Goal: Complete application form: Complete application form

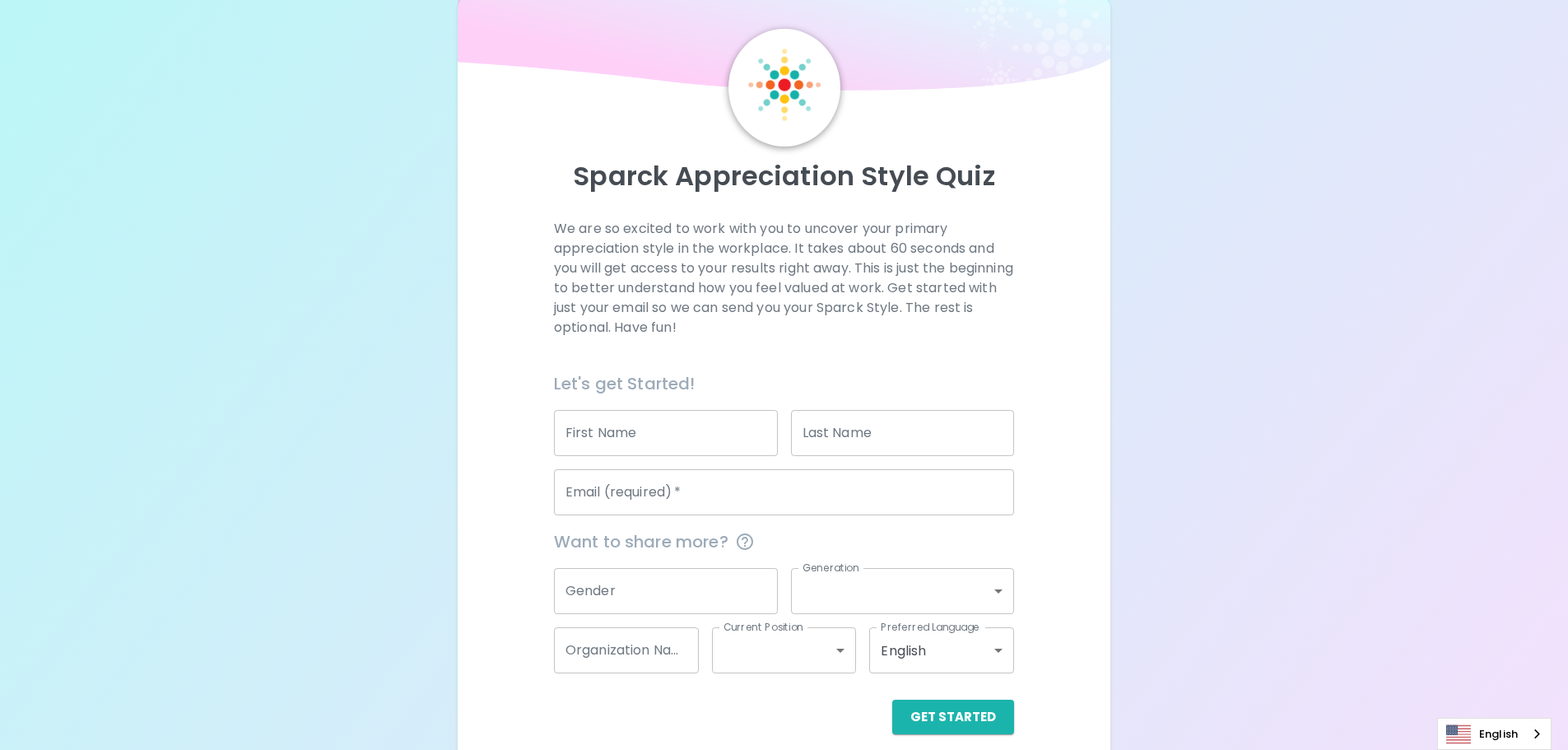
scroll to position [54, 0]
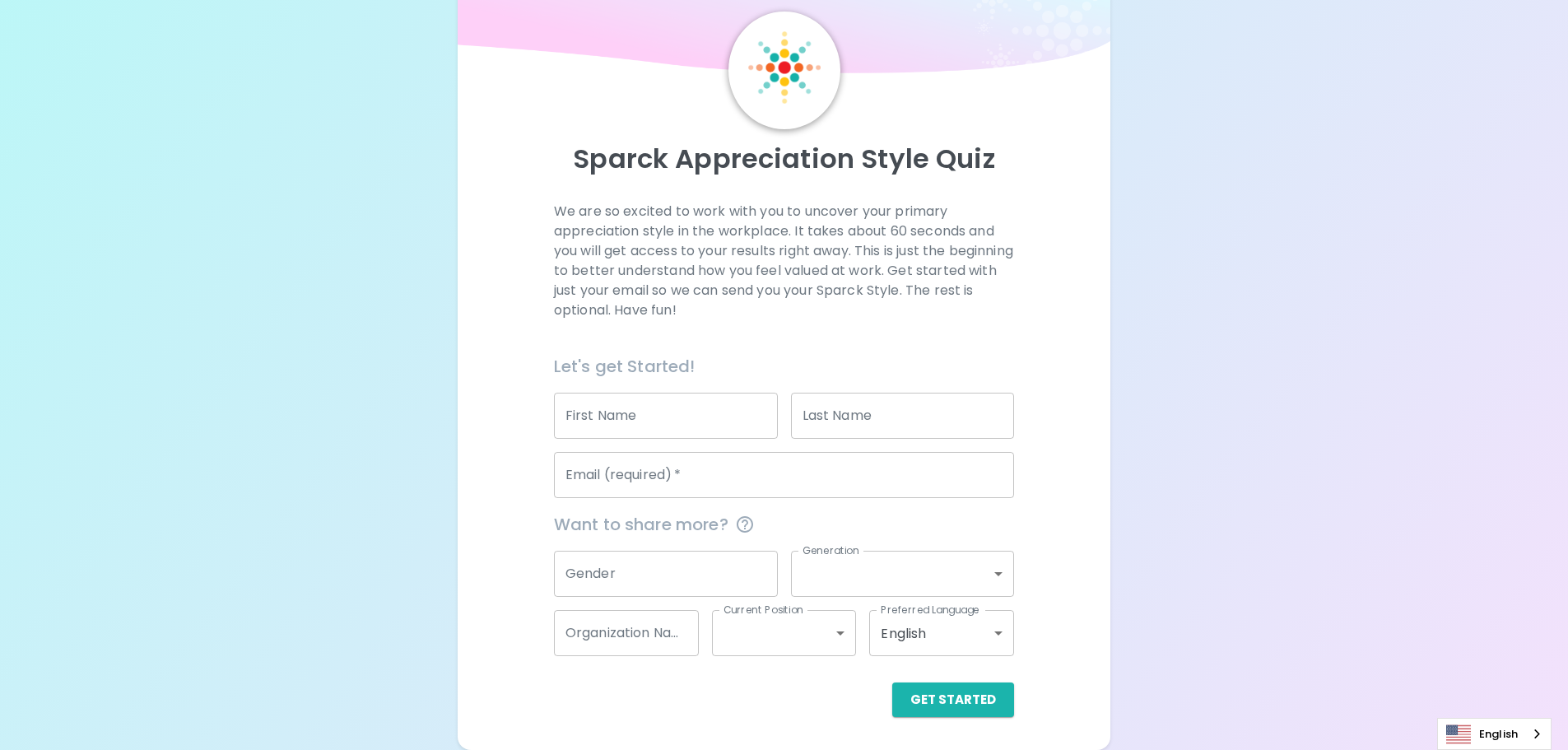
click at [654, 428] on input "First Name" at bounding box center [666, 415] width 224 height 46
type input "[PERSON_NAME]"
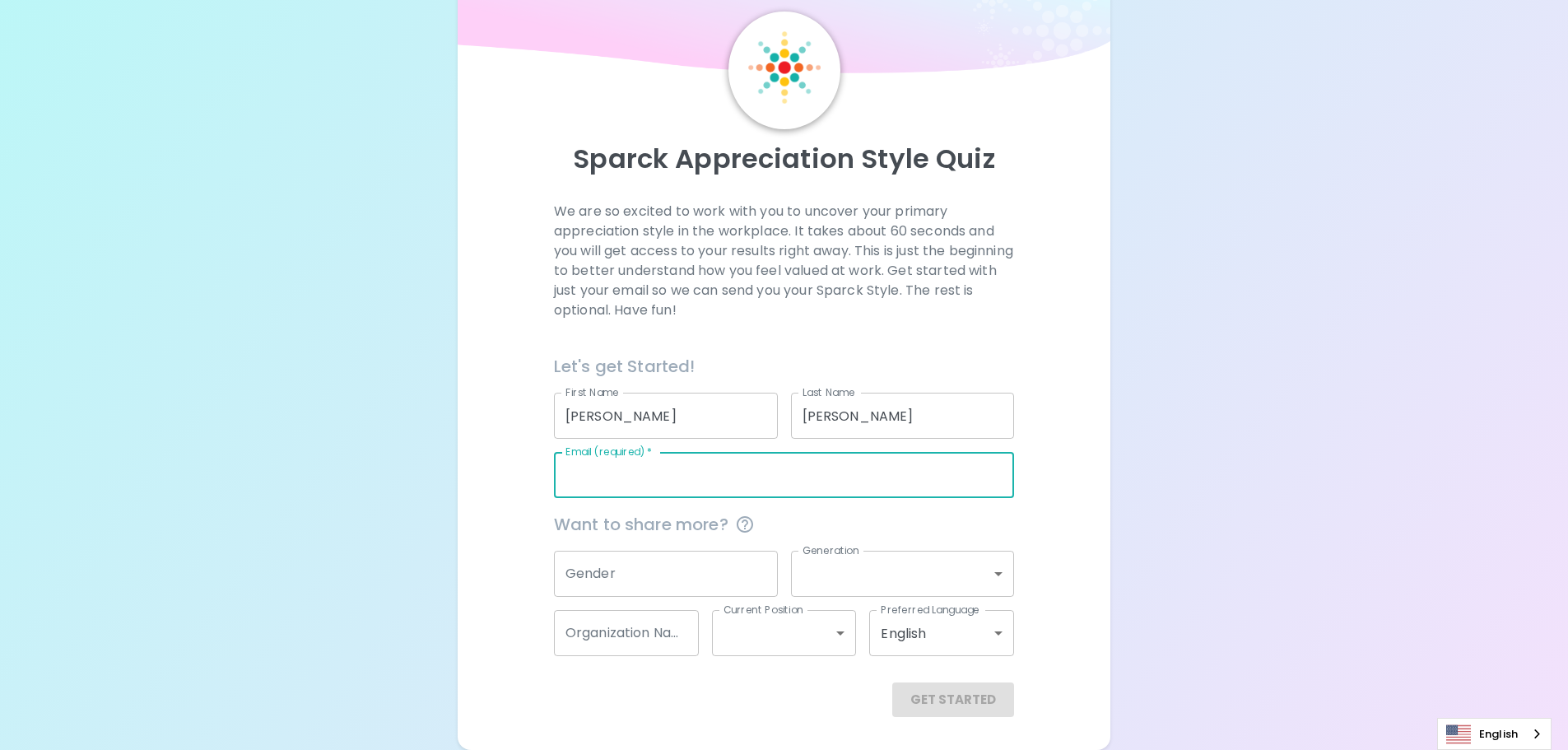
click at [661, 472] on input "Email (required)   *" at bounding box center [784, 475] width 460 height 46
type input "[PERSON_NAME][EMAIL_ADDRESS][DOMAIN_NAME]"
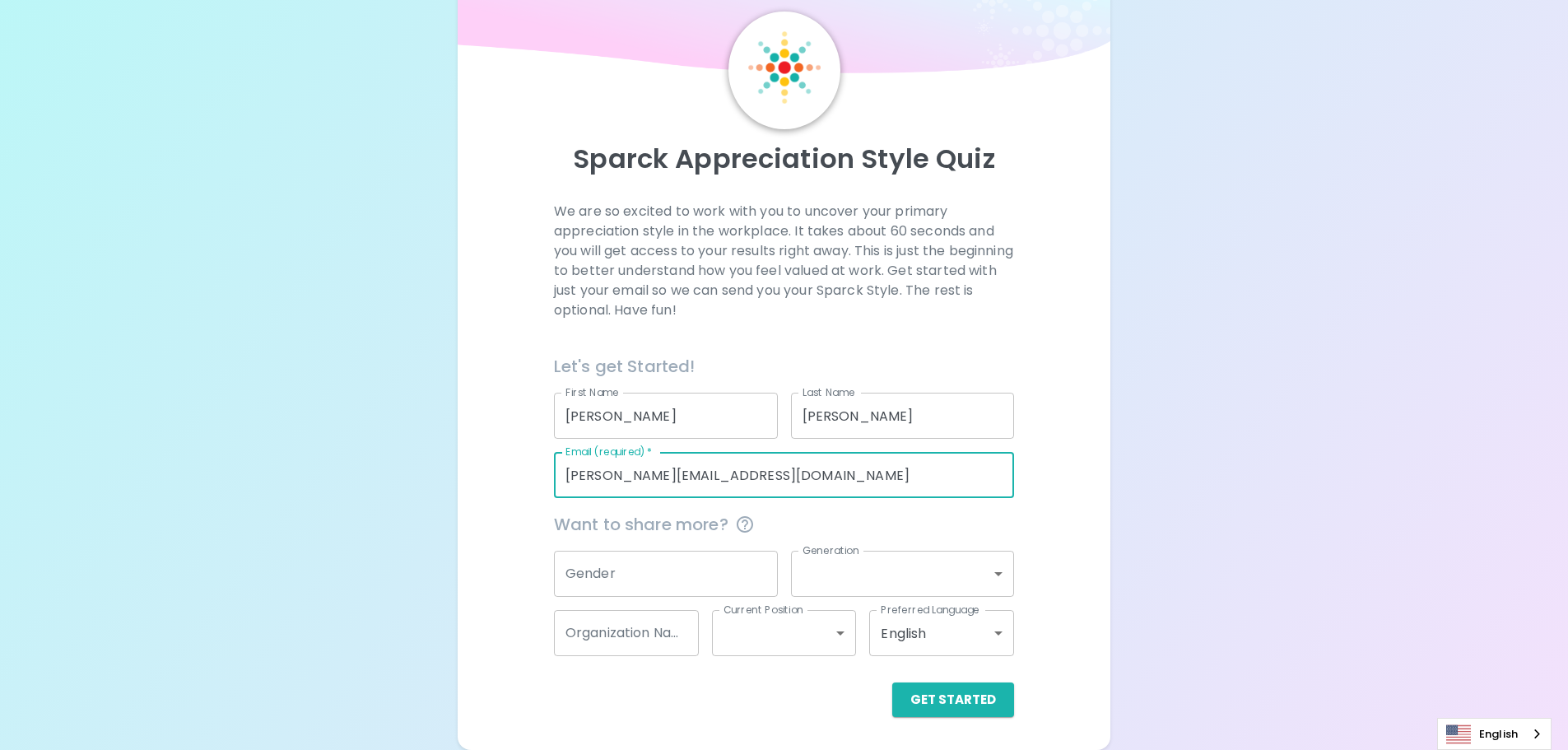
click at [610, 587] on input "Gender" at bounding box center [666, 573] width 224 height 46
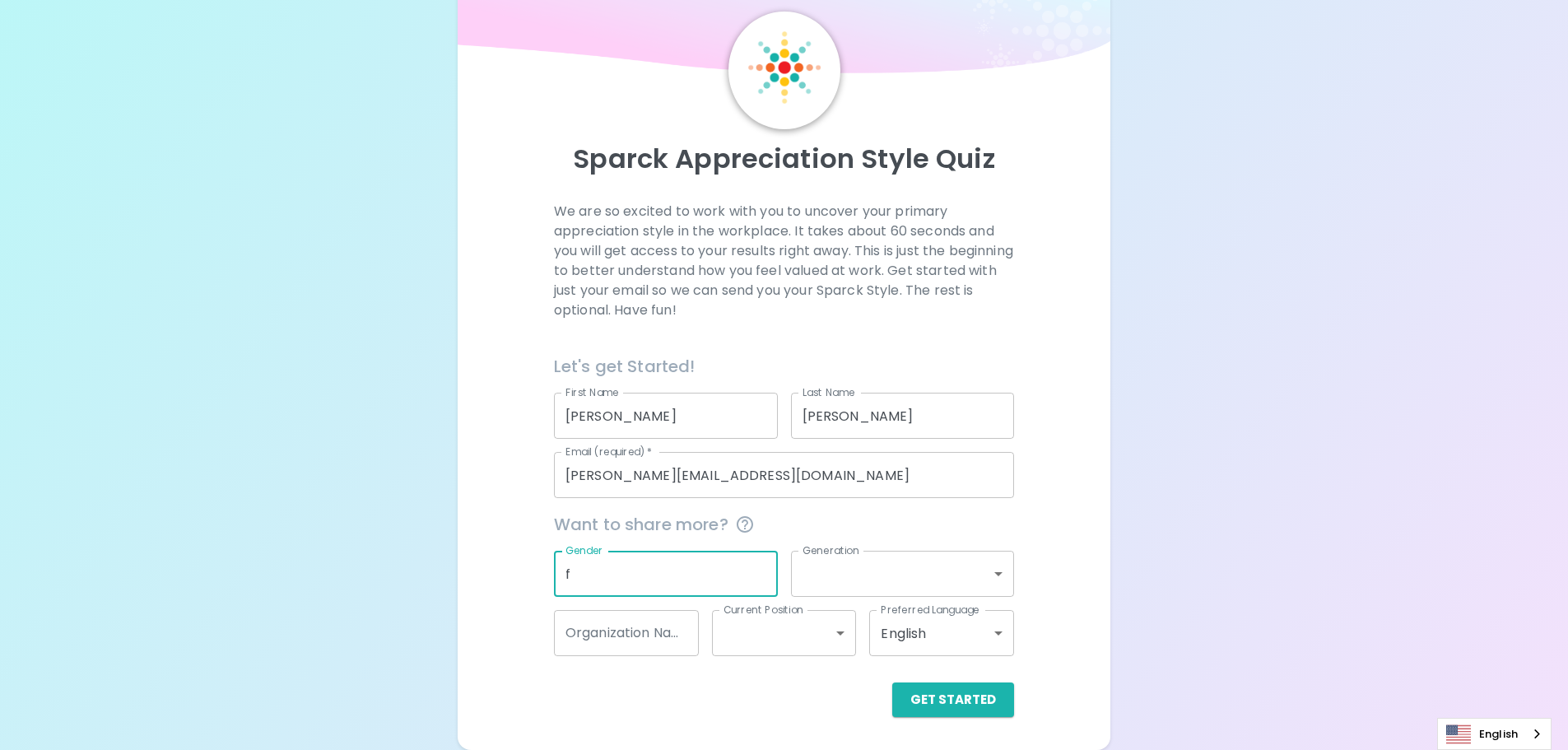
type input "f"
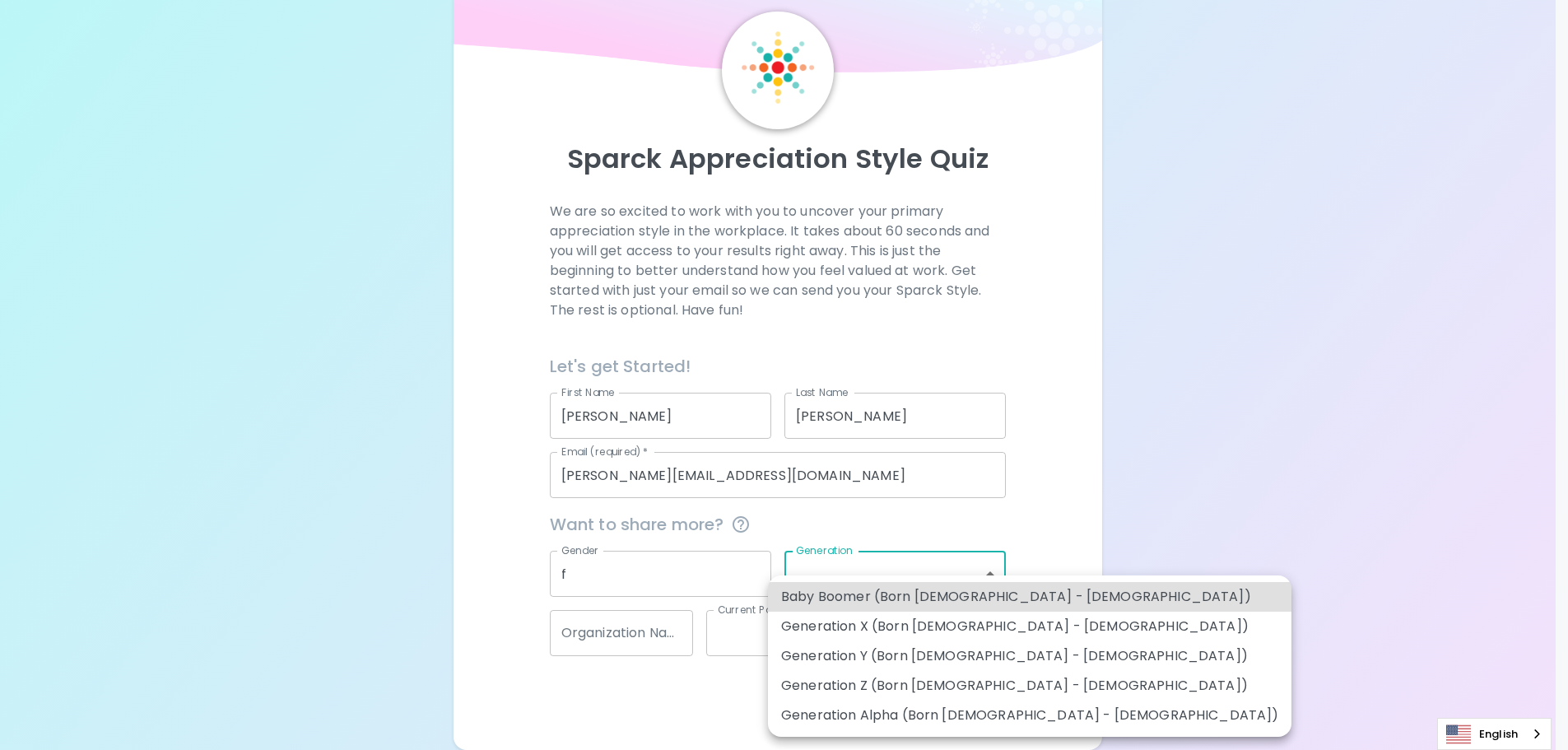
click at [875, 567] on body "Sparck Appreciation Style Quiz We are so excited to work with you to uncover yo…" at bounding box center [784, 347] width 1568 height 804
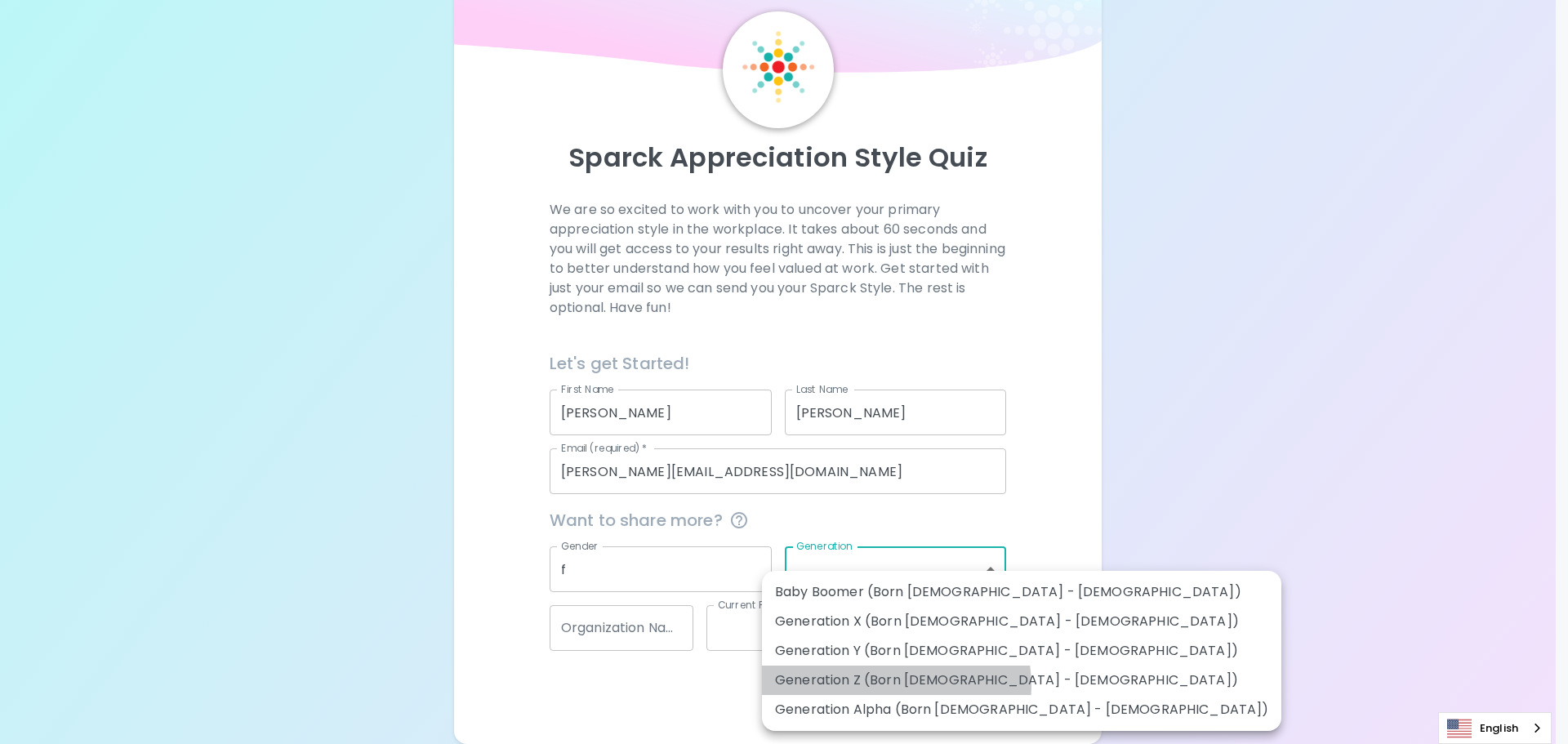
click at [895, 685] on li "Generation Z (Born [DEMOGRAPHIC_DATA] - [DEMOGRAPHIC_DATA])" at bounding box center [1021, 681] width 519 height 30
type input "generation_z"
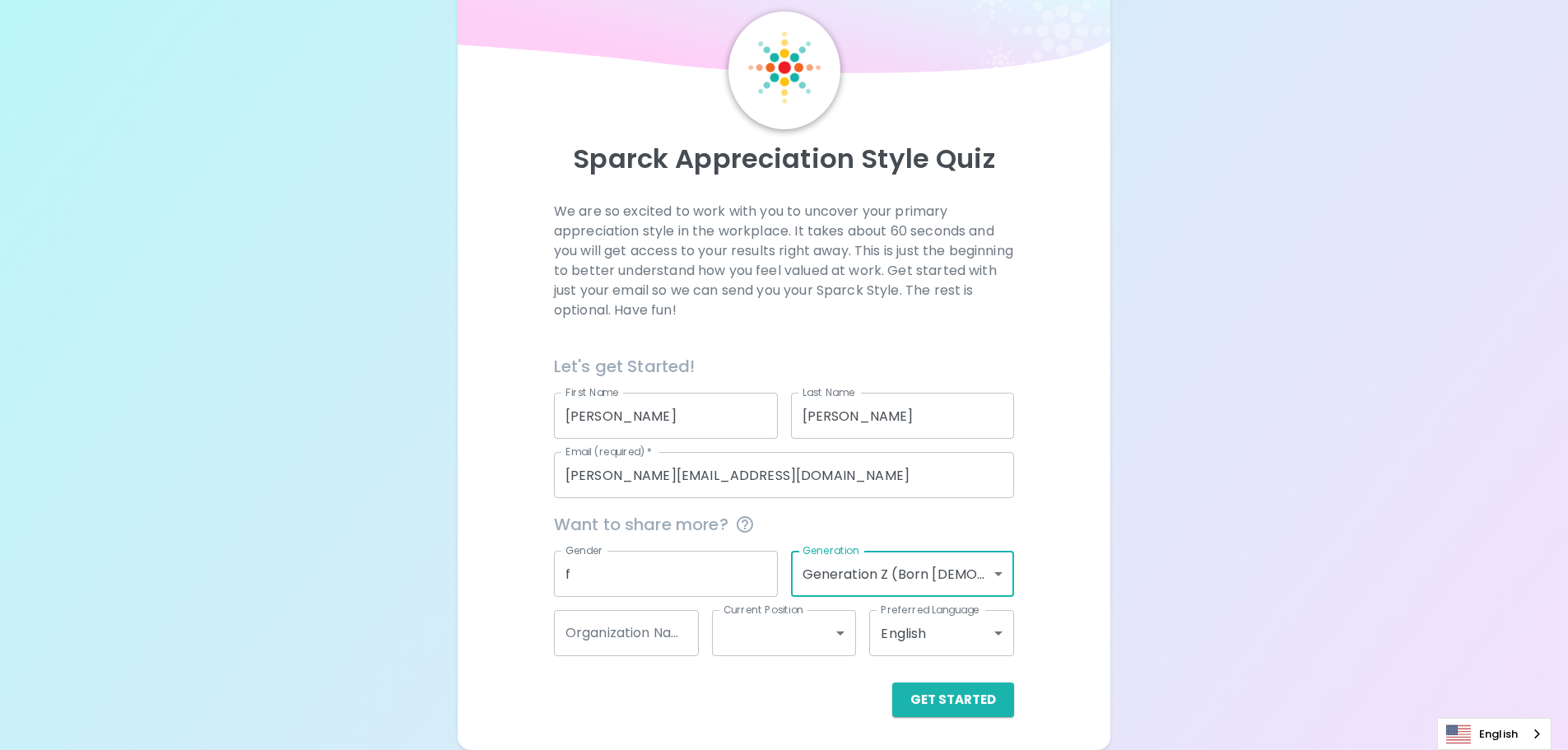
click at [676, 642] on input "Organization Name" at bounding box center [626, 632] width 145 height 46
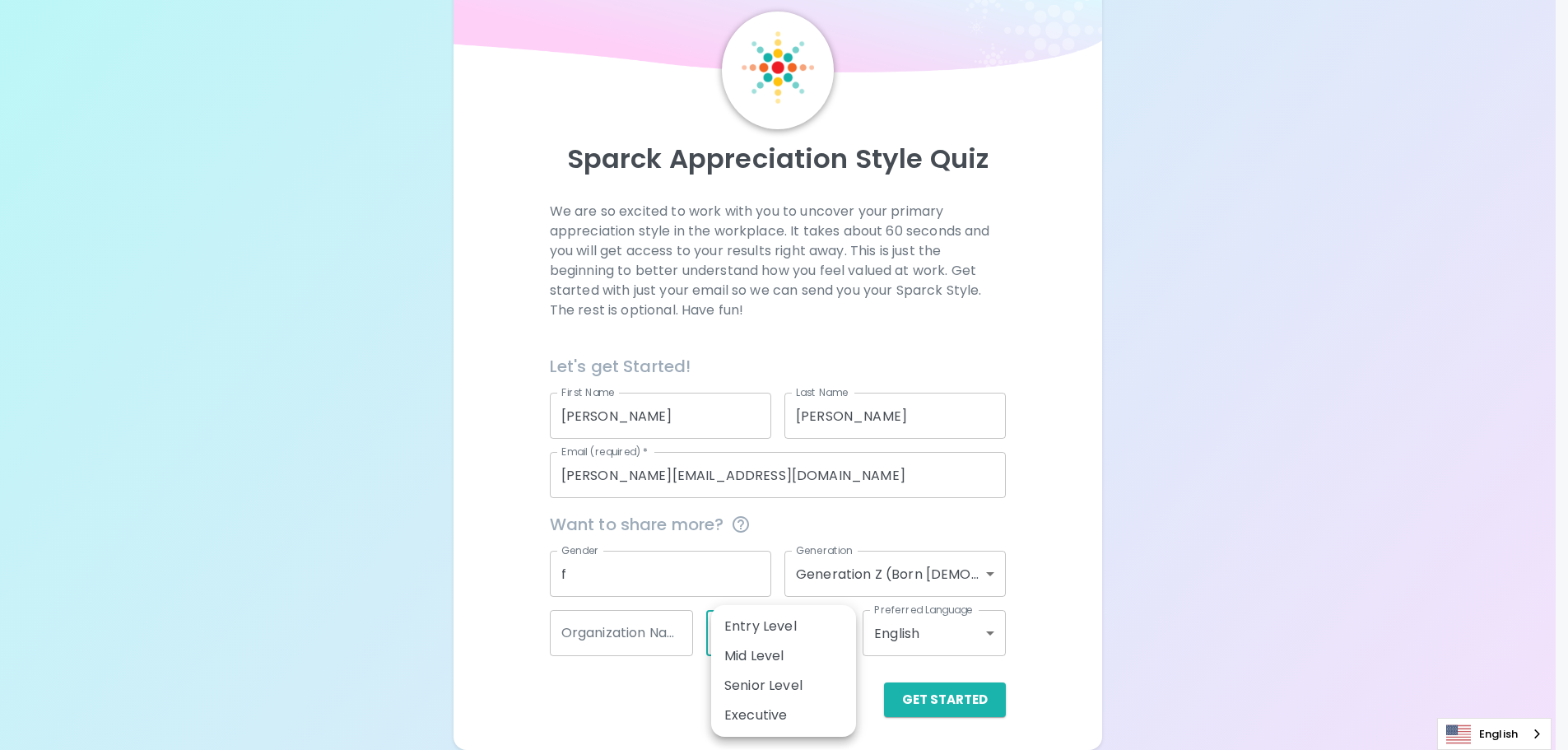
click at [770, 650] on body "Sparck Appreciation Style Quiz We are so excited to work with you to uncover yo…" at bounding box center [784, 347] width 1568 height 804
click at [960, 651] on div at bounding box center [790, 375] width 1580 height 750
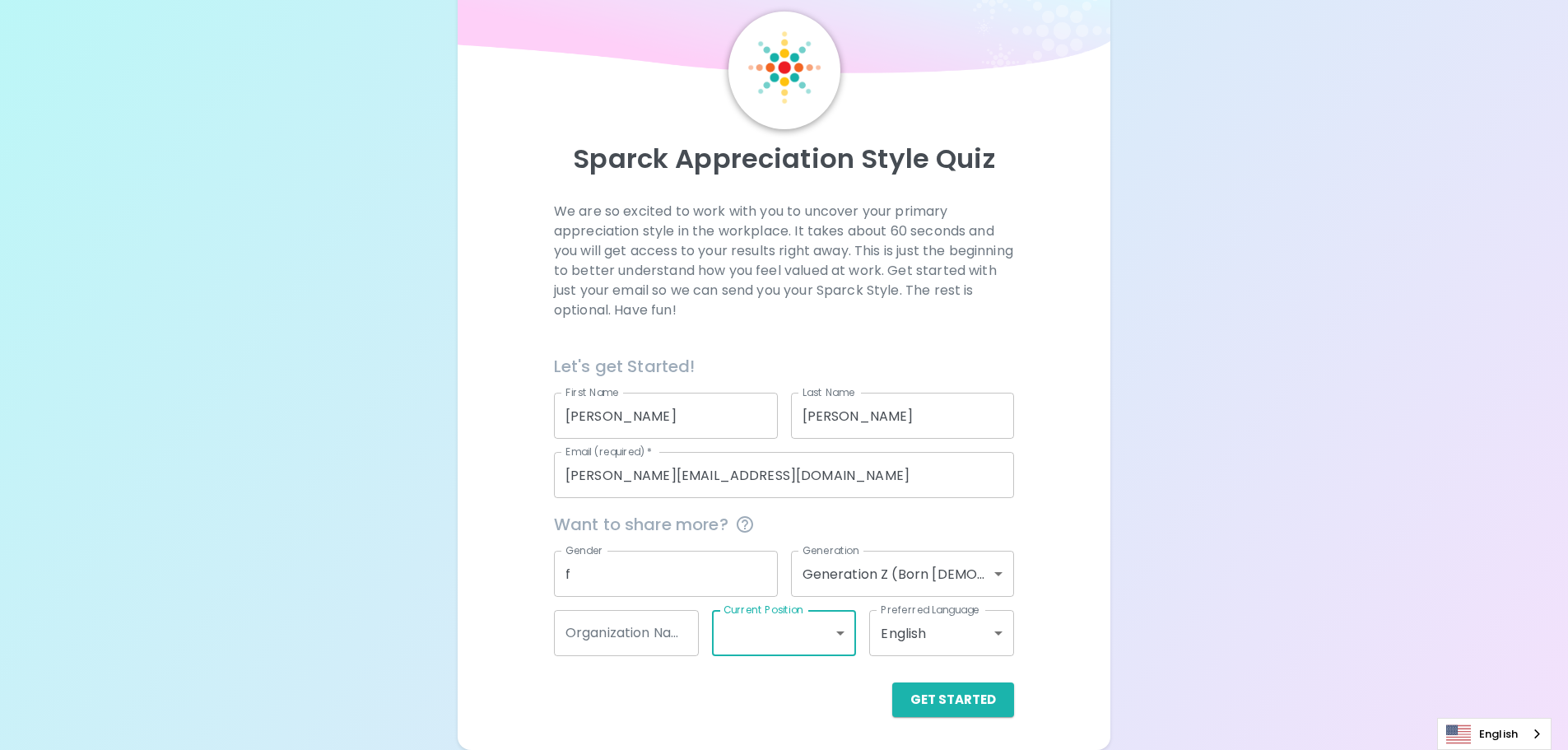
click at [1000, 709] on button "Get Started" at bounding box center [953, 699] width 122 height 35
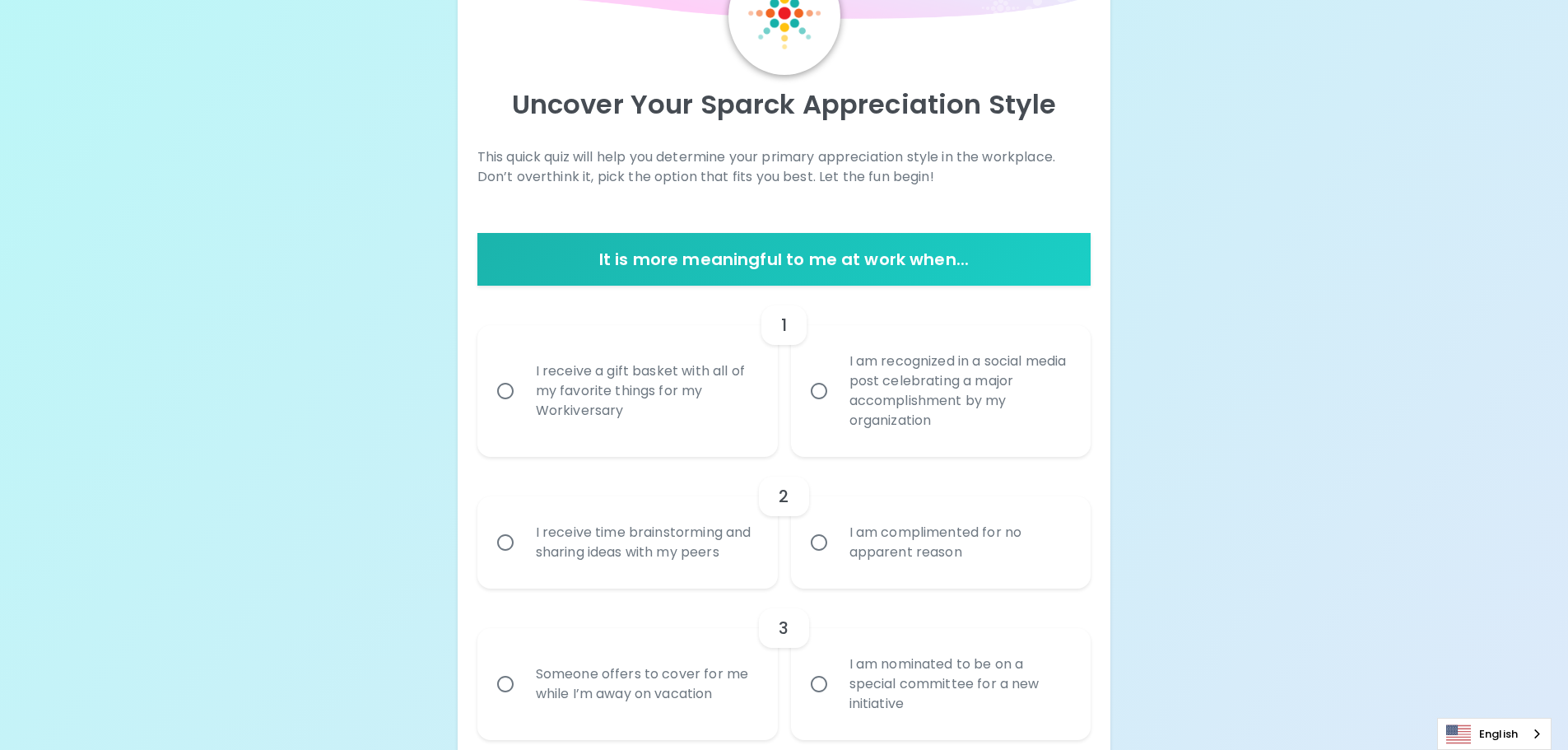
scroll to position [137, 0]
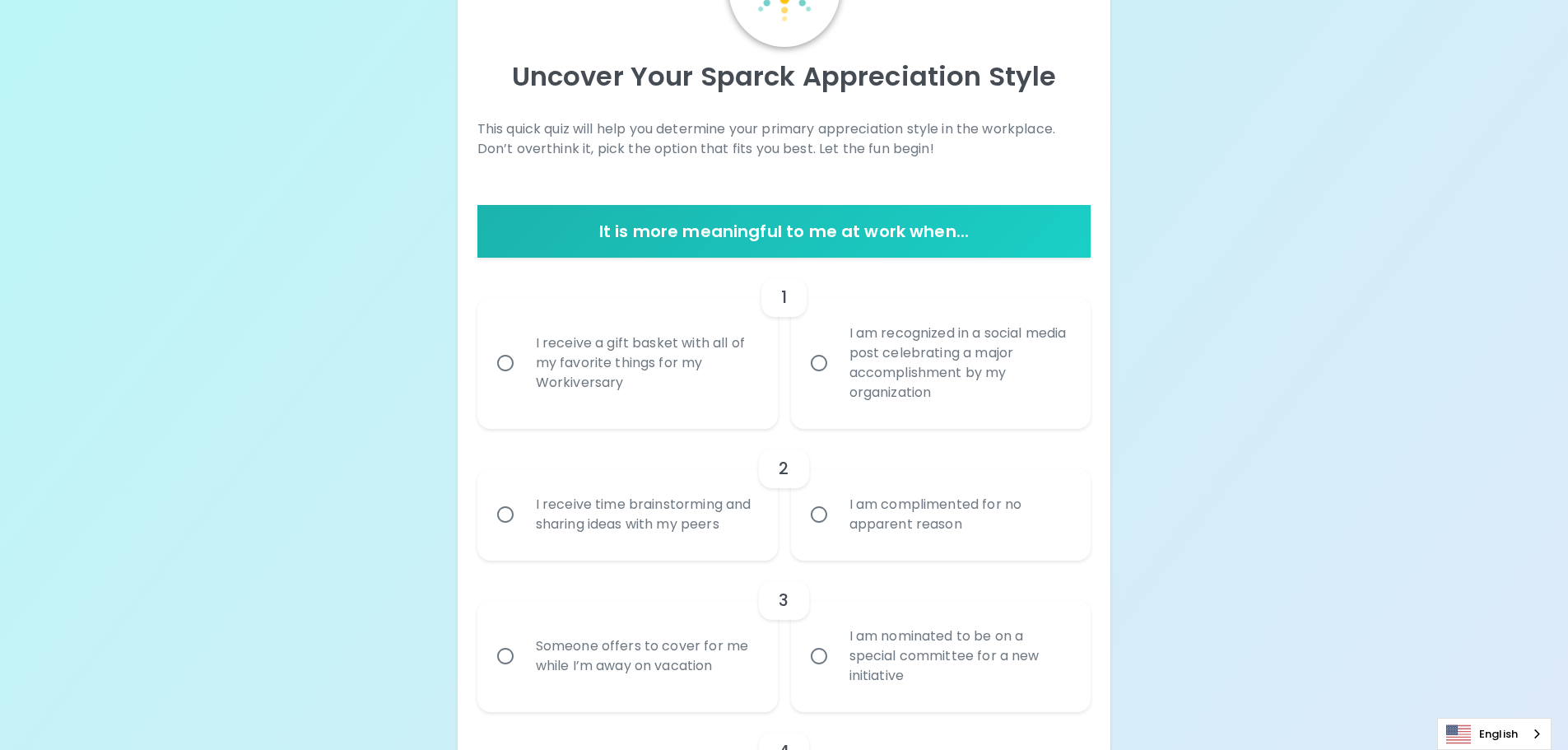
click at [907, 370] on div "I am recognized in a social media post celebrating a major accomplishment by my…" at bounding box center [959, 362] width 246 height 119
click at [836, 370] on input "I am recognized in a social media post celebrating a major accomplishment by my…" at bounding box center [818, 362] width 35 height 35
radio input "true"
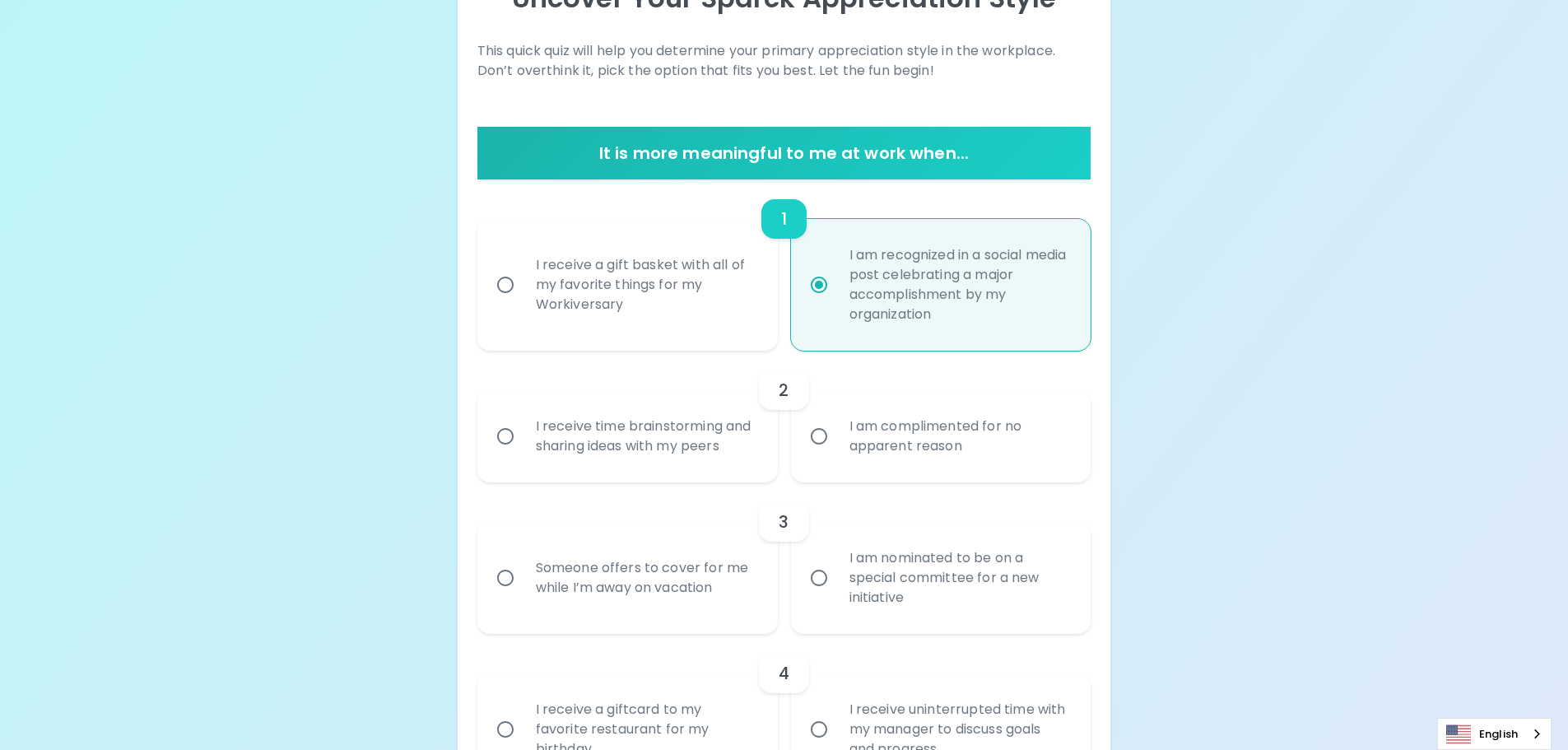
scroll to position [269, 0]
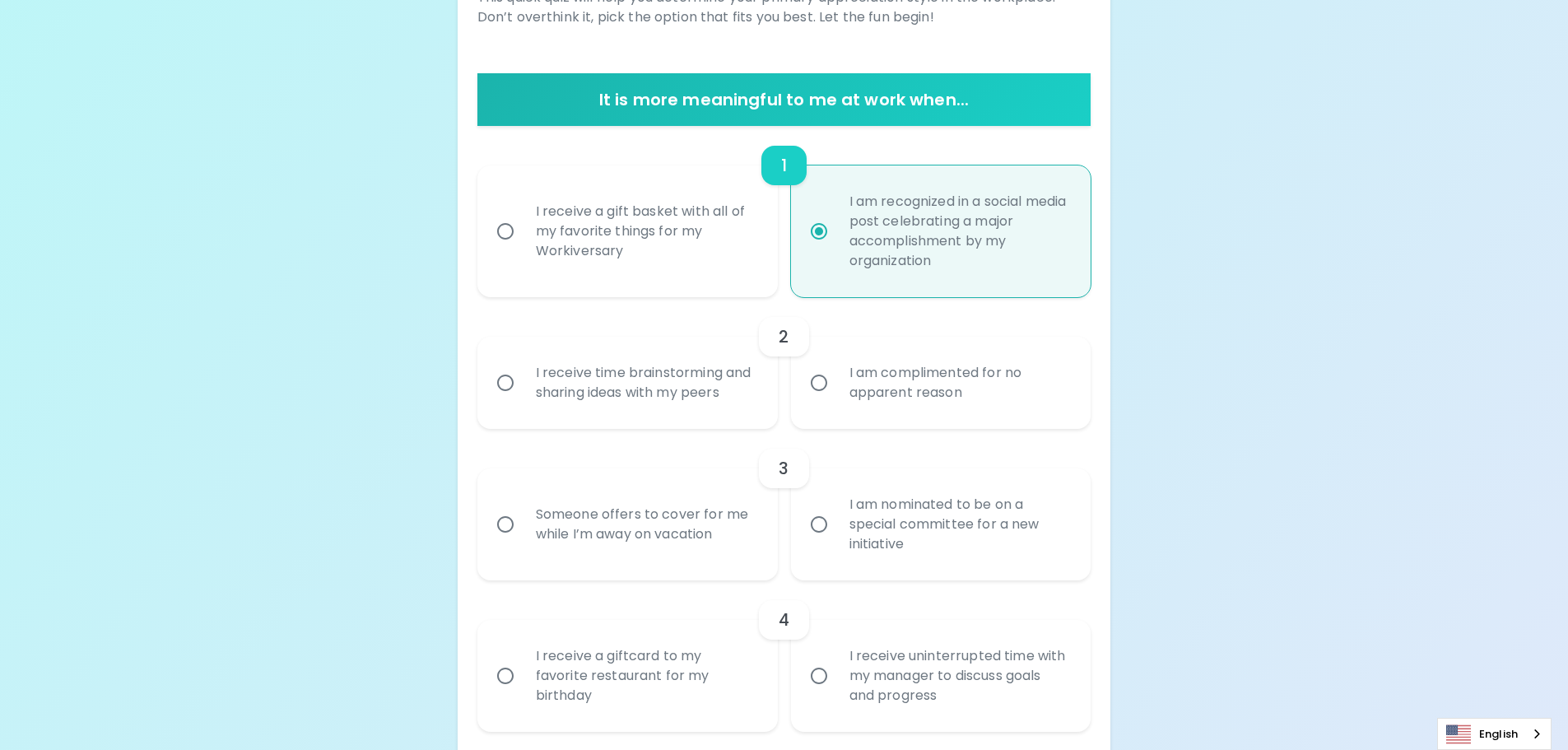
click at [925, 404] on div "I am complimented for no apparent reason" at bounding box center [959, 383] width 246 height 79
click at [836, 400] on input "I am complimented for no apparent reason" at bounding box center [818, 382] width 35 height 35
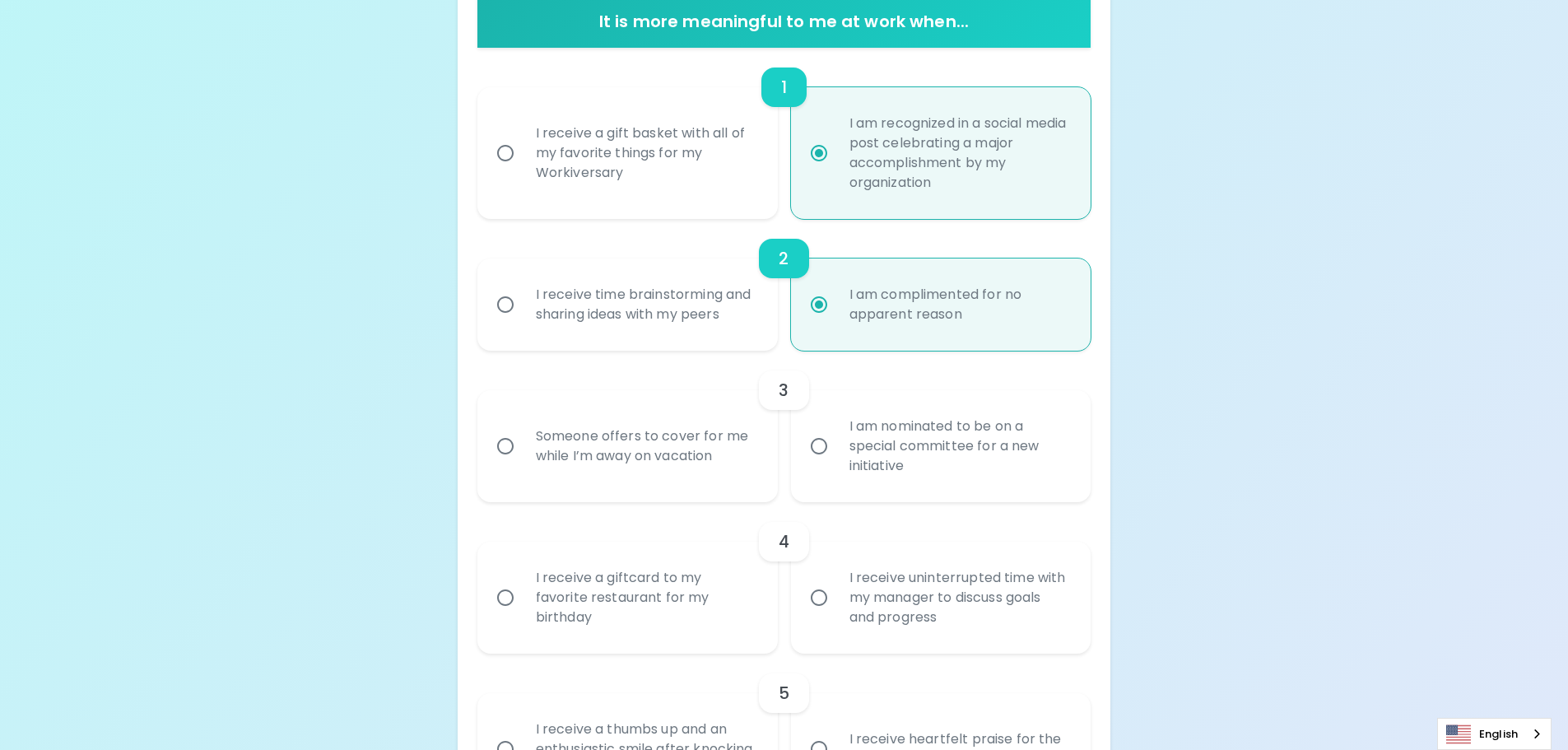
scroll to position [400, 0]
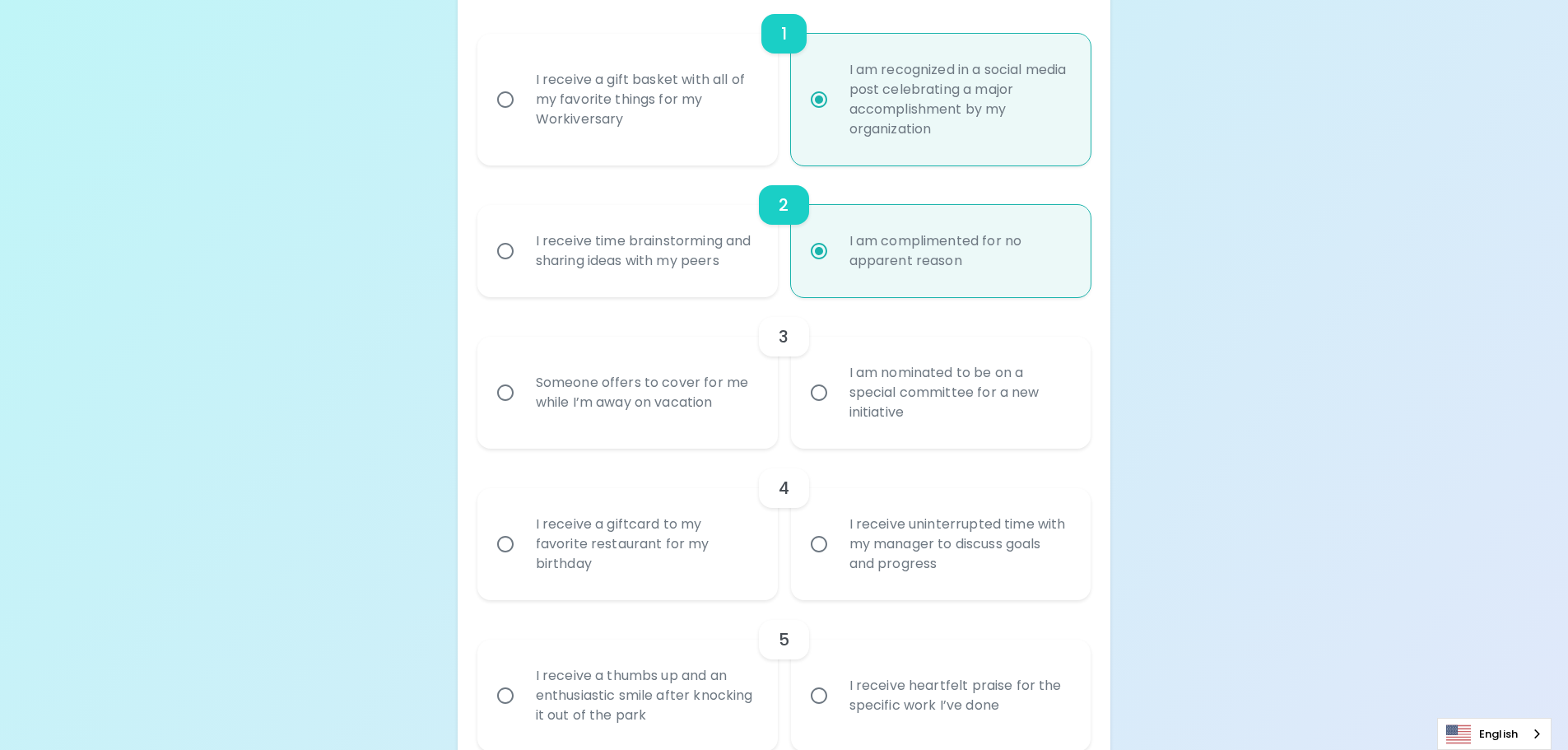
radio input "true"
click at [617, 411] on div "Someone offers to cover for me while I’m away on vacation" at bounding box center [645, 392] width 246 height 79
click at [522, 410] on input "Someone offers to cover for me while I’m away on vacation" at bounding box center [505, 392] width 35 height 35
radio input "false"
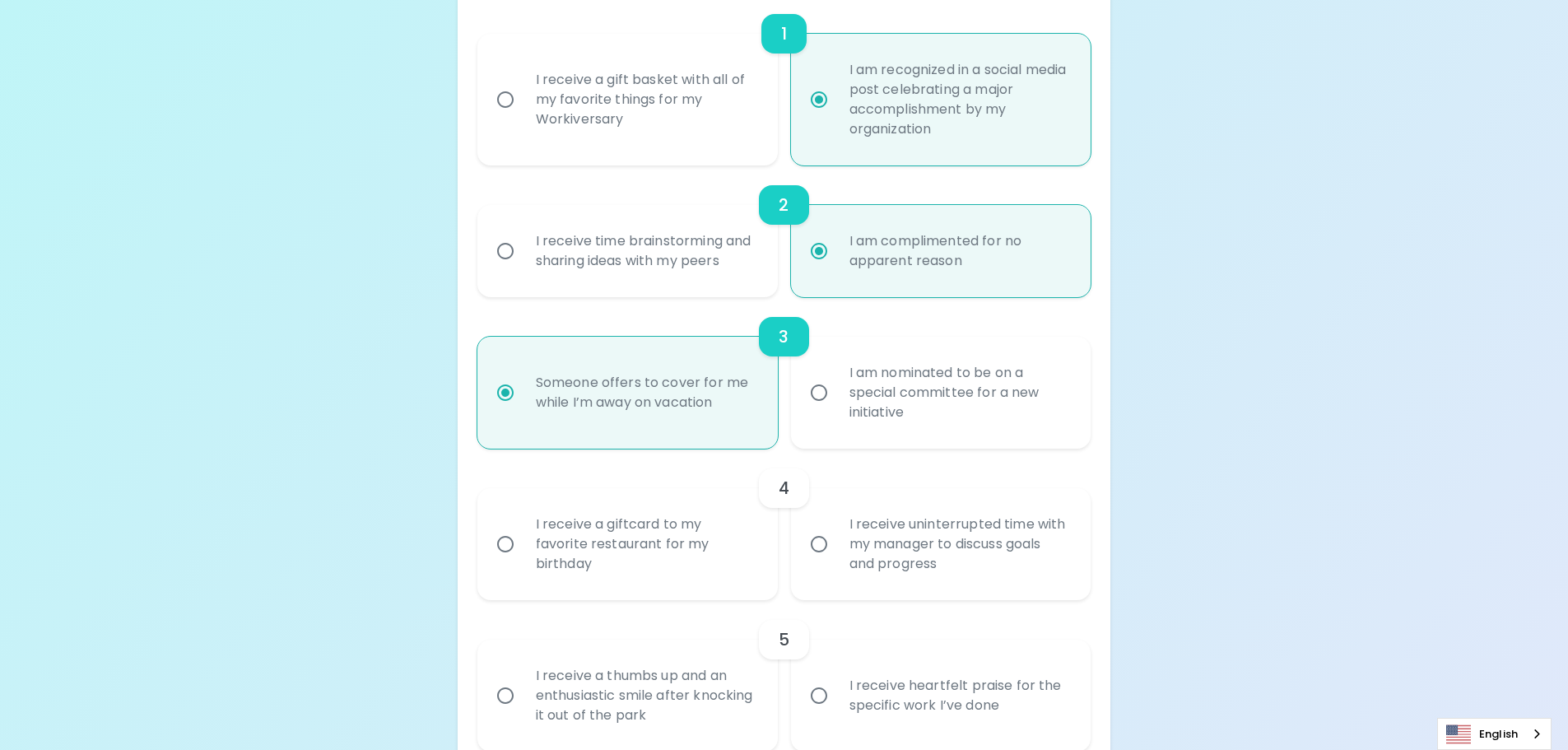
scroll to position [532, 0]
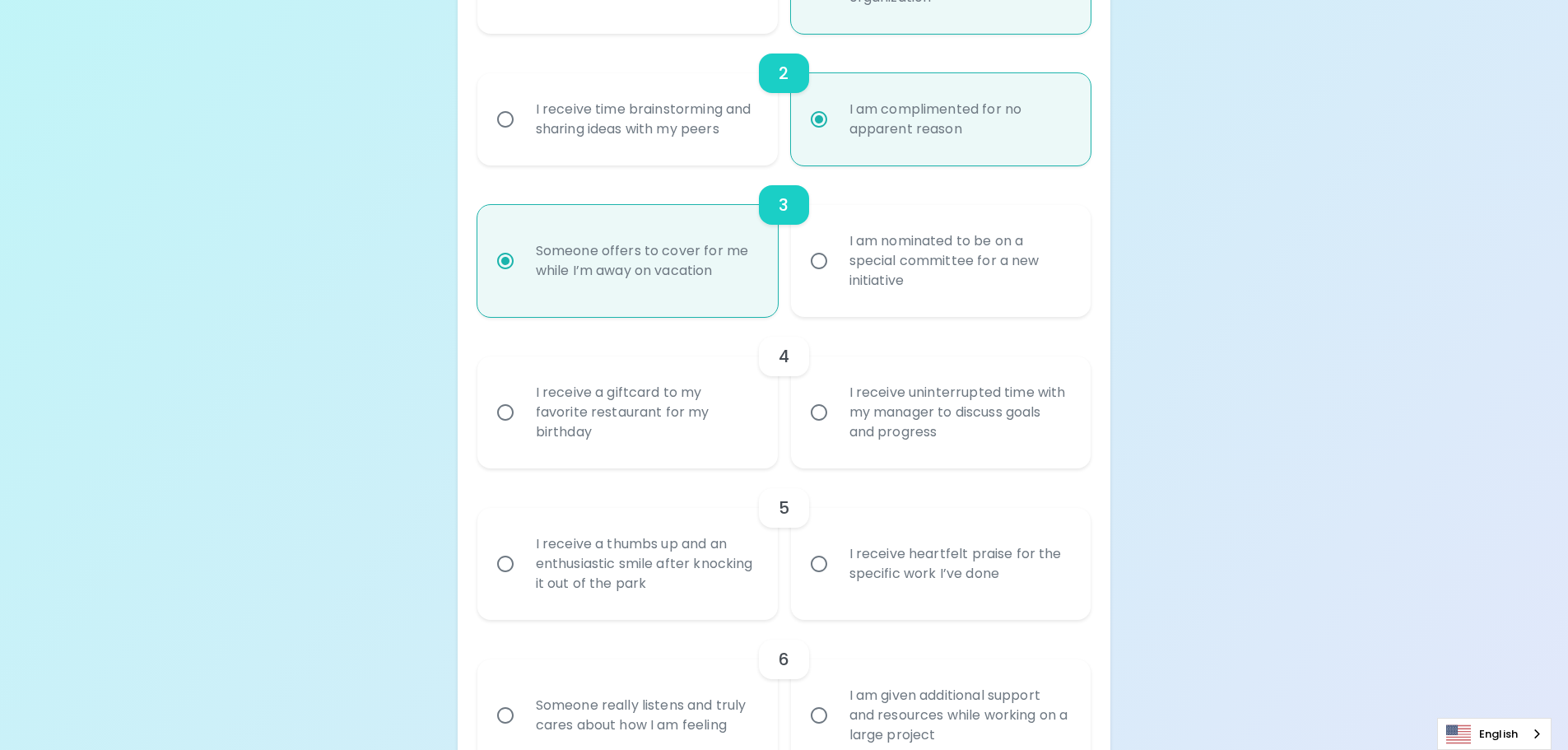
radio input "true"
click at [927, 288] on div "I am nominated to be on a special committee for a new initiative" at bounding box center [959, 261] width 246 height 99
click at [836, 278] on input "I am nominated to be on a special committee for a new initiative" at bounding box center [818, 260] width 35 height 35
radio input "false"
radio input "true"
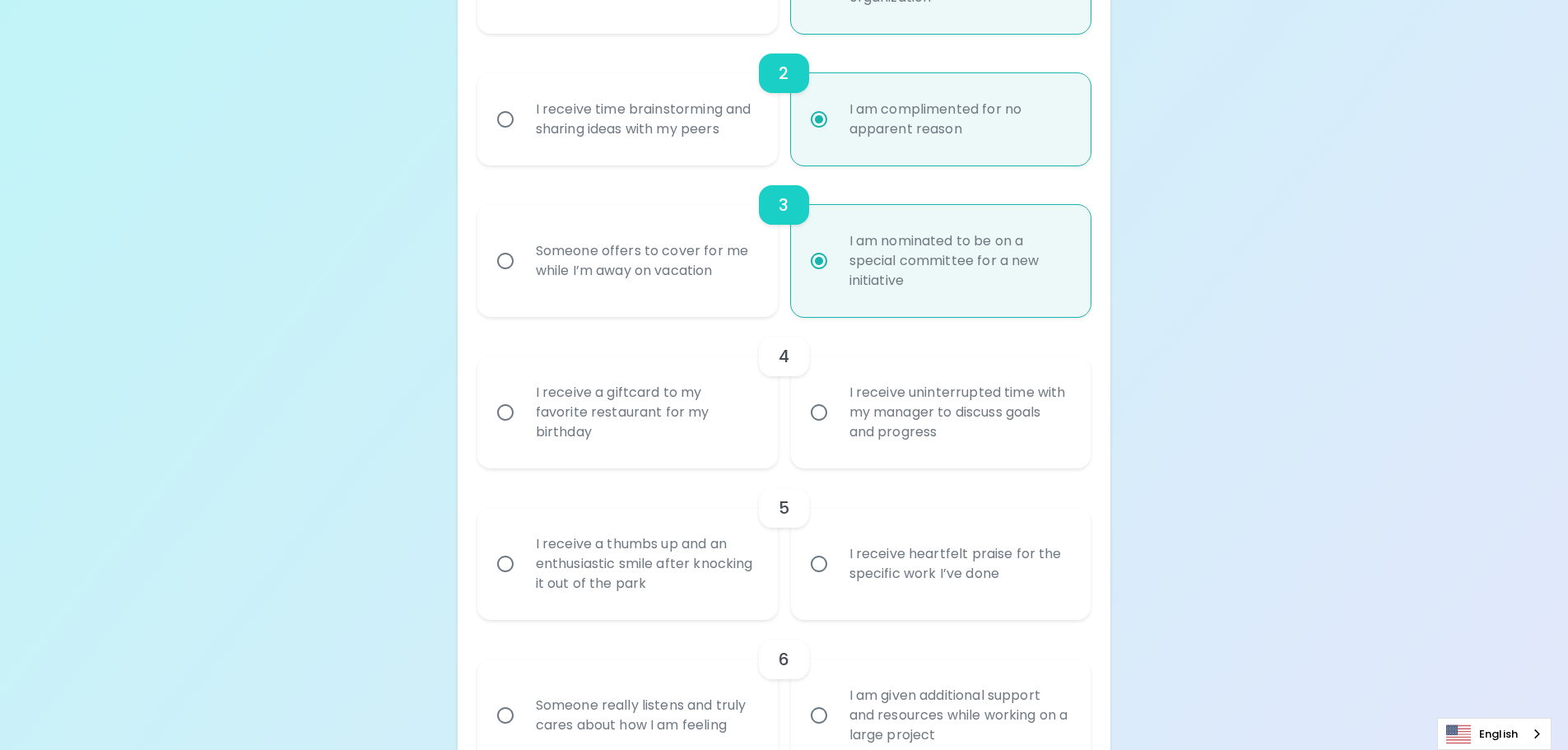
radio input "true"
click at [725, 442] on div "I receive a giftcard to my favorite restaurant for my birthday" at bounding box center [645, 413] width 246 height 99
click at [522, 430] on input "I receive a giftcard to my favorite restaurant for my birthday" at bounding box center [505, 412] width 35 height 35
radio input "false"
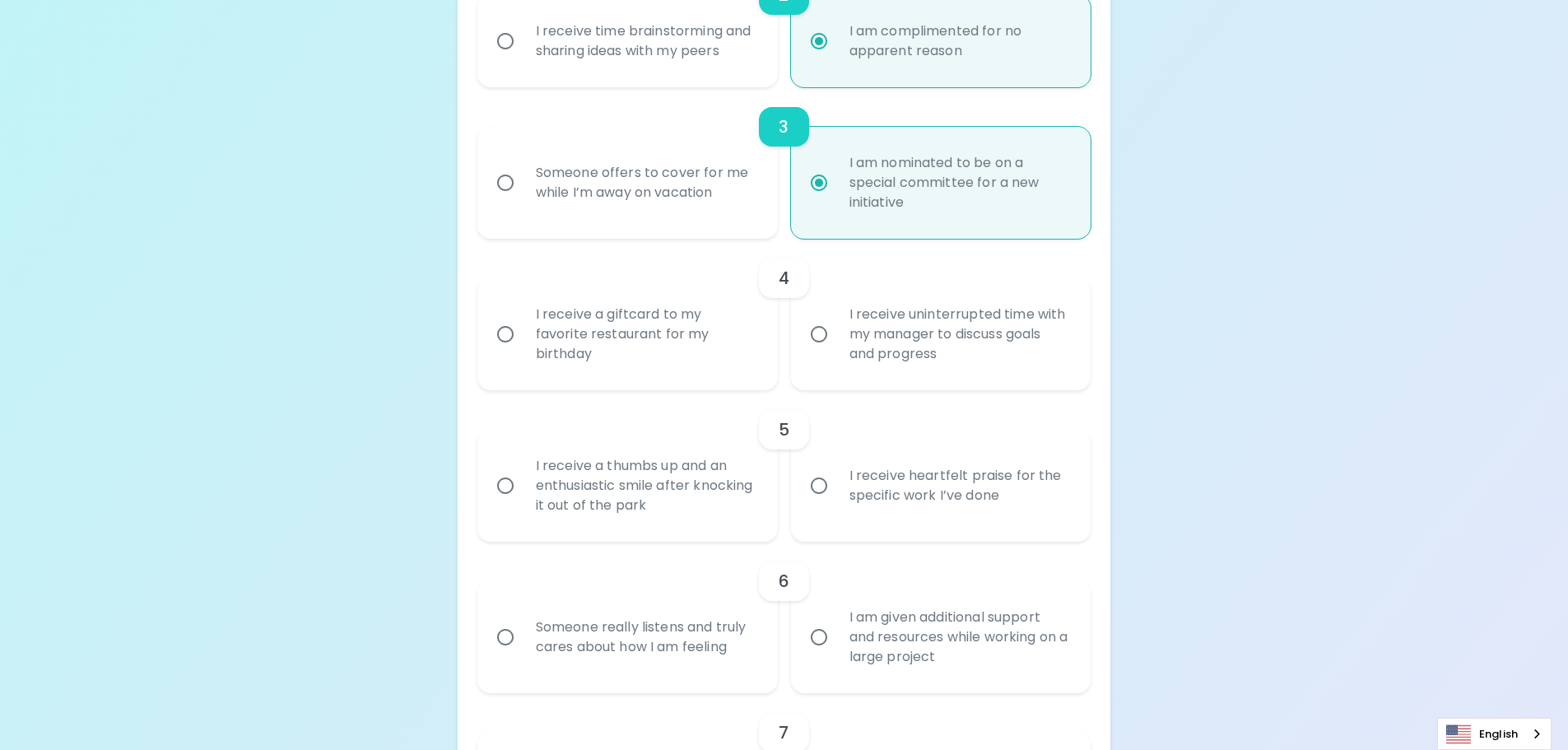
scroll to position [664, 0]
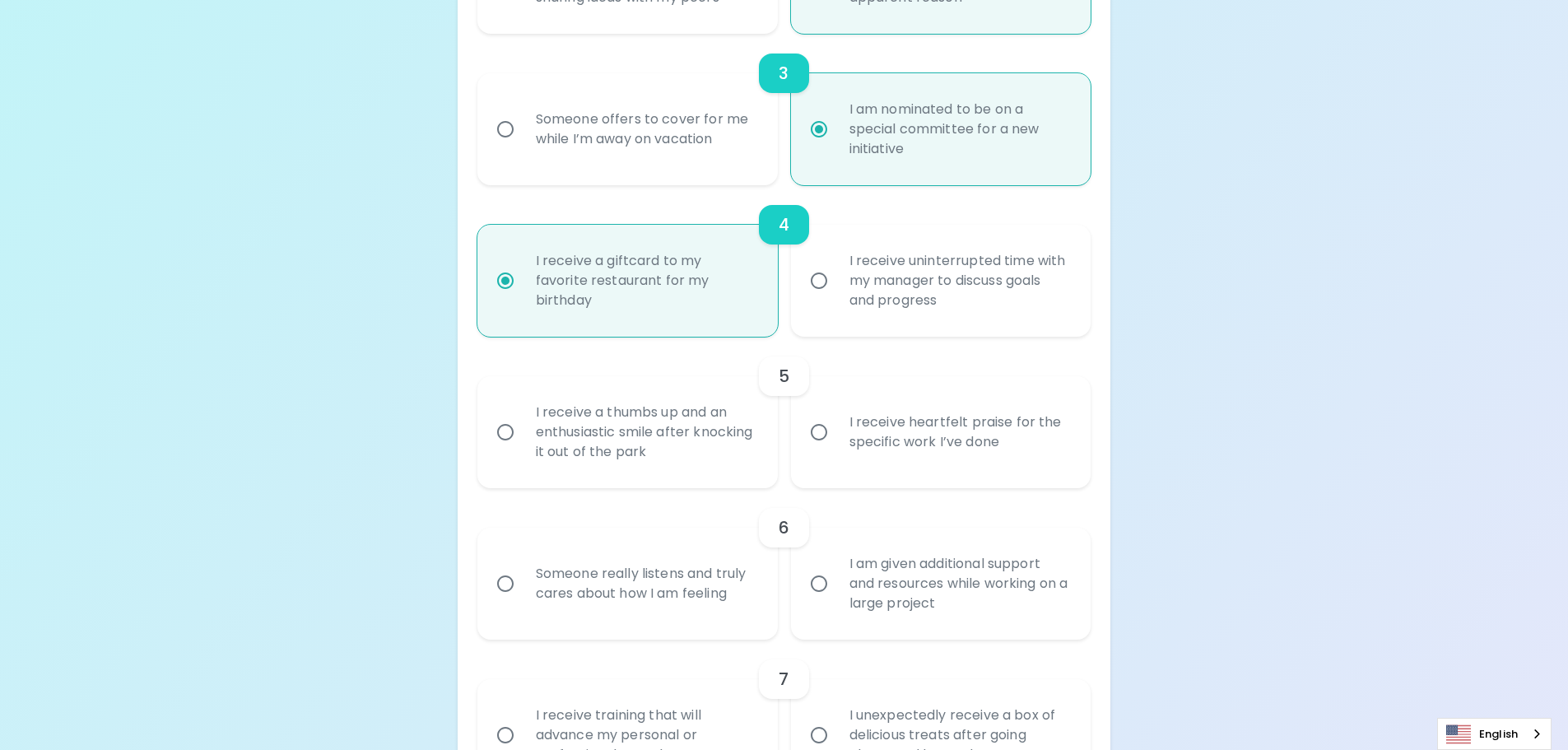
radio input "true"
click at [956, 448] on div "I receive heartfelt praise for the specific work I’ve done" at bounding box center [959, 432] width 246 height 79
click at [836, 448] on input "I receive heartfelt praise for the specific work I’ve done" at bounding box center [818, 432] width 35 height 35
radio input "false"
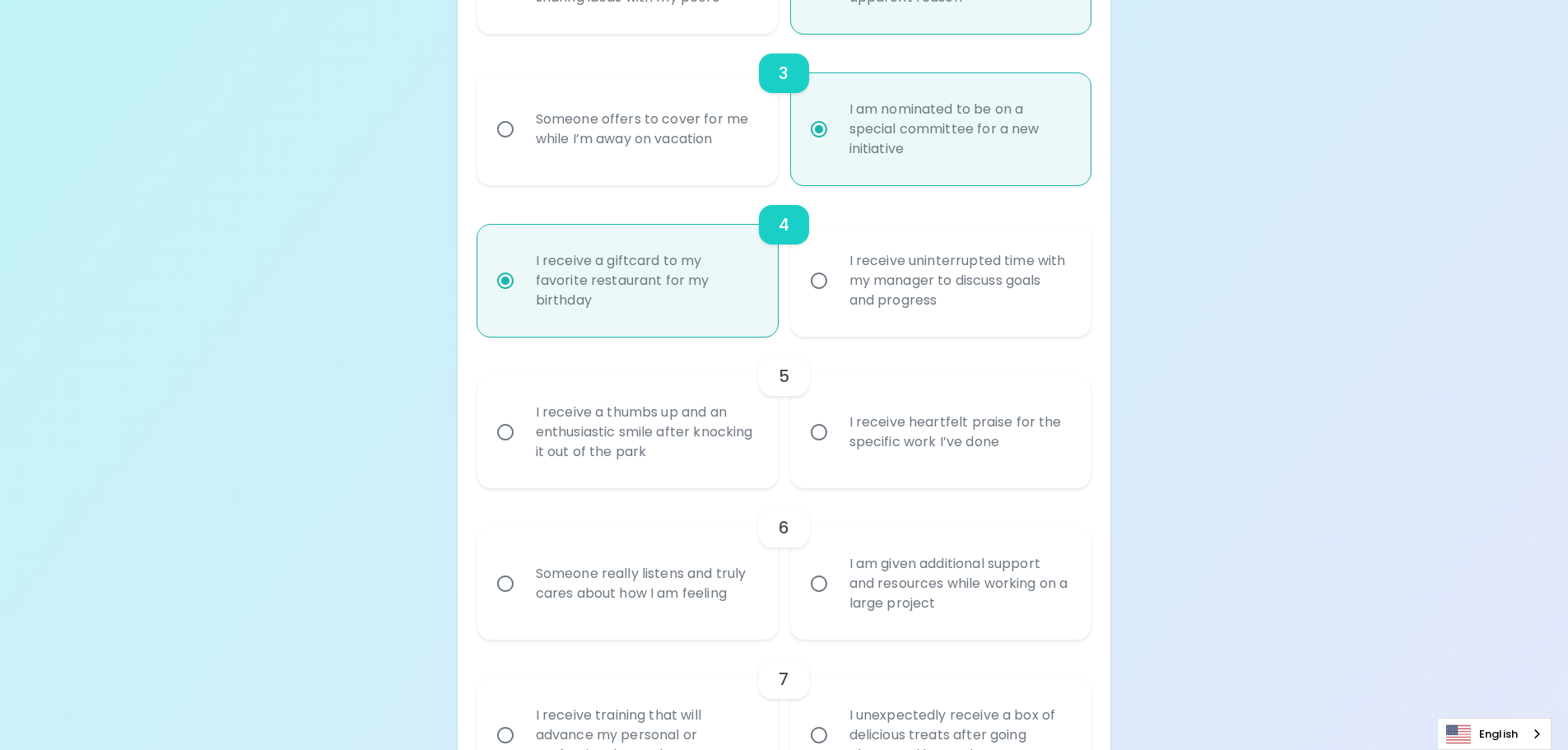
radio input "false"
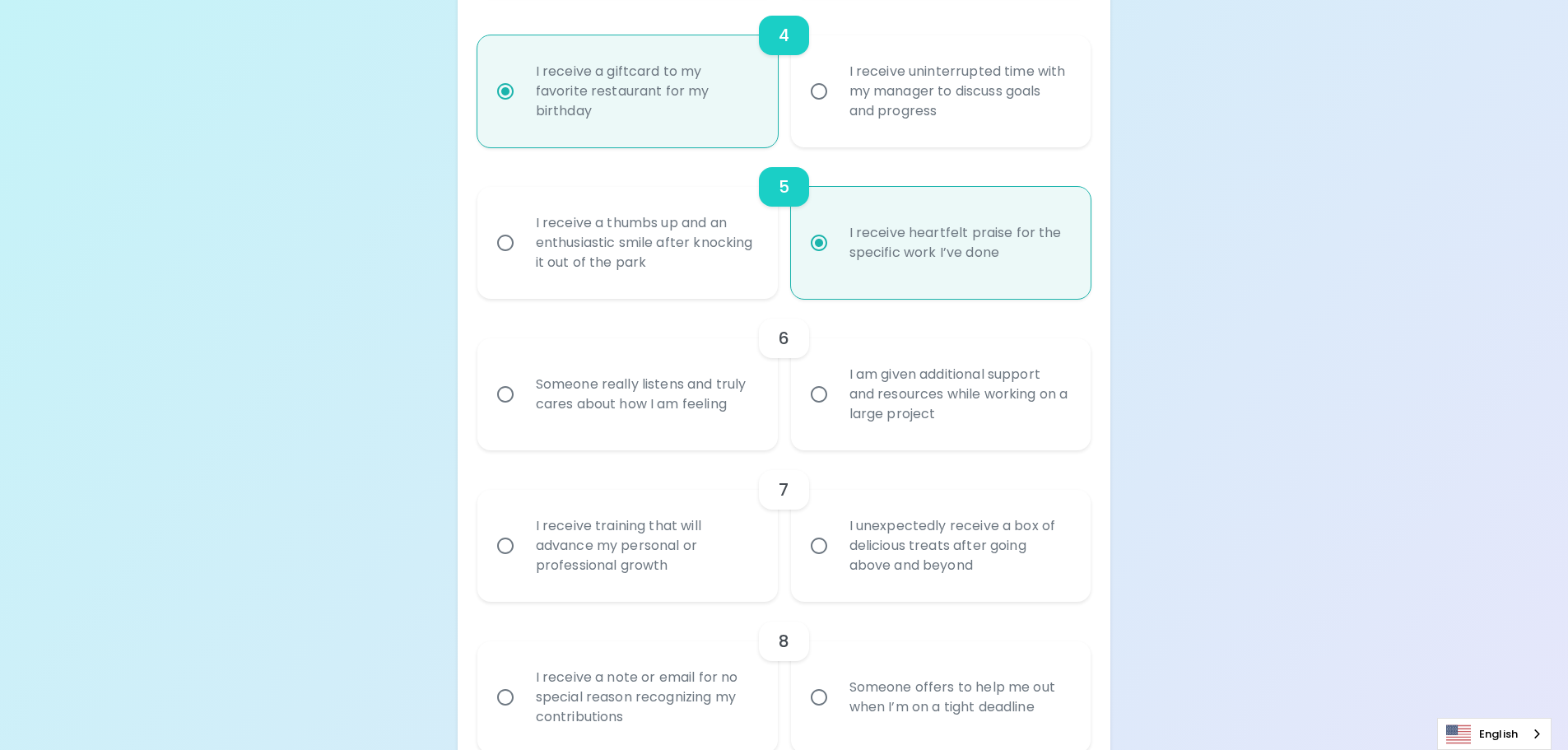
scroll to position [877, 0]
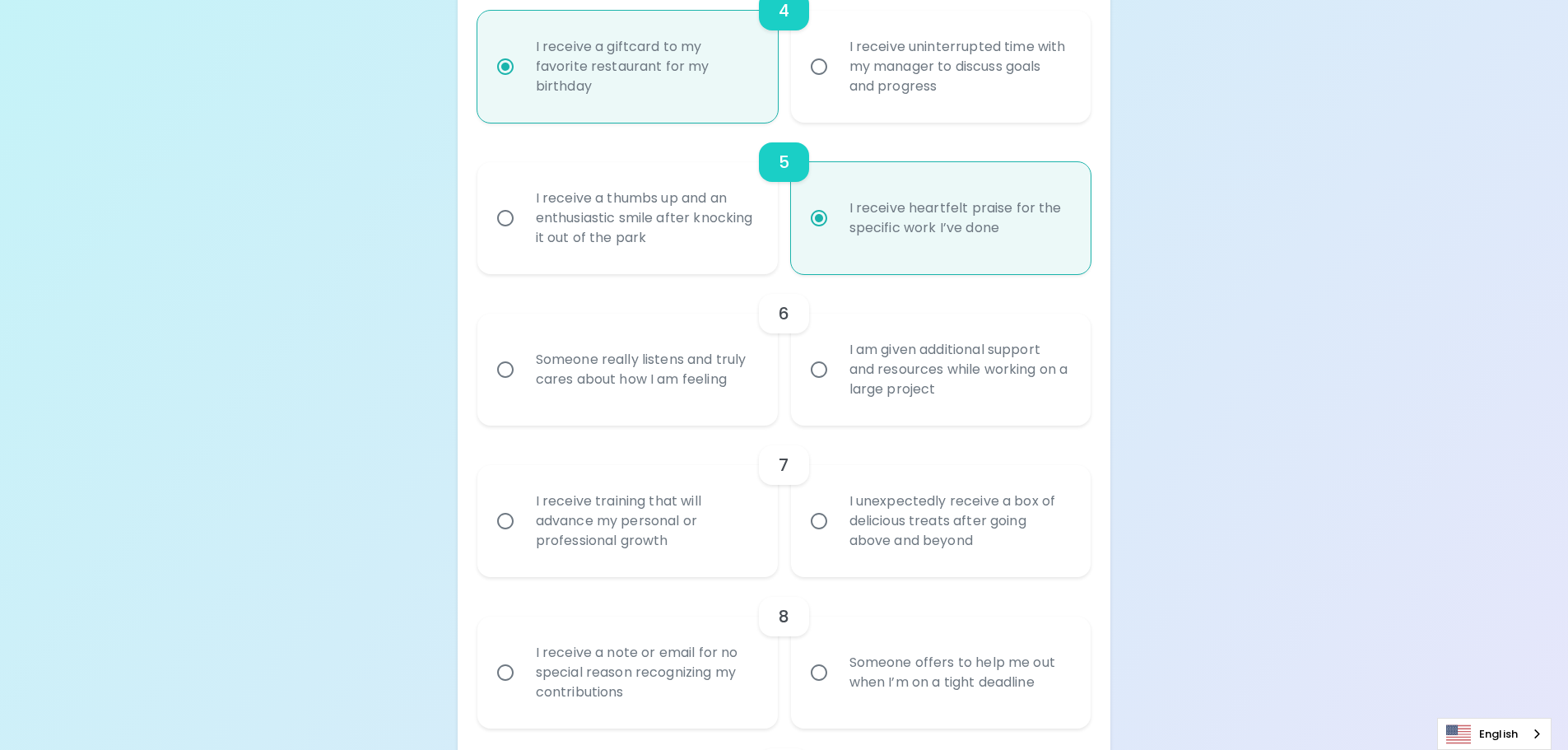
radio input "true"
click at [974, 537] on div "I unexpectedly receive a box of delicious treats after going above and beyond" at bounding box center [959, 522] width 246 height 99
click at [836, 537] on input "I unexpectedly receive a box of delicious treats after going above and beyond" at bounding box center [818, 521] width 35 height 35
radio input "false"
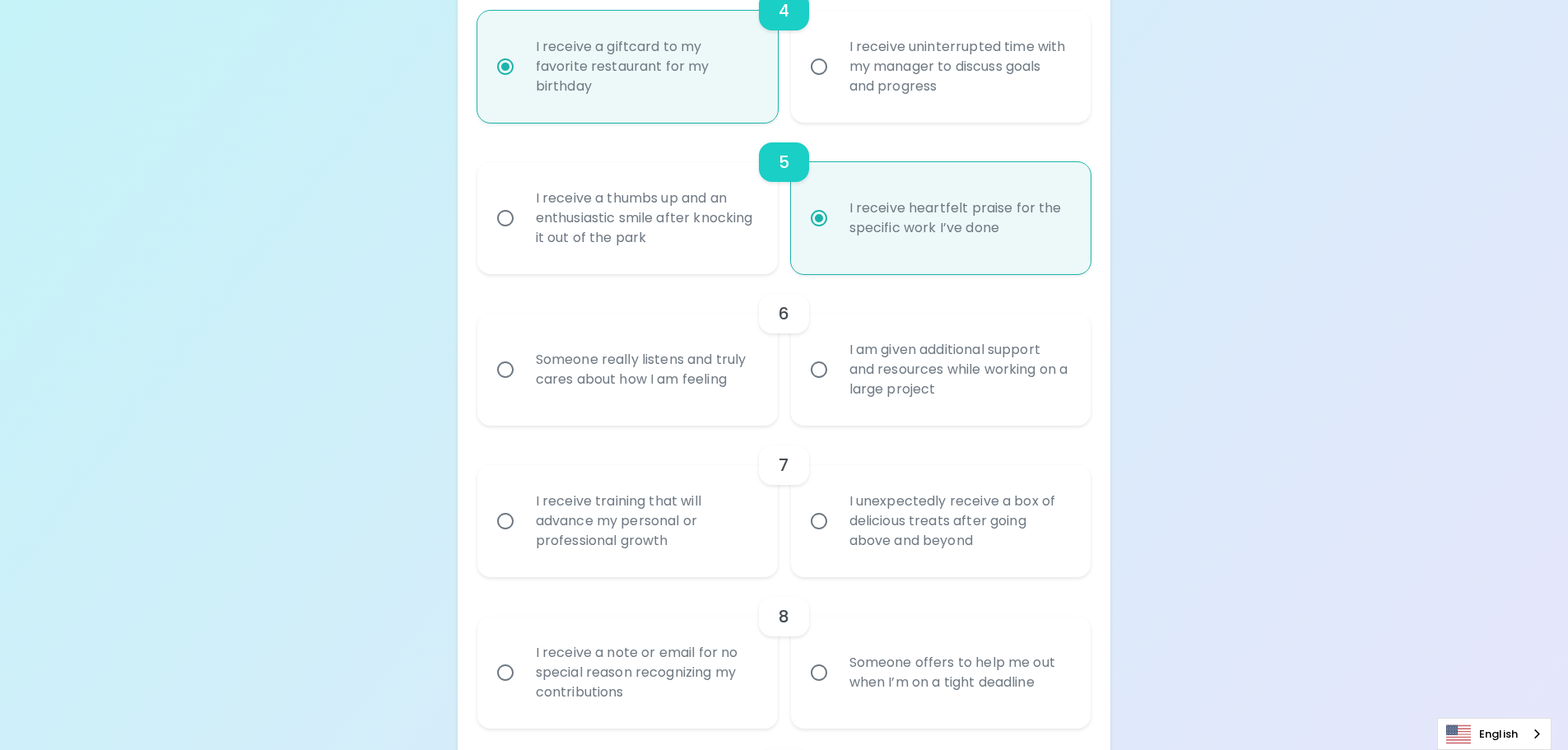
radio input "false"
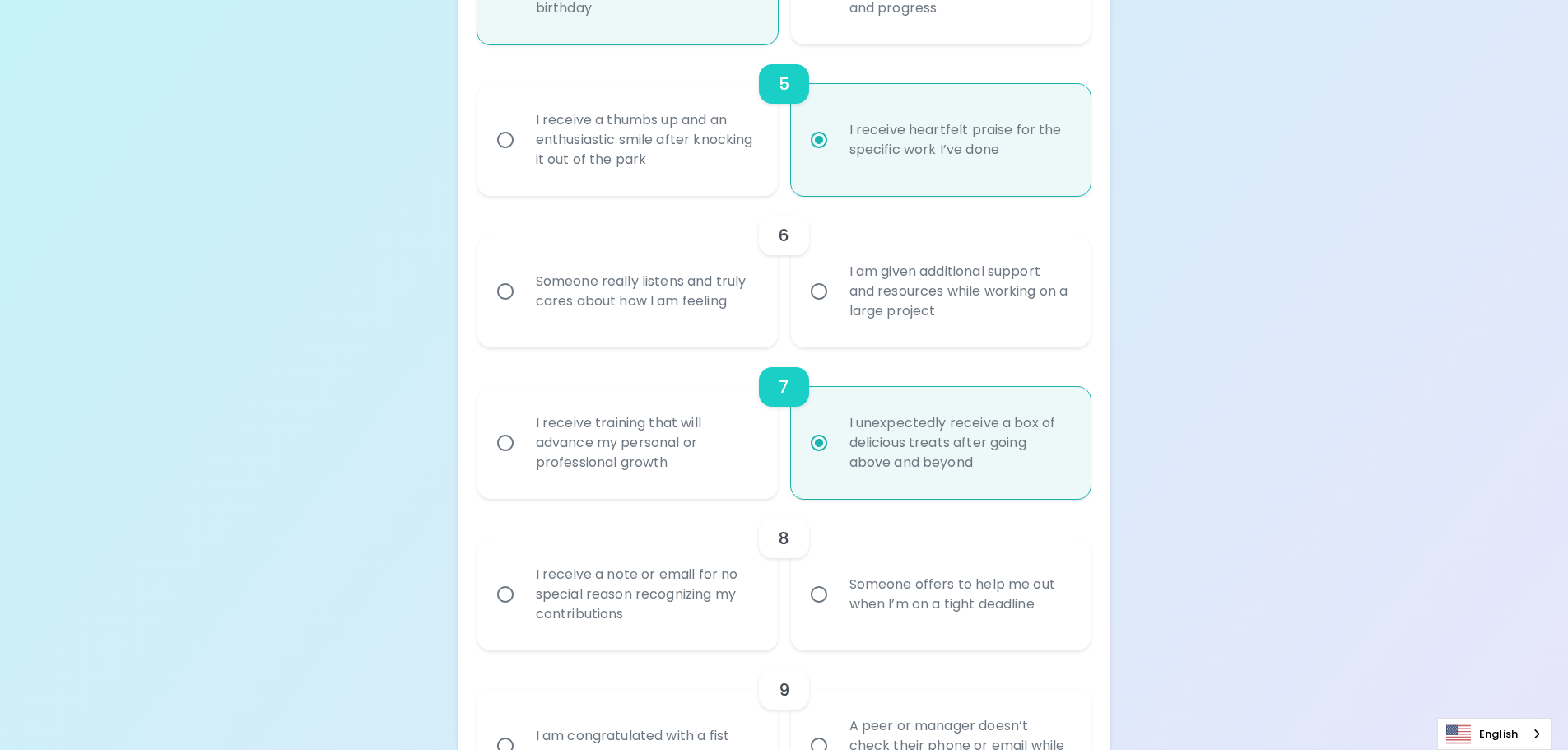
scroll to position [1009, 0]
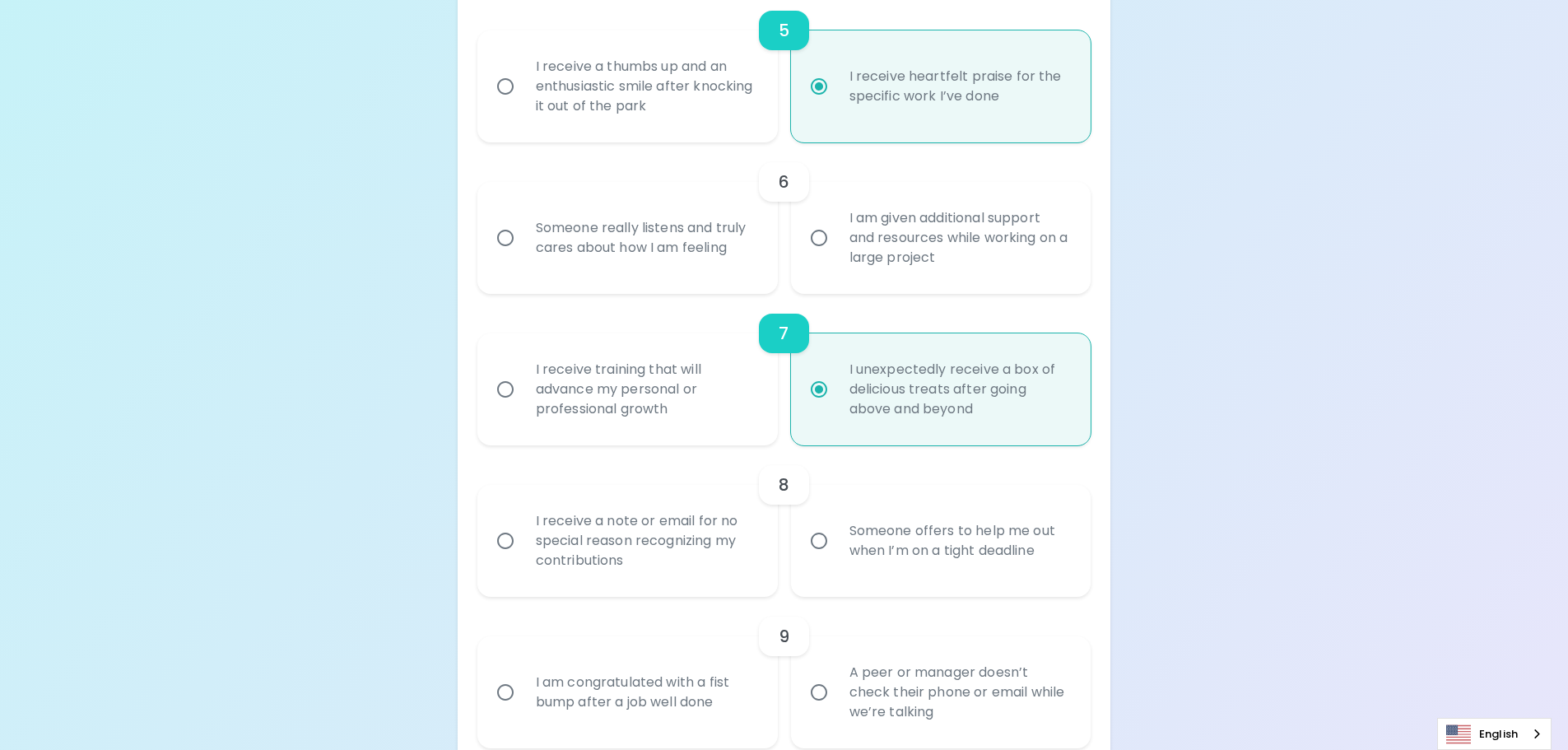
radio input "true"
click at [670, 269] on div "Someone really listens and truly cares about how I am feeling" at bounding box center [645, 238] width 246 height 79
click at [522, 256] on input "Someone really listens and truly cares about how I am feeling" at bounding box center [505, 238] width 35 height 35
radio input "false"
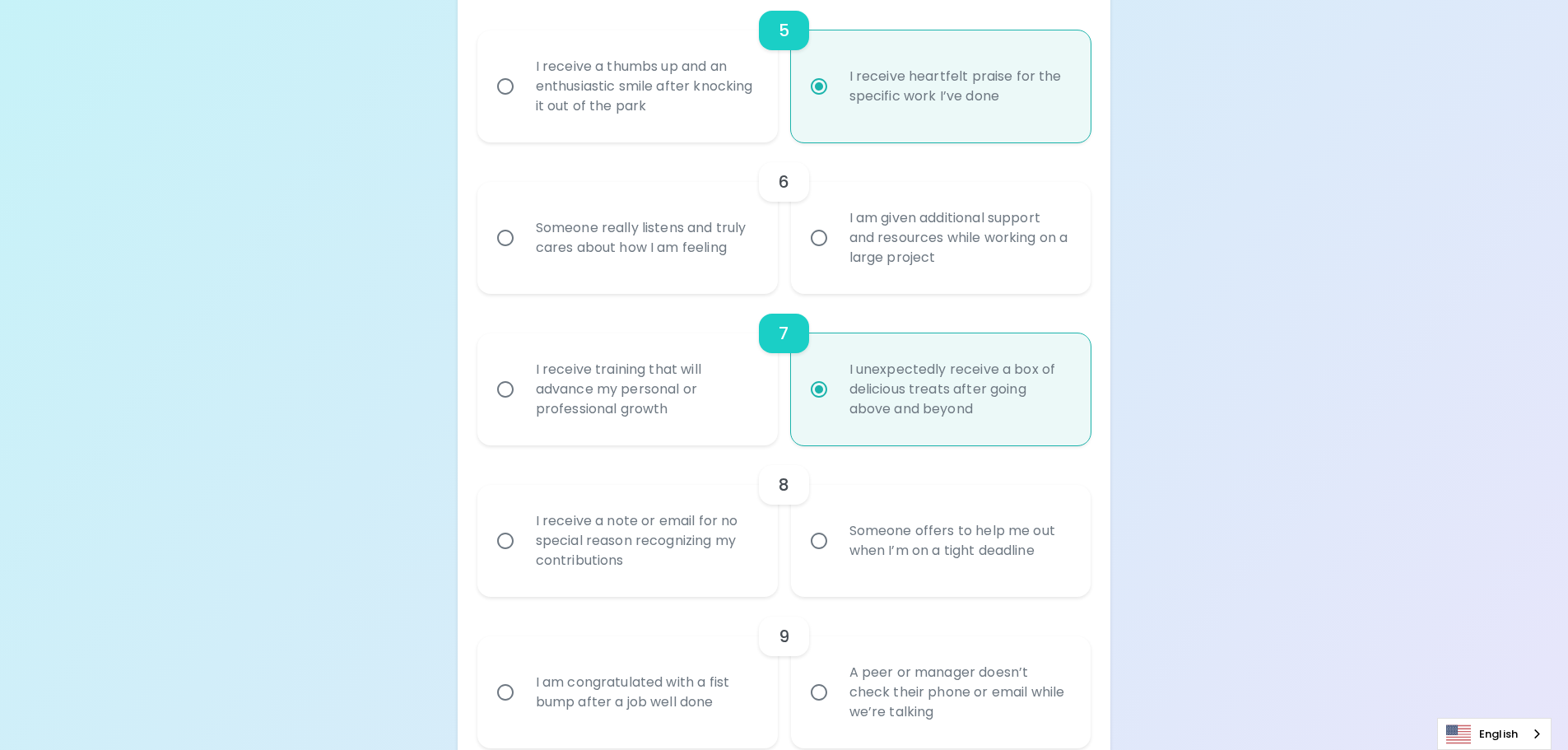
radio input "false"
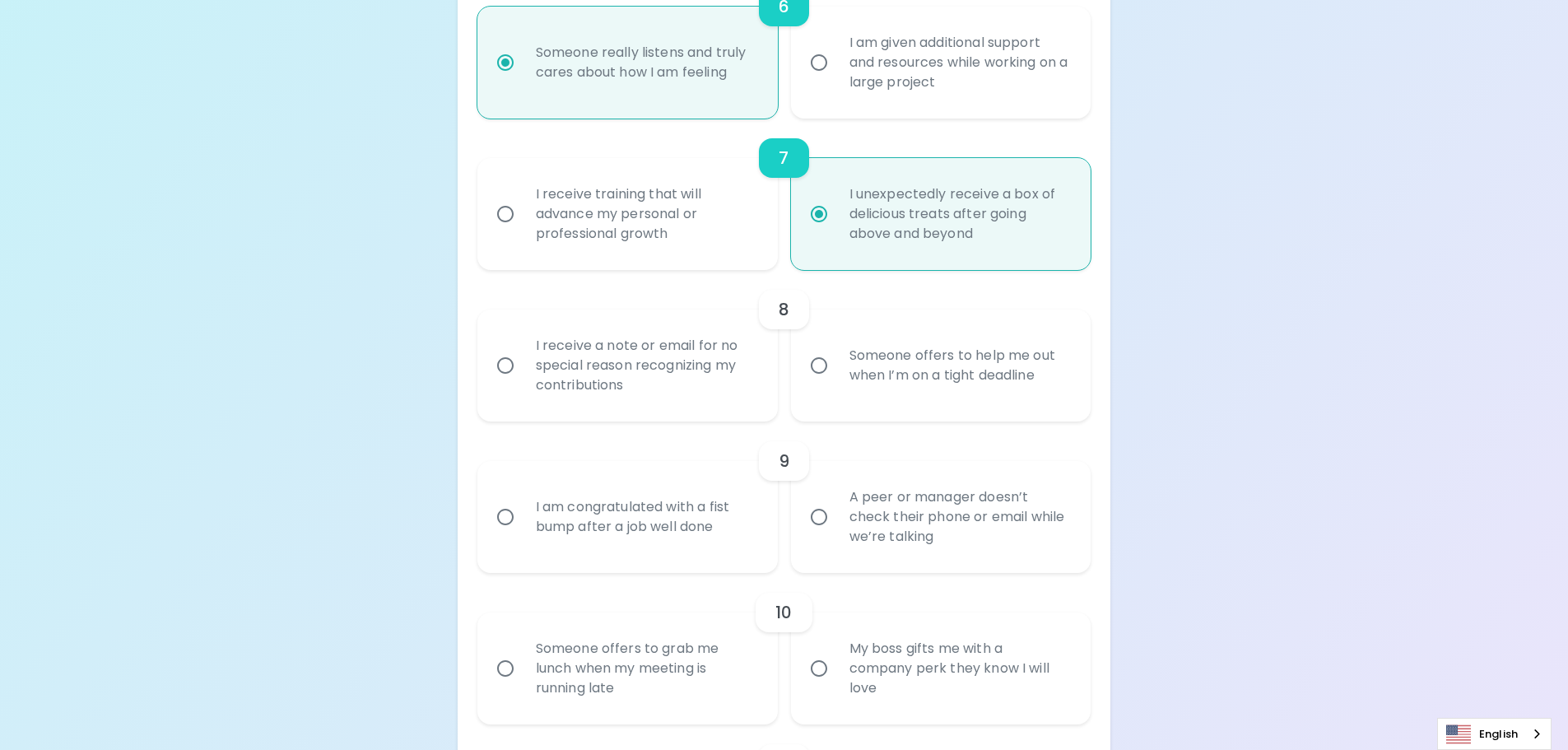
scroll to position [1174, 0]
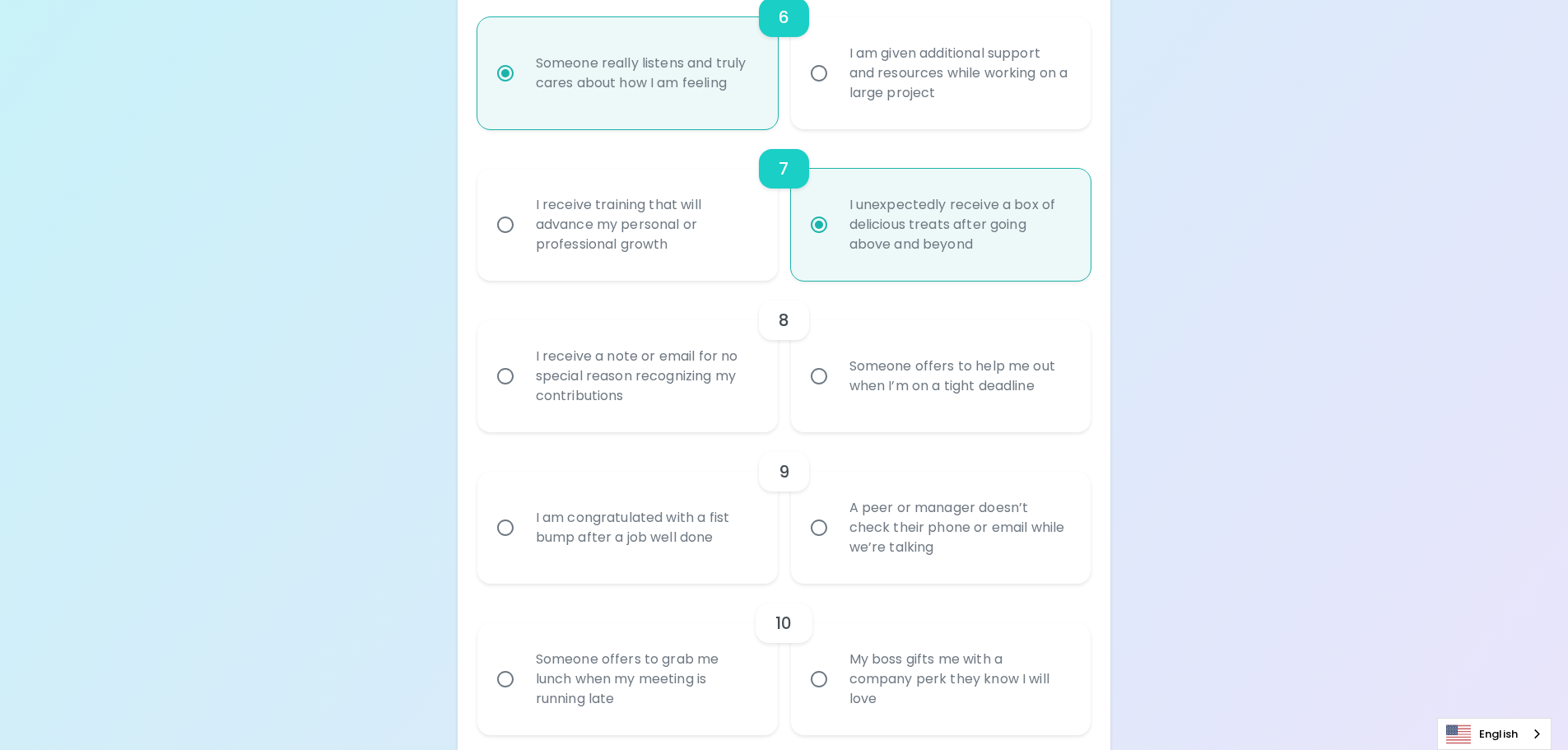
radio input "true"
click at [700, 405] on div "I receive a note or email for no special reason recognizing my contributions" at bounding box center [645, 376] width 246 height 99
click at [522, 393] on input "I receive a note or email for no special reason recognizing my contributions" at bounding box center [505, 375] width 35 height 35
radio input "false"
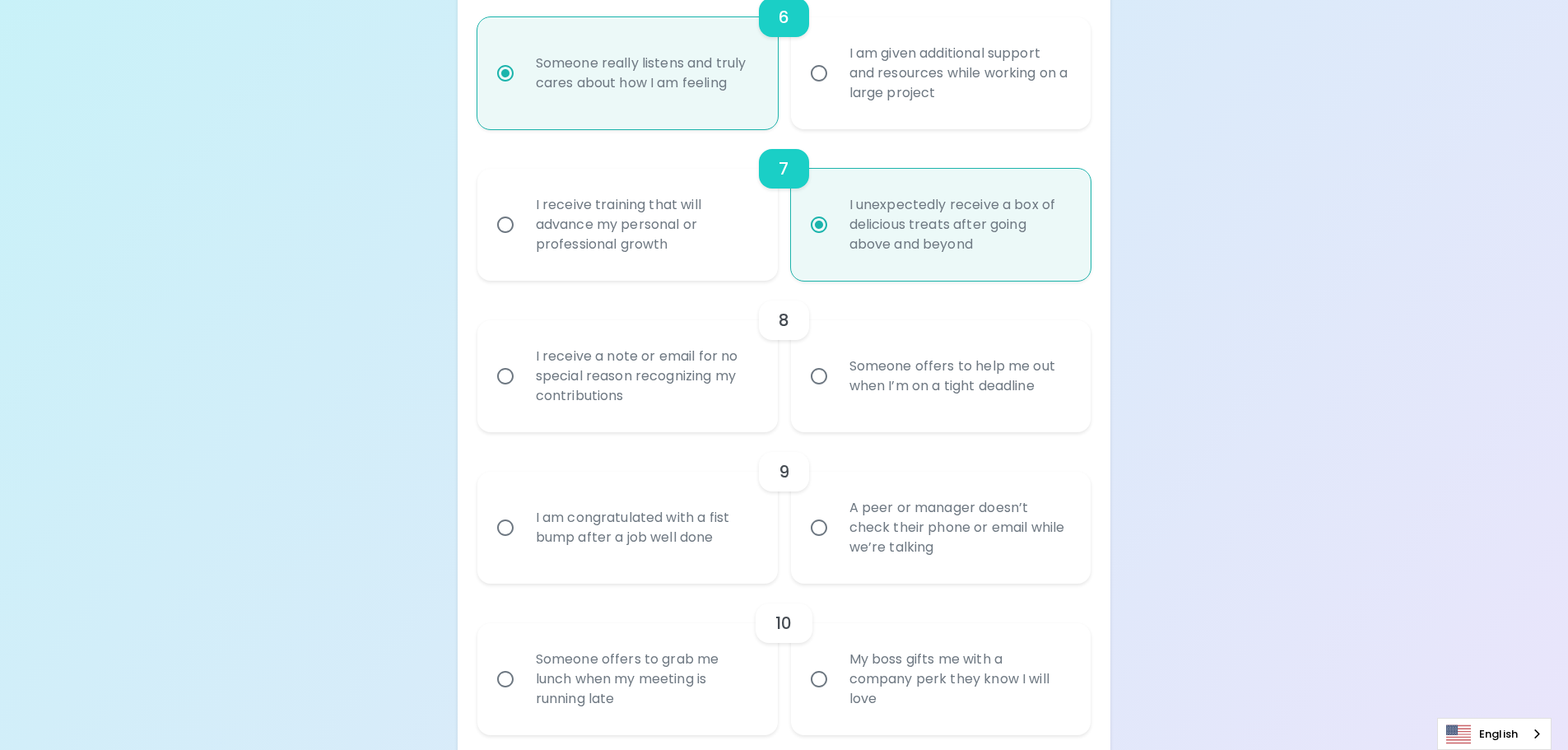
radio input "false"
radio input "true"
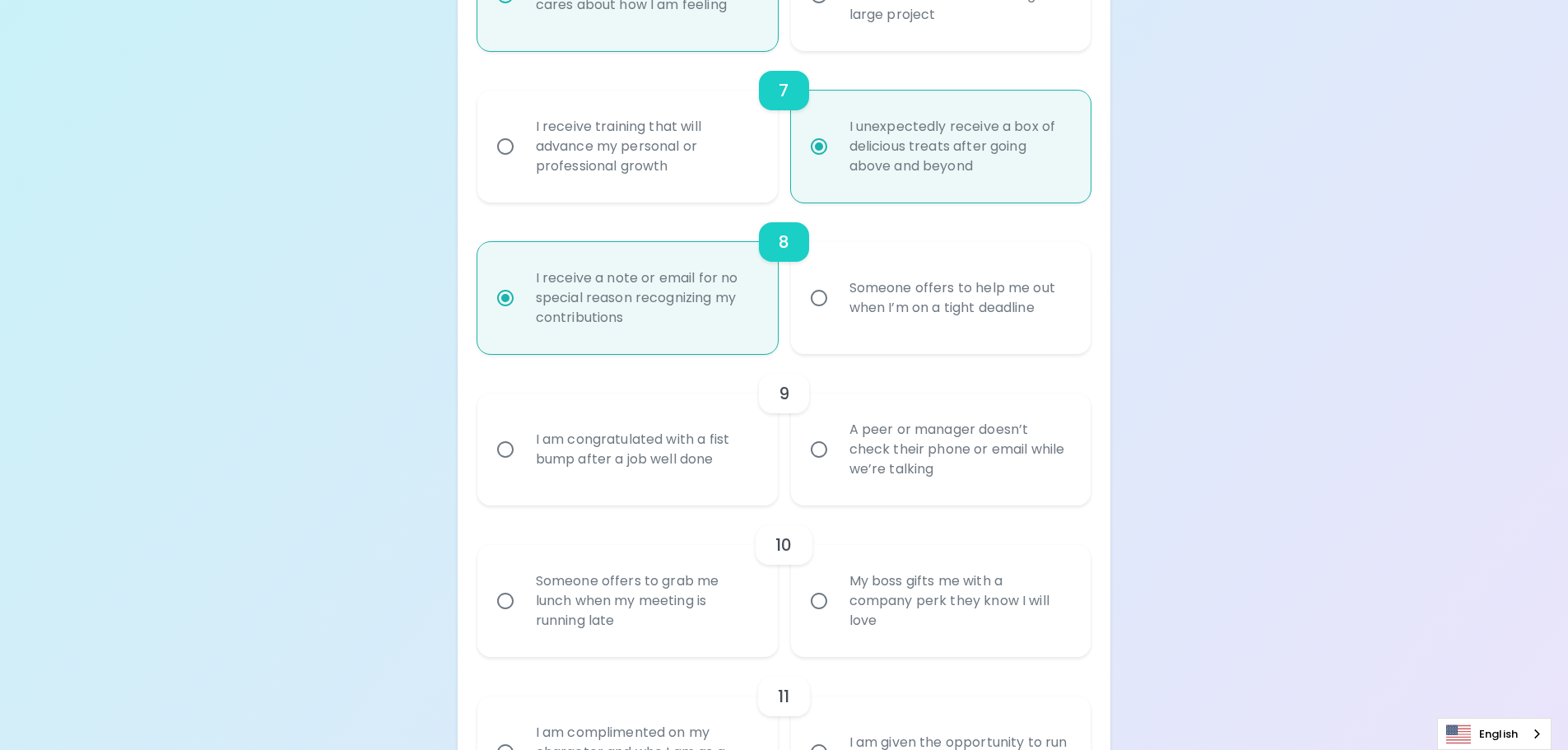
scroll to position [1305, 0]
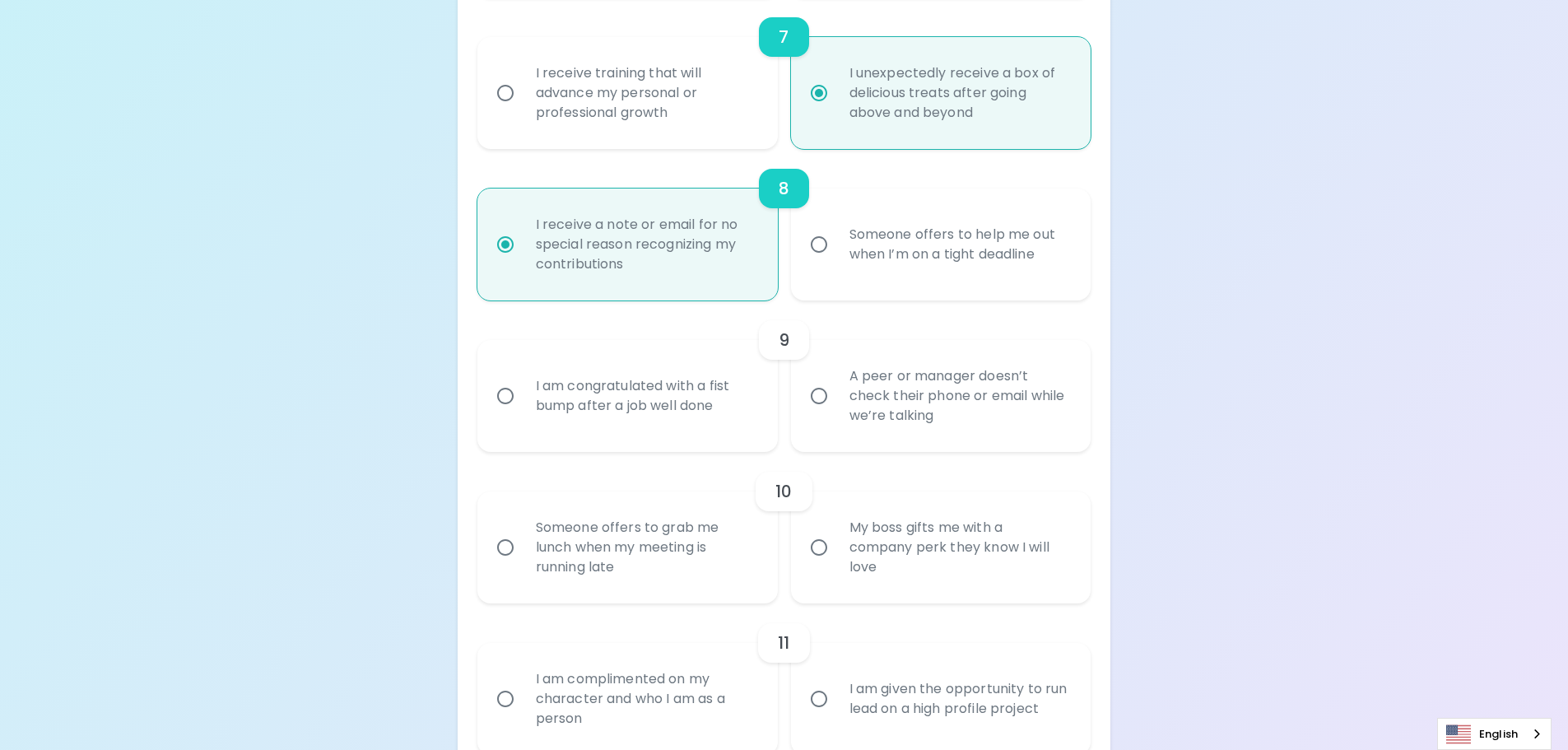
radio input "true"
click at [688, 421] on div "I am congratulated with a fist bump after a job well done" at bounding box center [645, 396] width 246 height 79
click at [522, 413] on input "I am congratulated with a fist bump after a job well done" at bounding box center [505, 395] width 35 height 35
radio input "false"
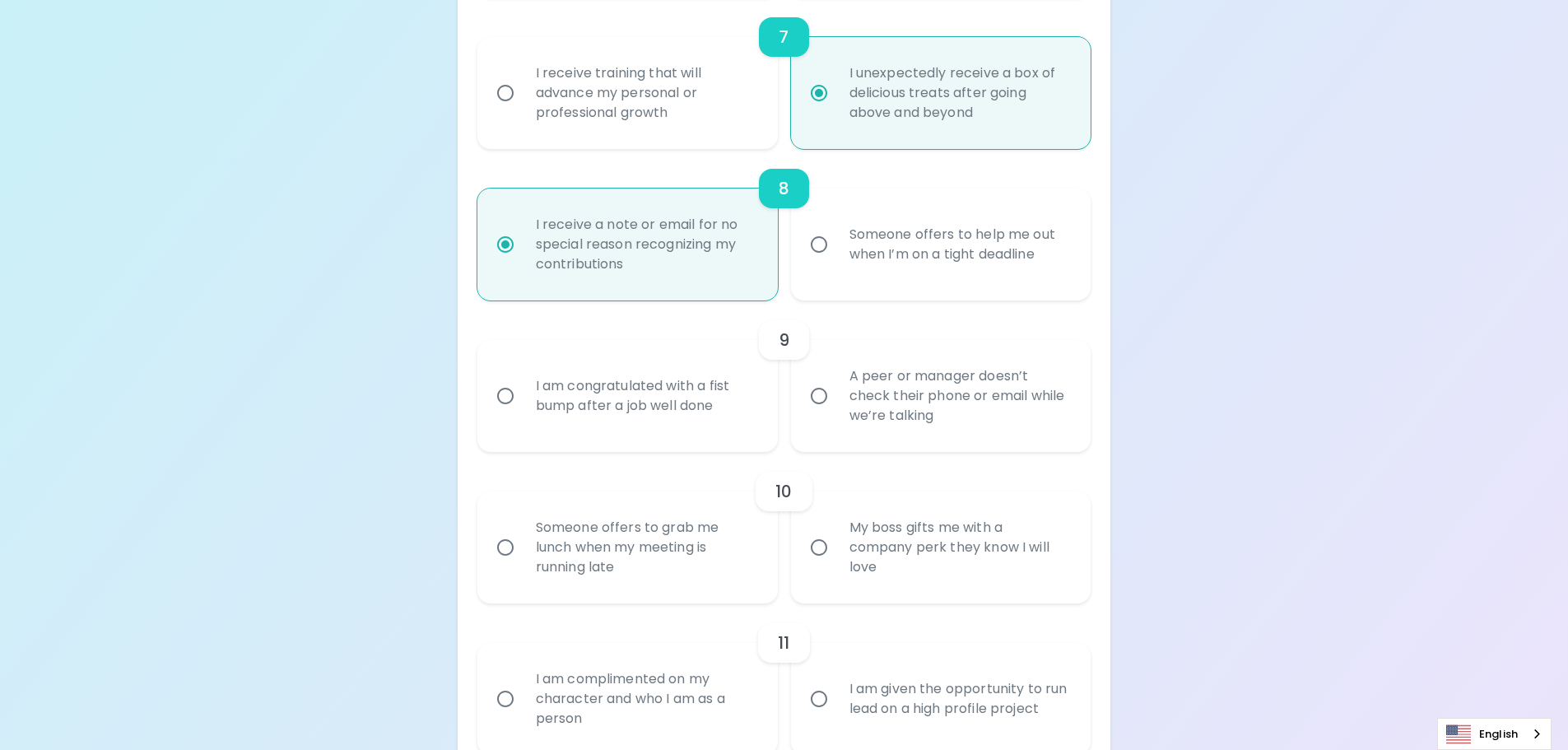
radio input "false"
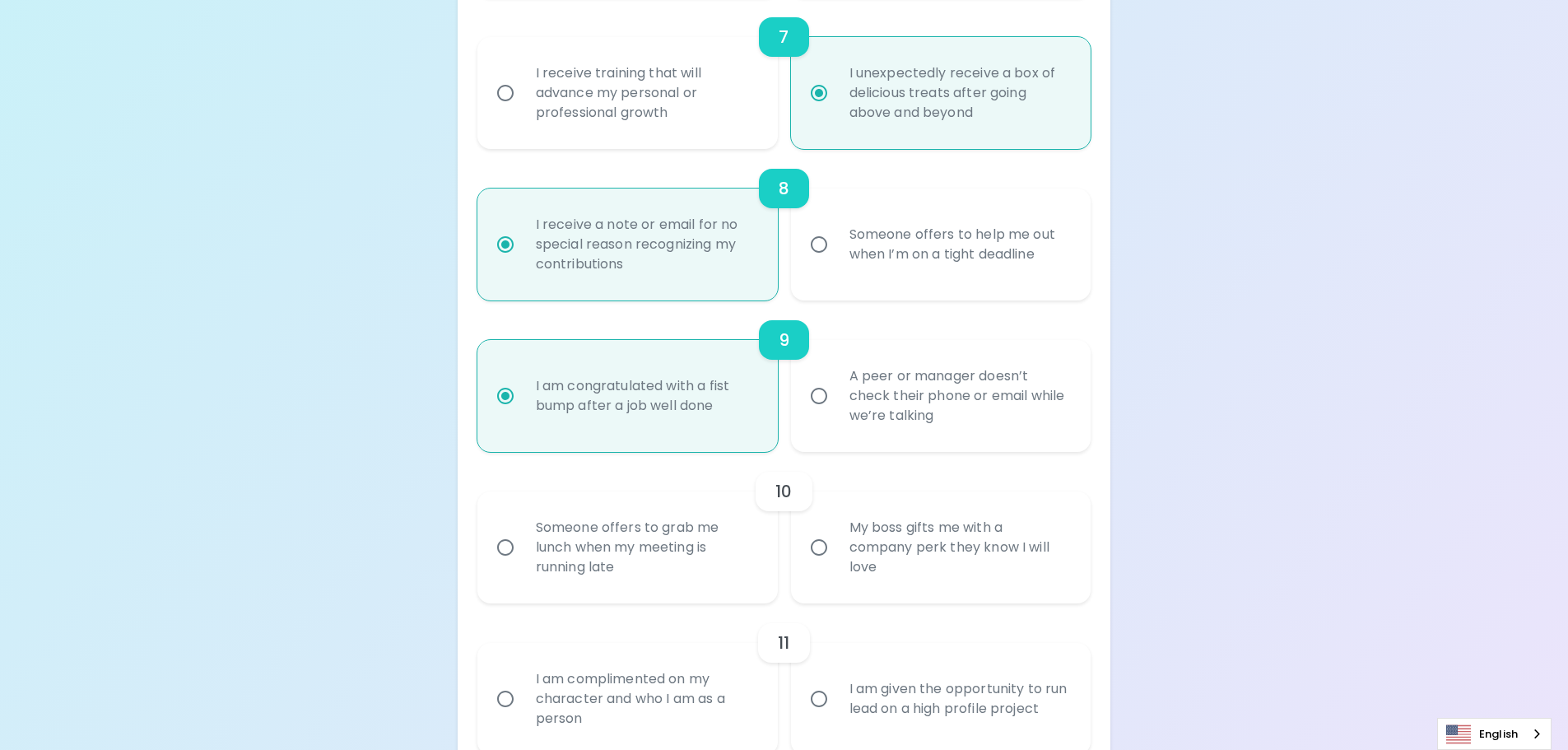
scroll to position [1437, 0]
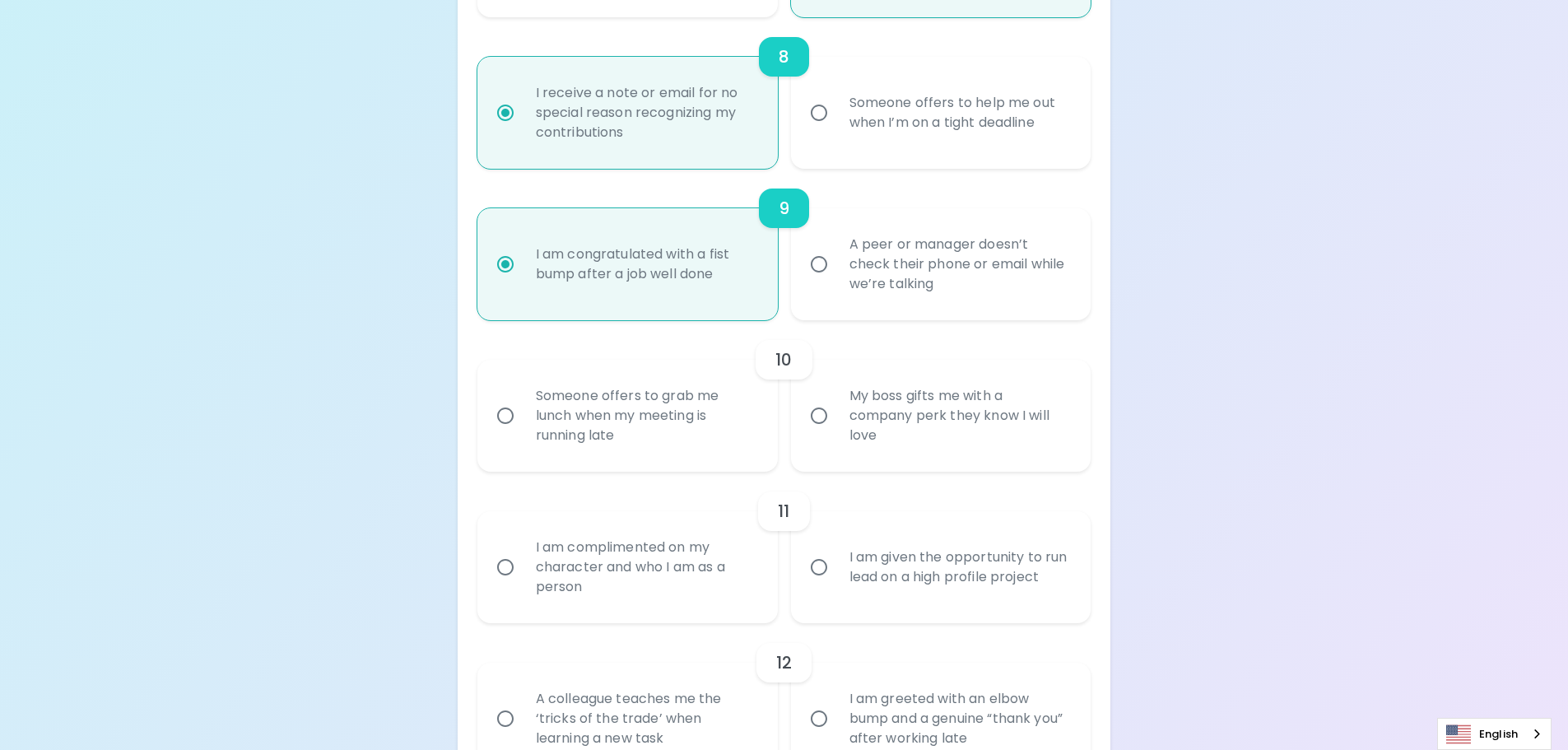
radio input "true"
click at [683, 431] on div "Someone offers to grab me lunch when my meeting is running late" at bounding box center [645, 416] width 246 height 99
click at [522, 431] on input "Someone offers to grab me lunch when my meeting is running late" at bounding box center [505, 416] width 35 height 35
radio input "false"
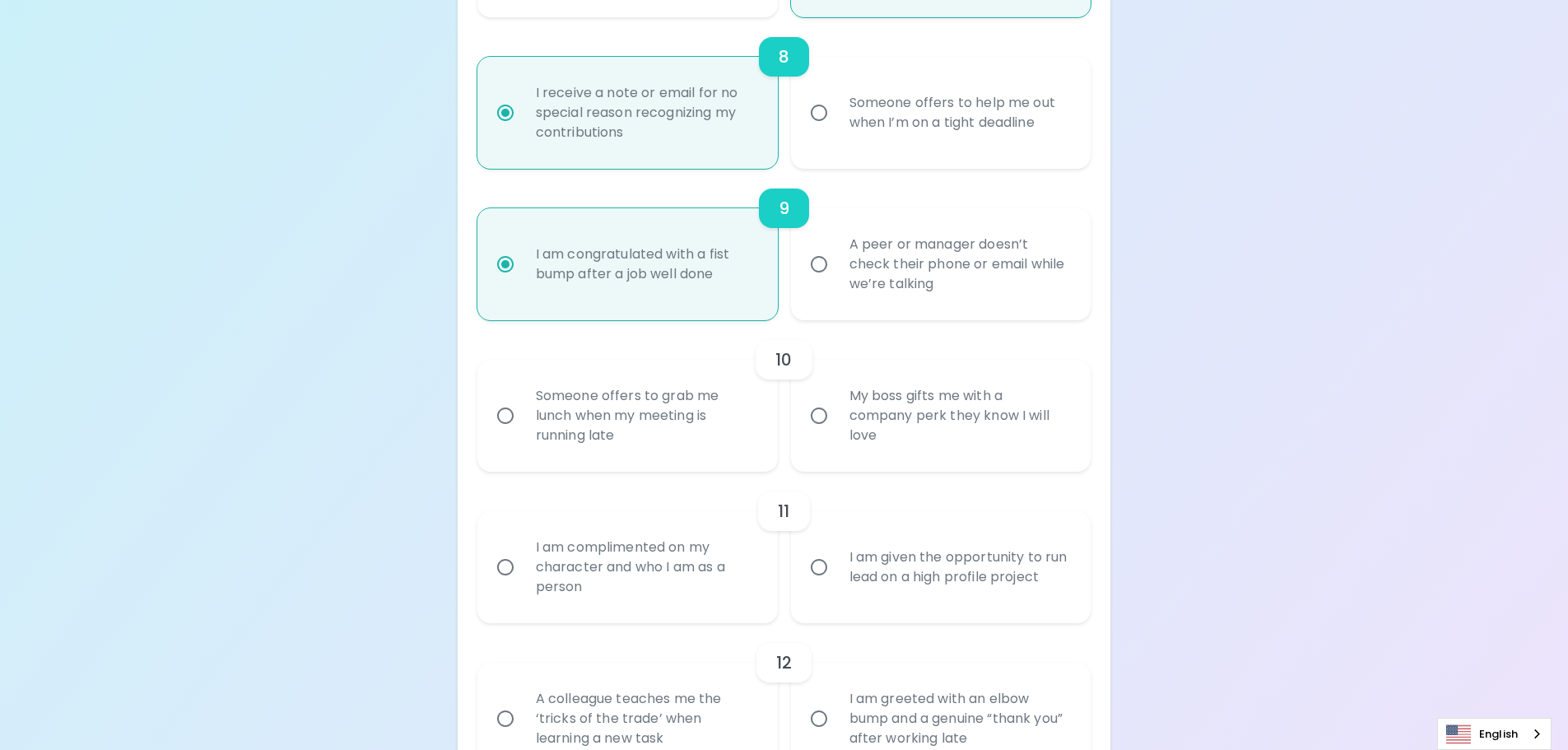
radio input "false"
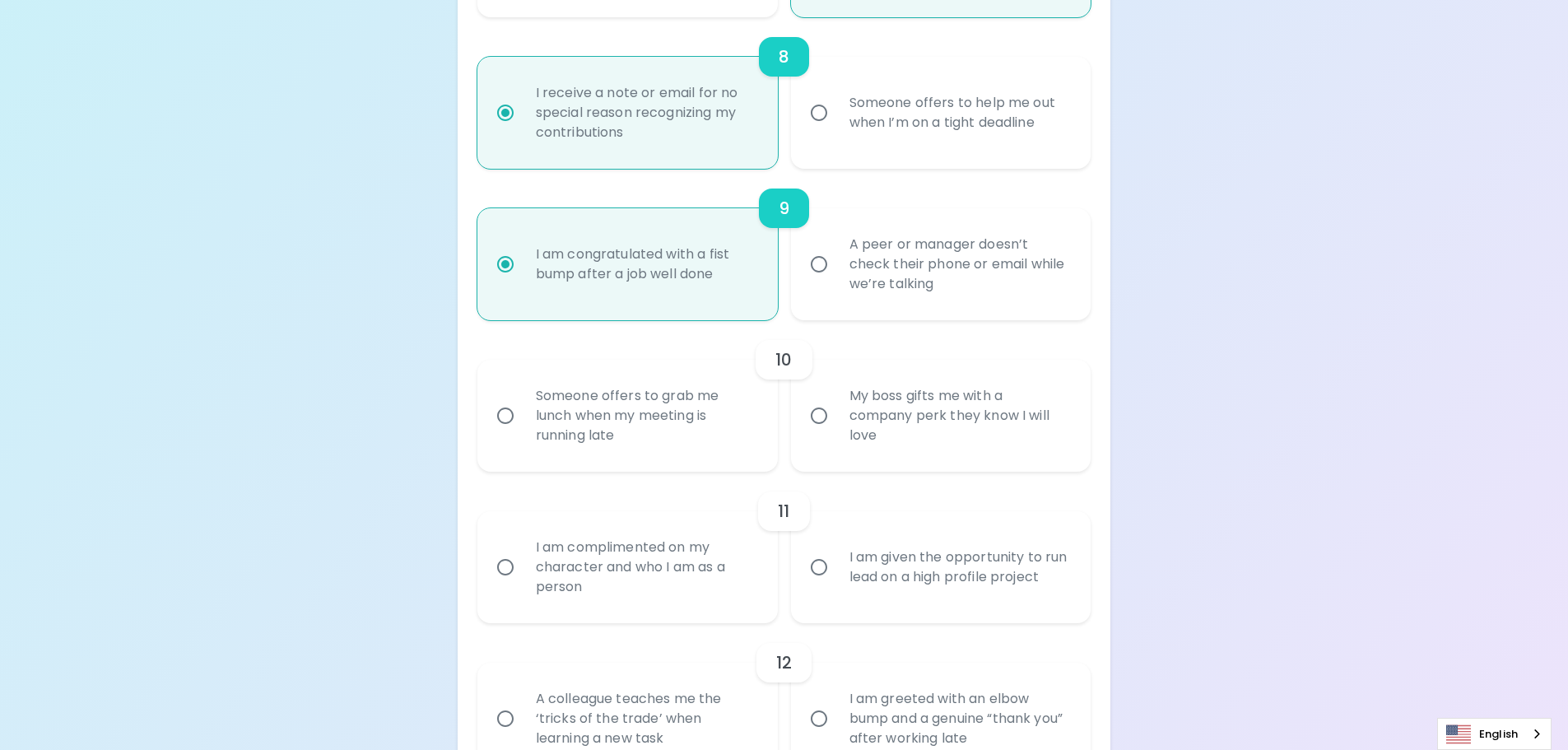
radio input "false"
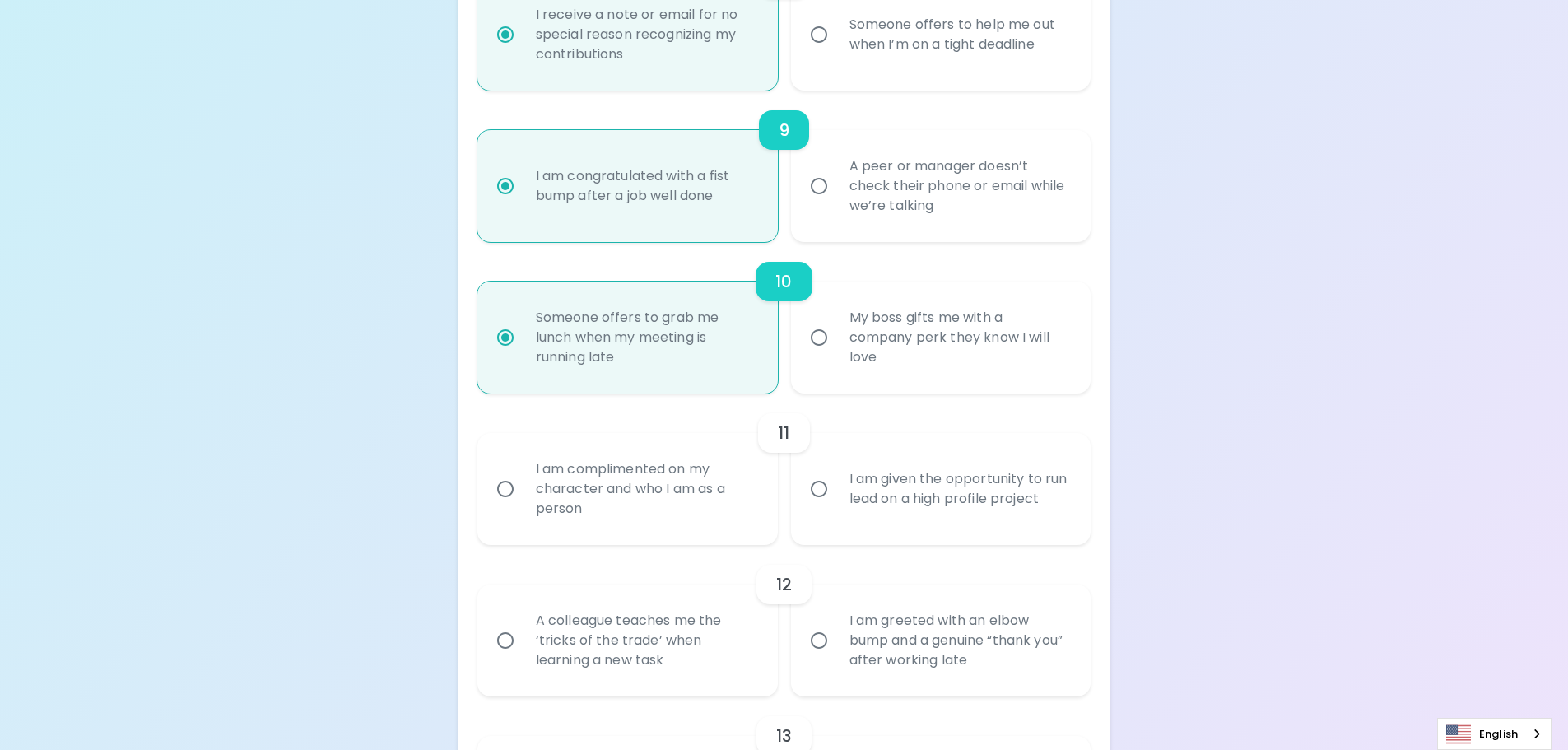
scroll to position [1569, 0]
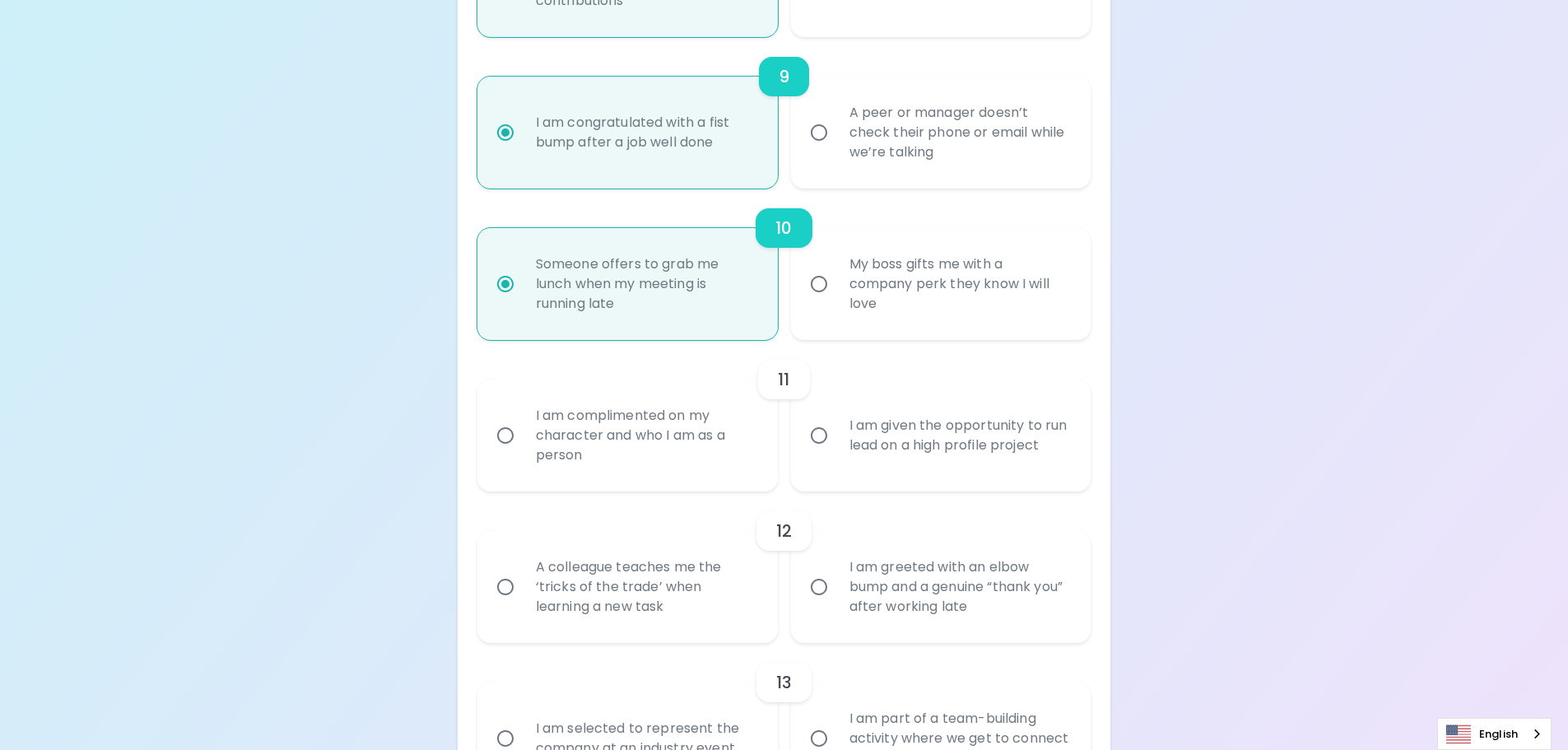
radio input "true"
click at [965, 444] on div "I am given the opportunity to run lead on a high profile project" at bounding box center [959, 435] width 246 height 79
click at [836, 444] on input "I am given the opportunity to run lead on a high profile project" at bounding box center [818, 435] width 35 height 35
radio input "false"
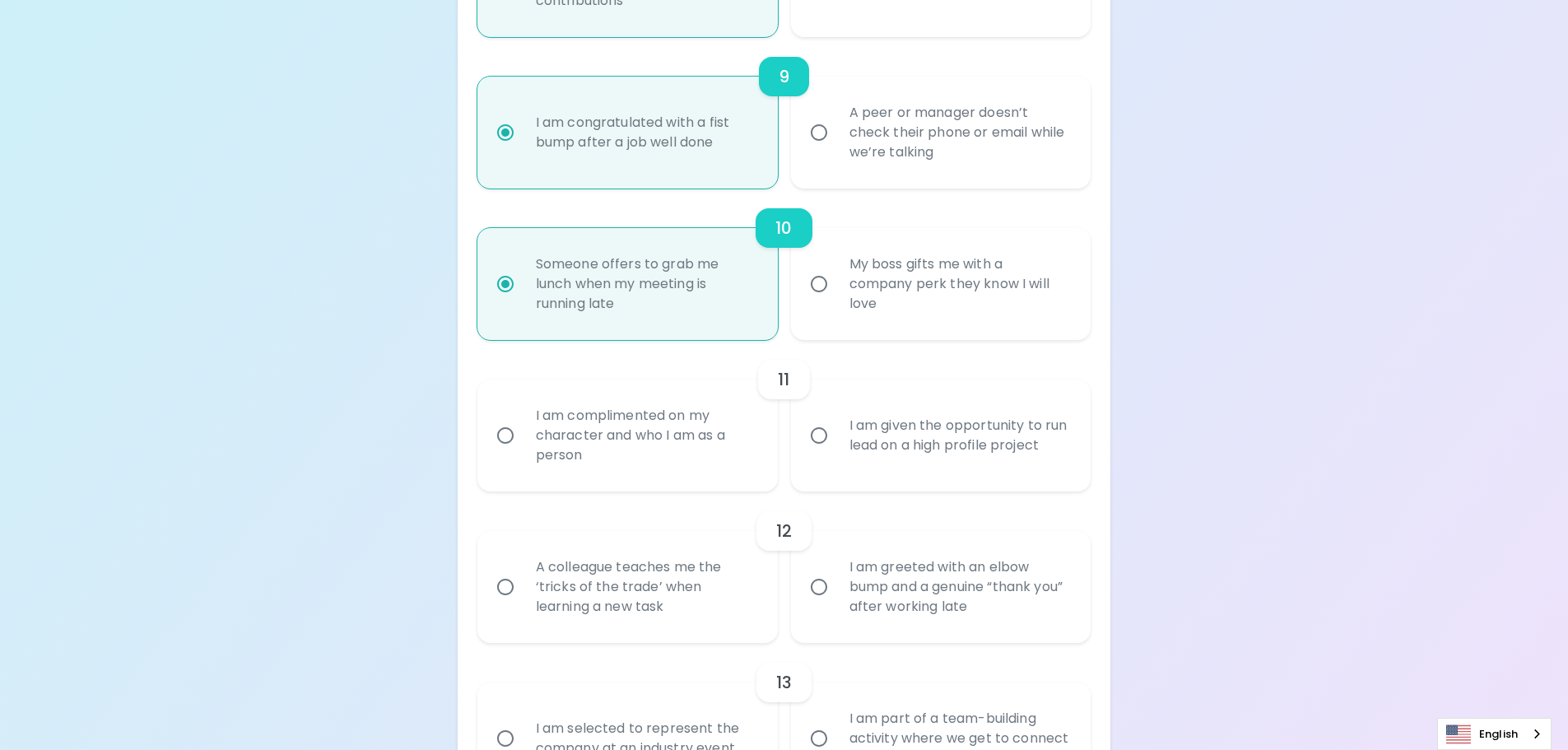
radio input "false"
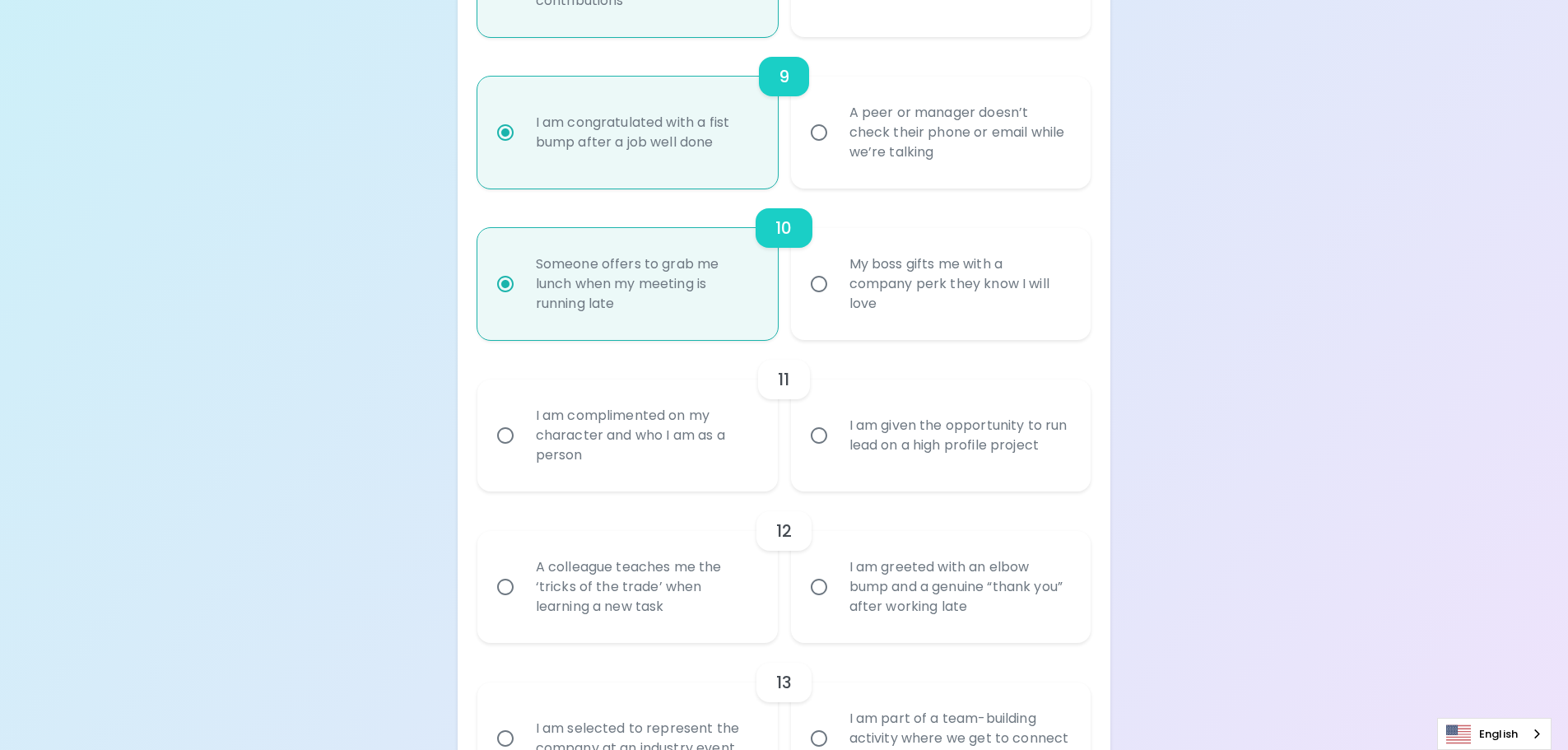
radio input "false"
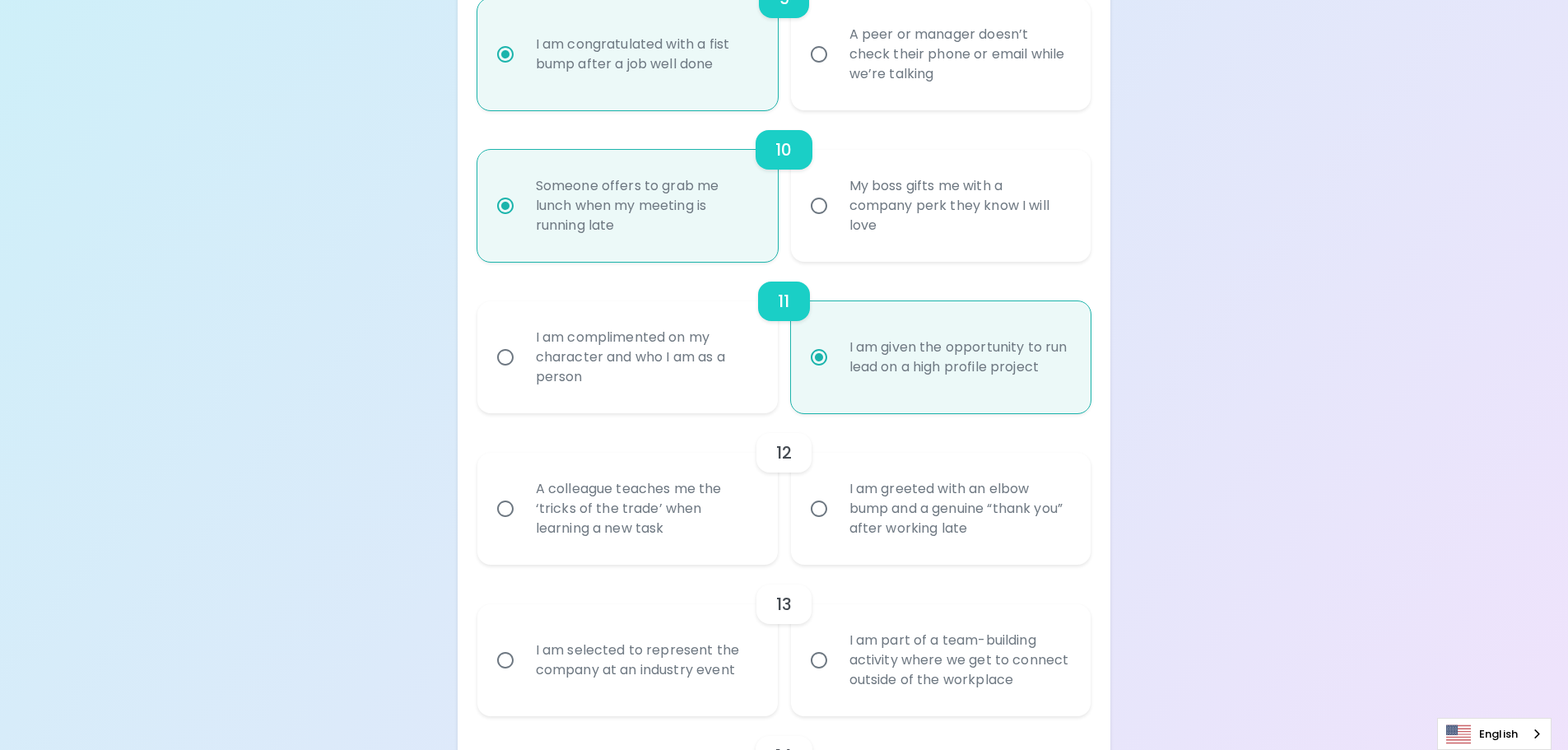
scroll to position [1700, 0]
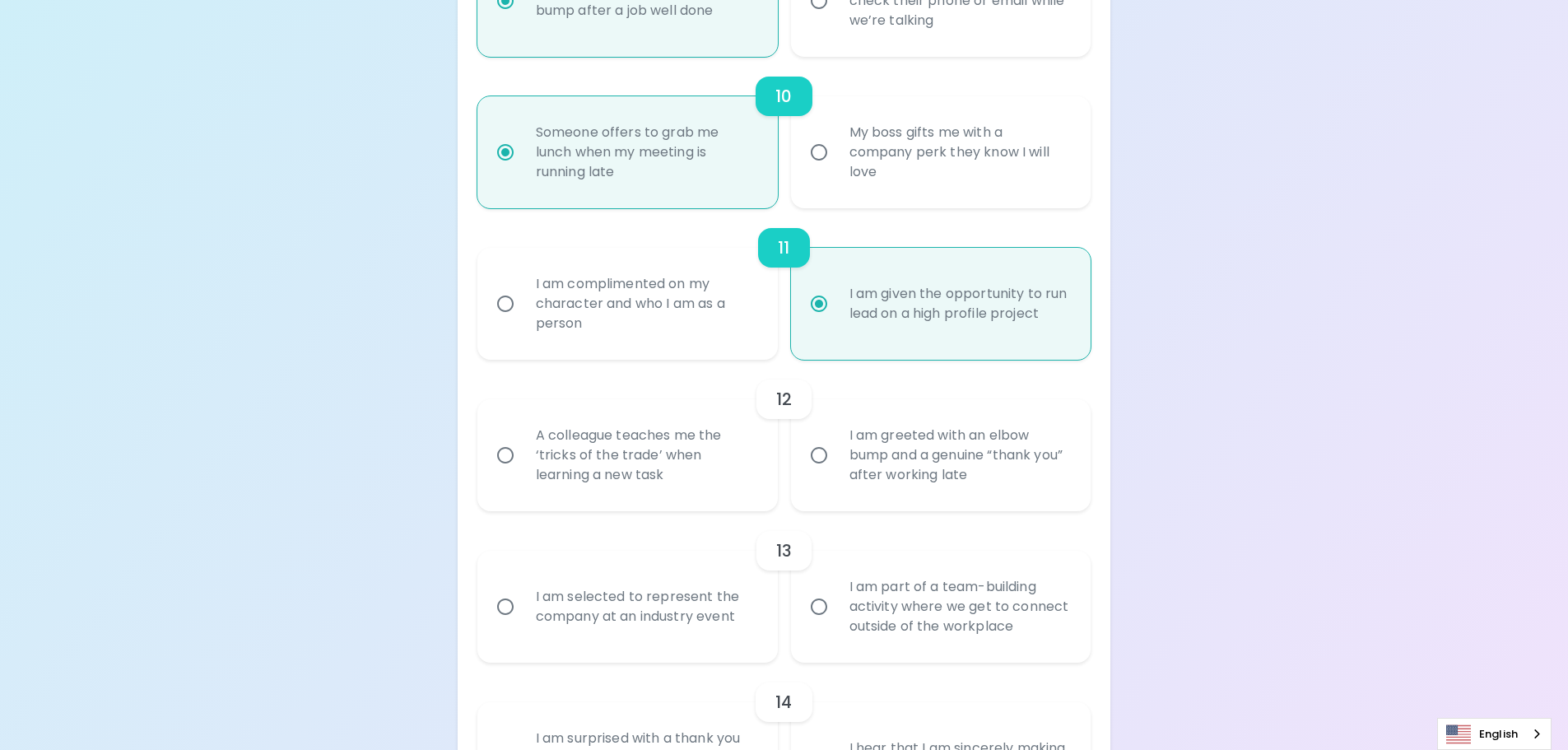
radio input "true"
click at [750, 487] on div "A colleague teaches me the ‘tricks of the trade’ when learning a new task" at bounding box center [645, 455] width 246 height 99
click at [522, 473] on input "A colleague teaches me the ‘tricks of the trade’ when learning a new task" at bounding box center [505, 455] width 35 height 35
radio input "false"
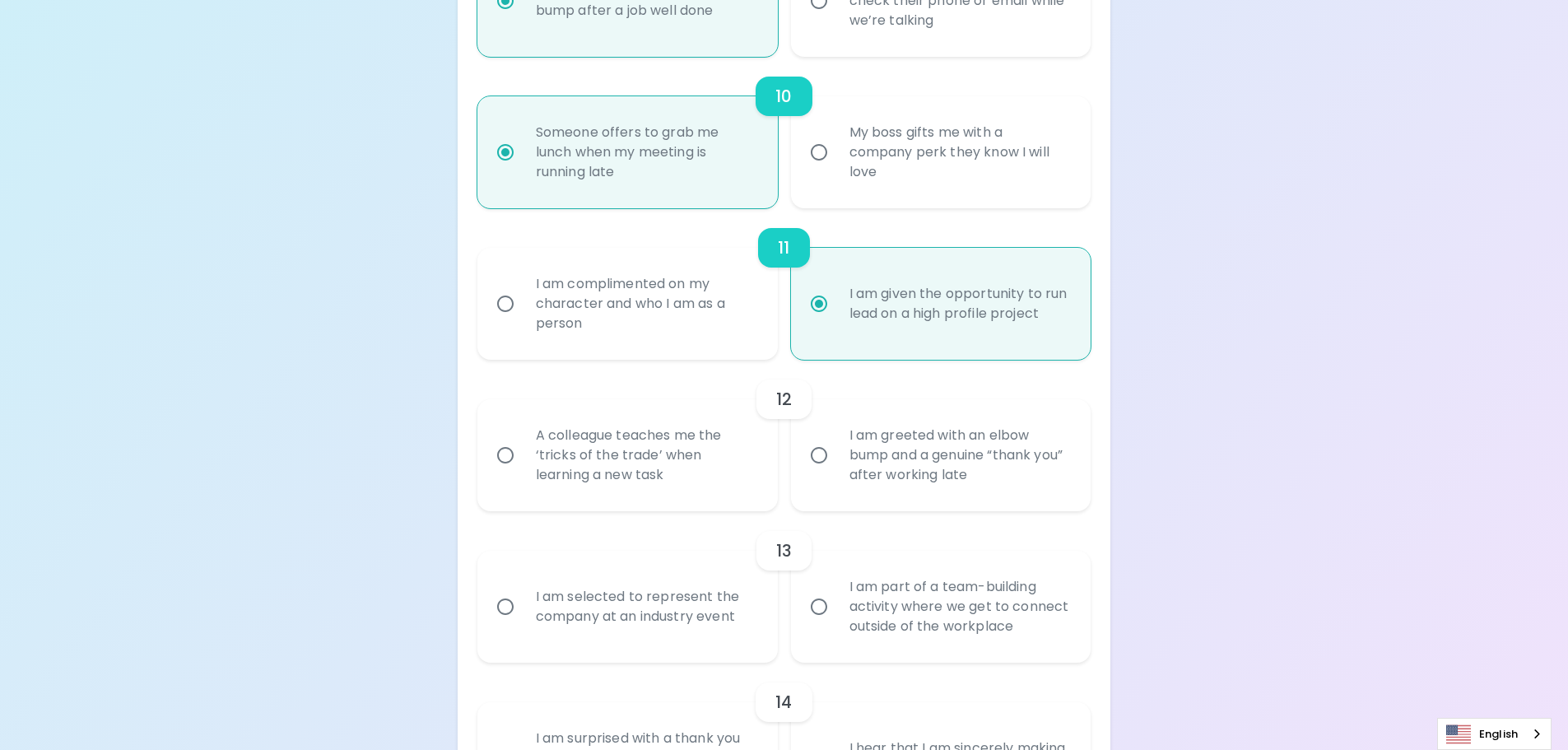
radio input "false"
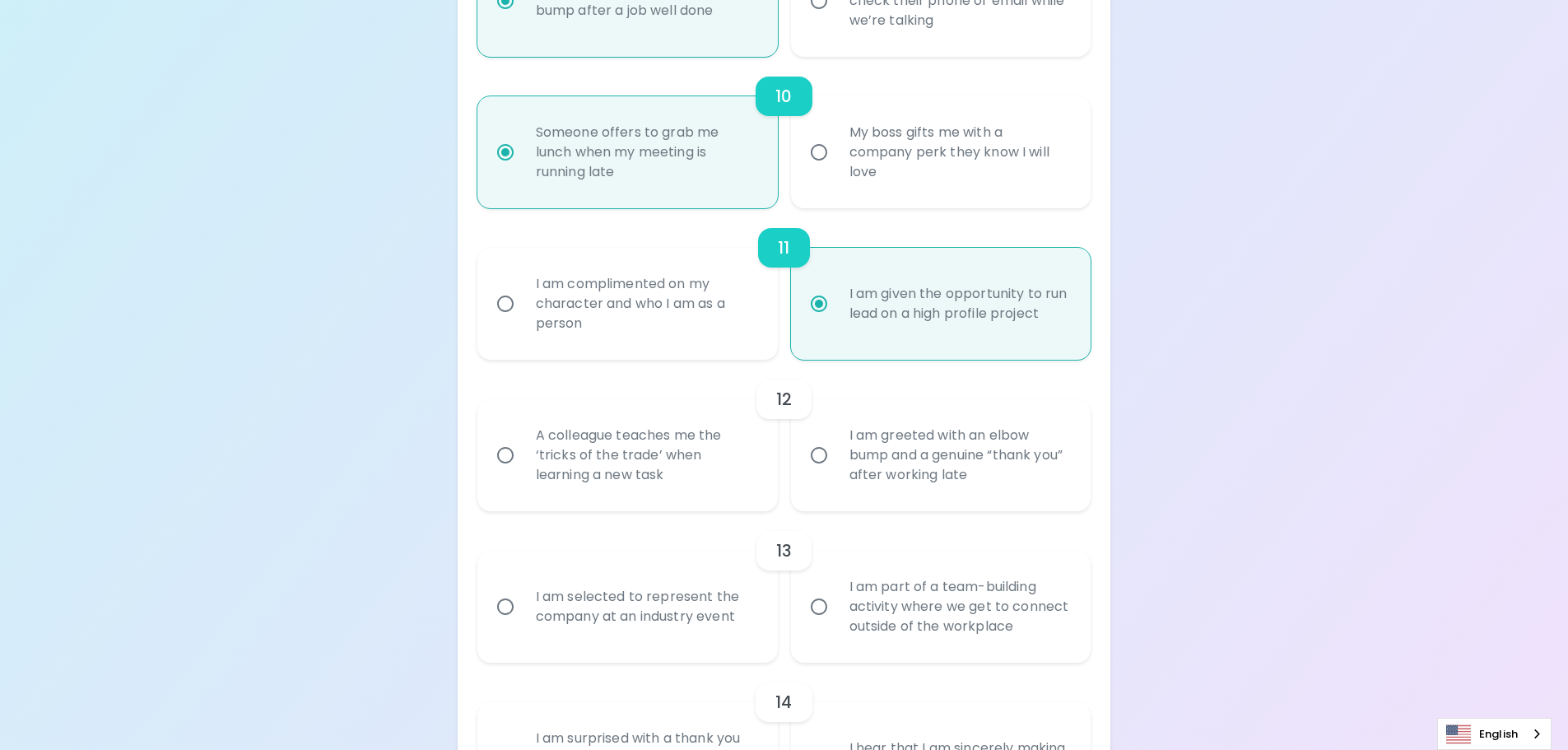
radio input "false"
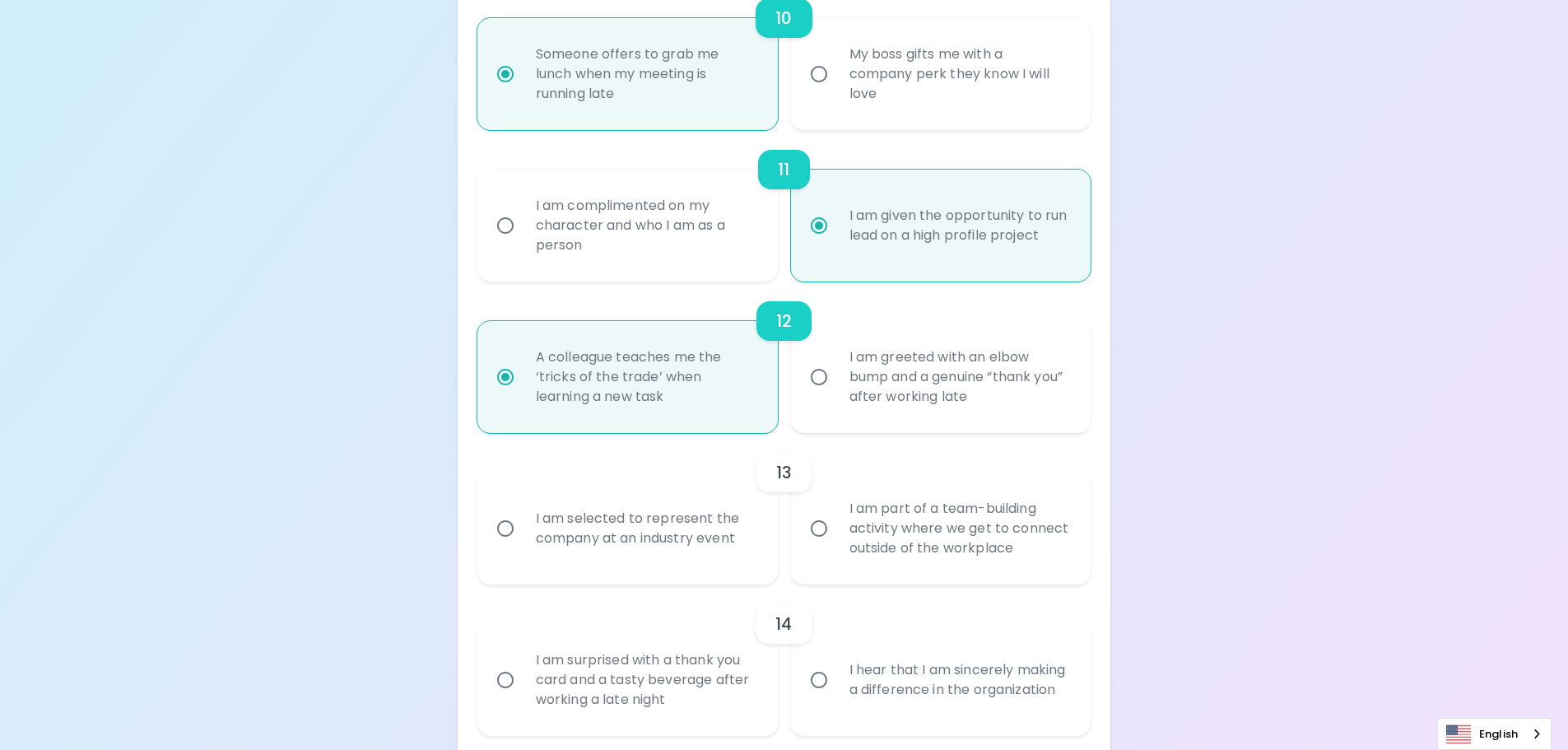
scroll to position [1832, 0]
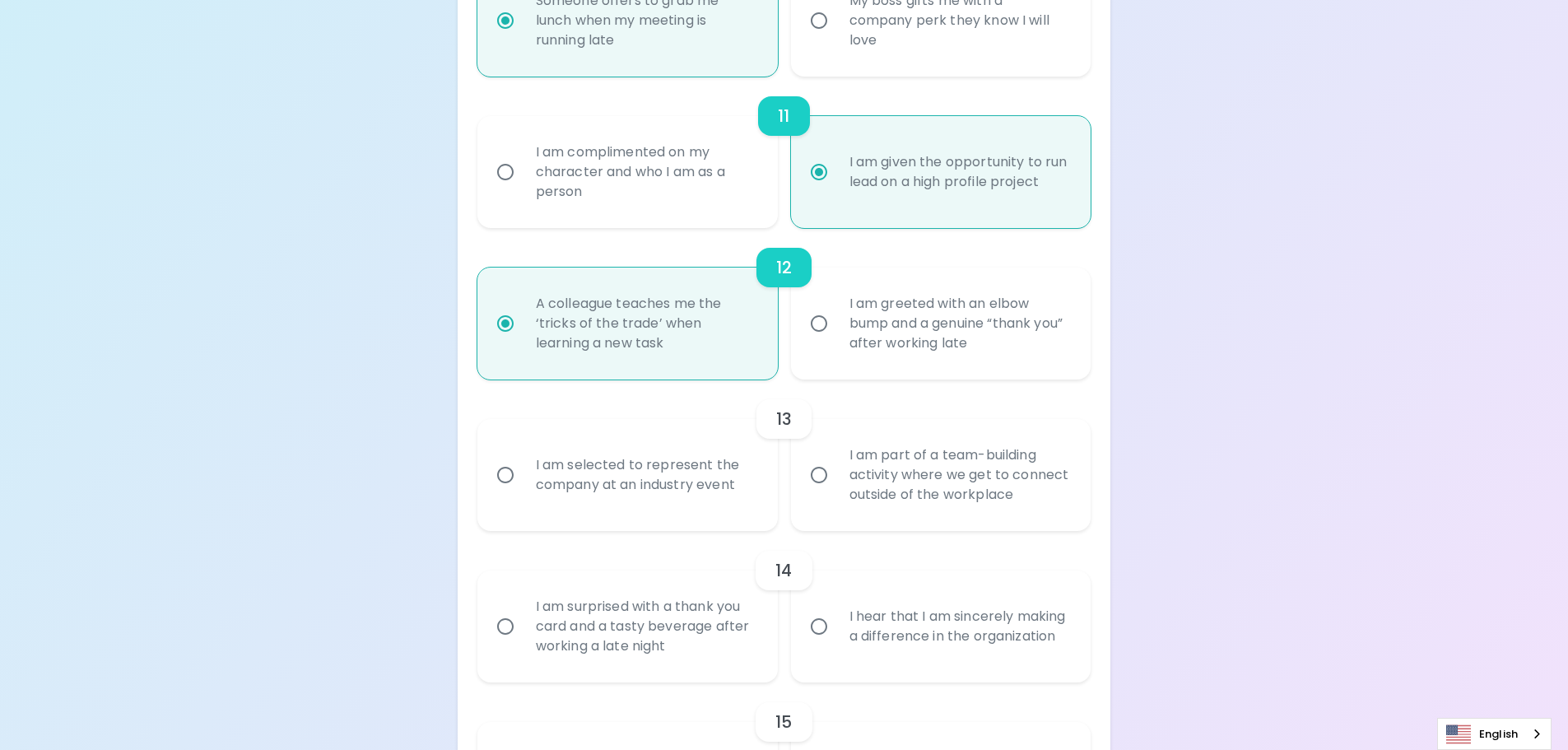
radio input "true"
click at [720, 505] on div "I am selected to represent the company at an industry event" at bounding box center [645, 475] width 246 height 79
click at [522, 493] on input "I am selected to represent the company at an industry event" at bounding box center [505, 475] width 35 height 35
radio input "false"
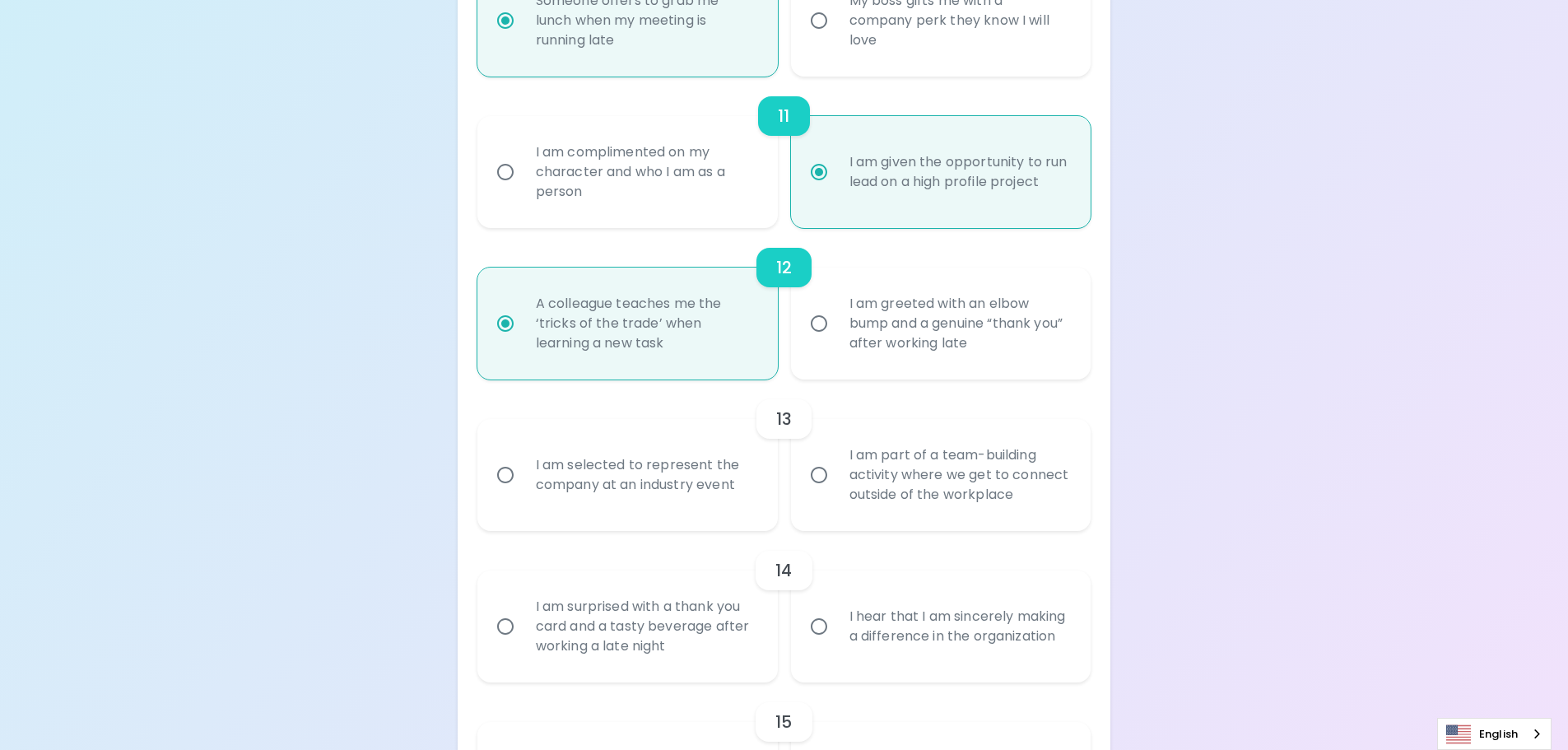
radio input "false"
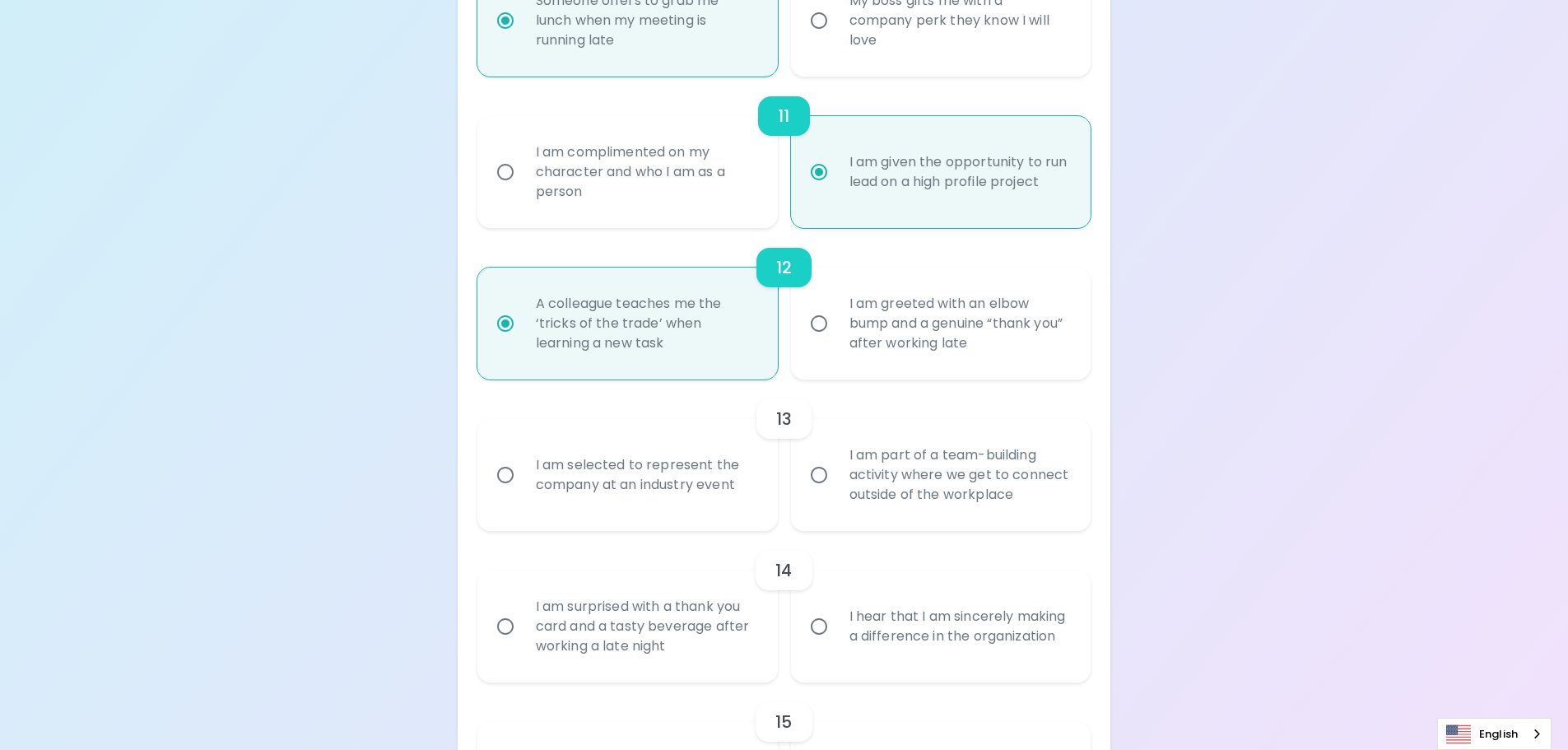
radio input "false"
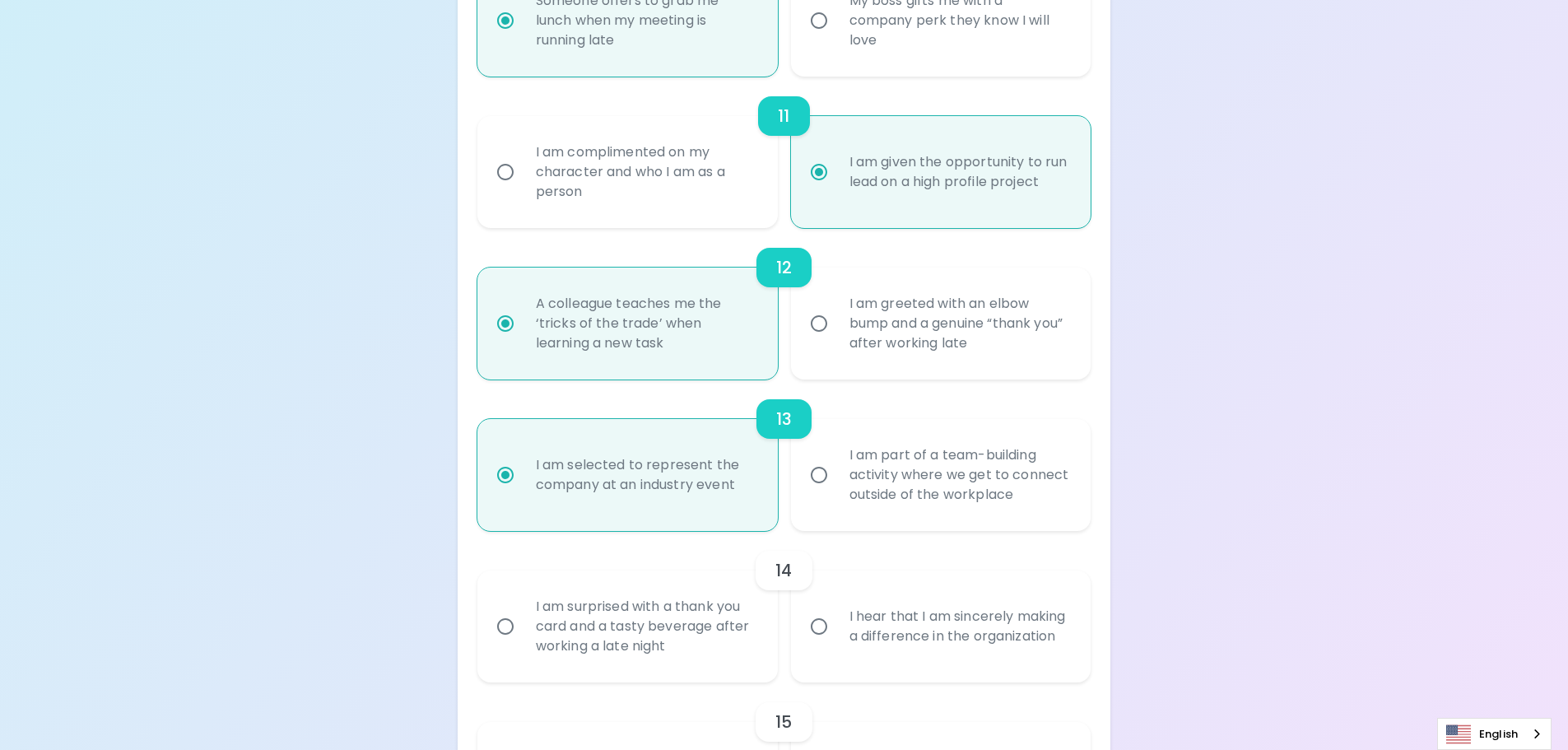
scroll to position [1964, 0]
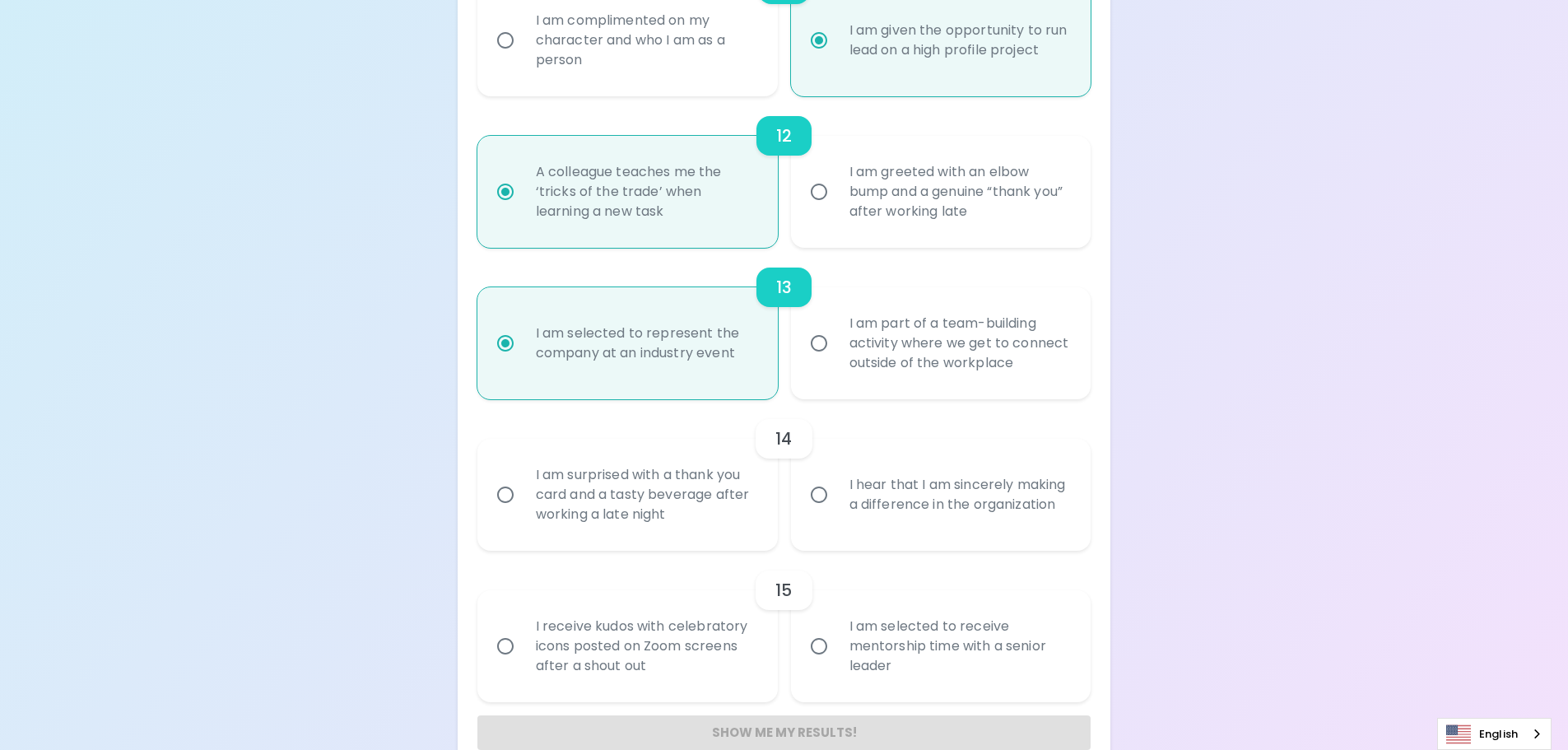
radio input "true"
click at [866, 511] on div "I hear that I am sincerely making a difference in the organization" at bounding box center [959, 494] width 246 height 79
click at [836, 511] on input "I hear that I am sincerely making a difference in the organization" at bounding box center [818, 494] width 35 height 35
radio input "false"
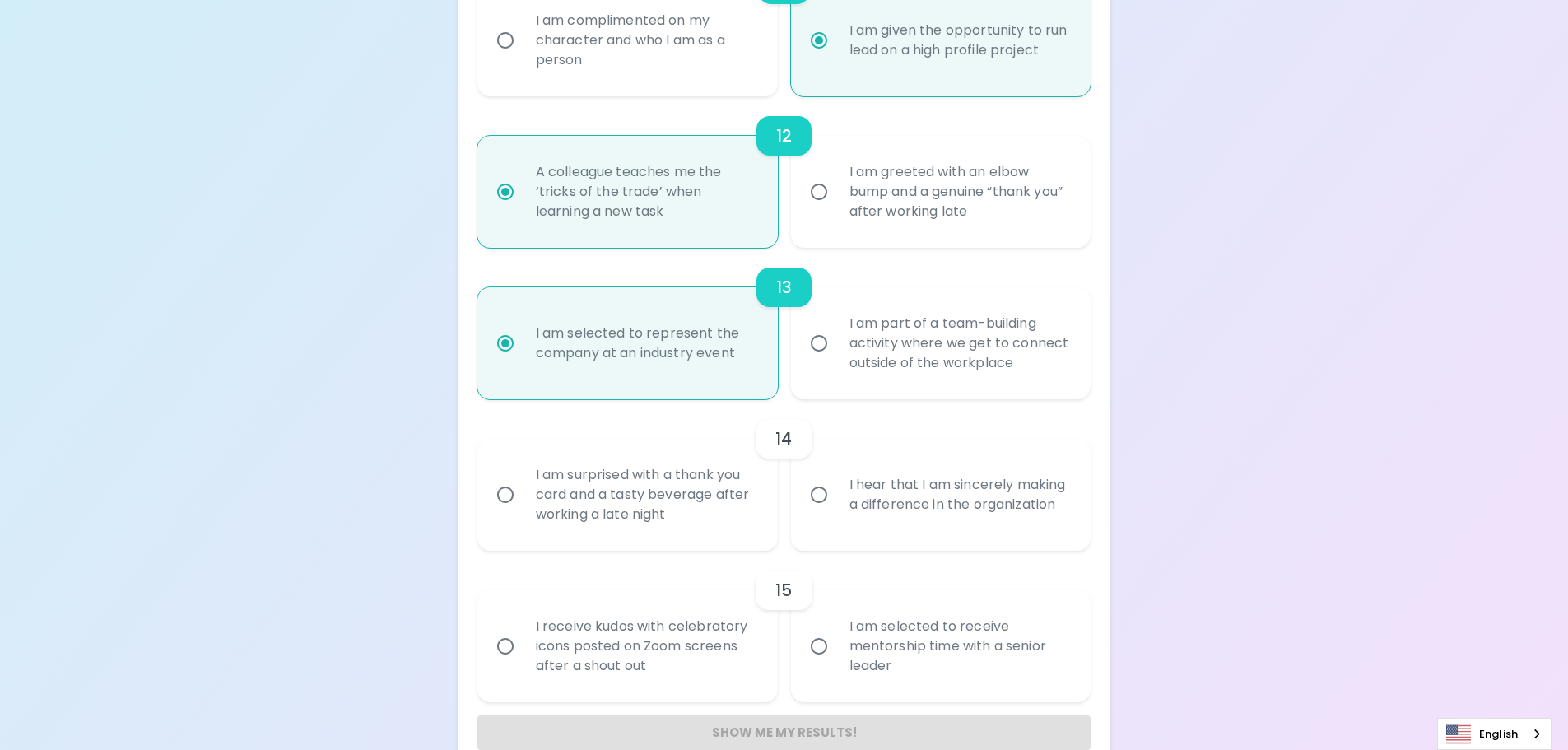
radio input "false"
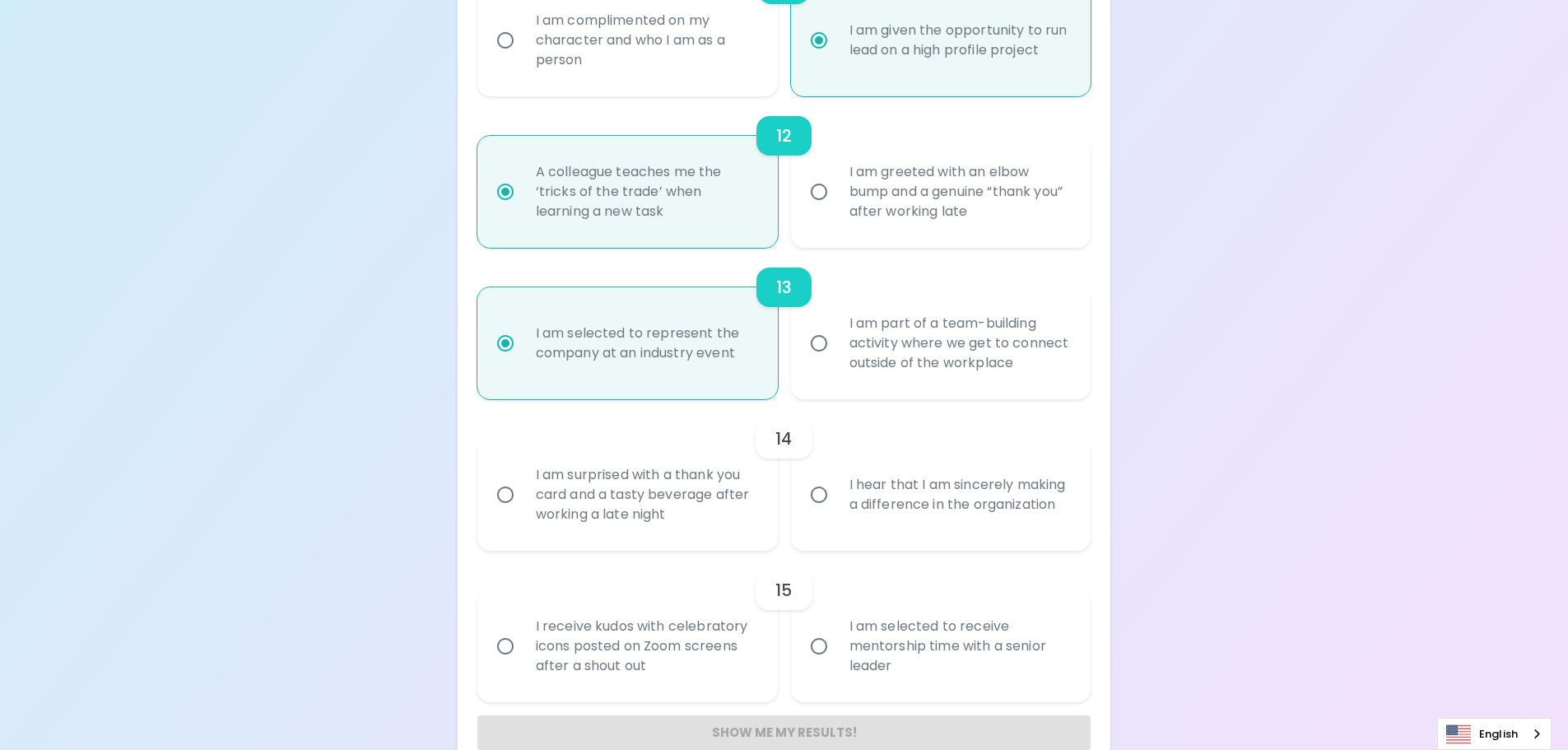
radio input "false"
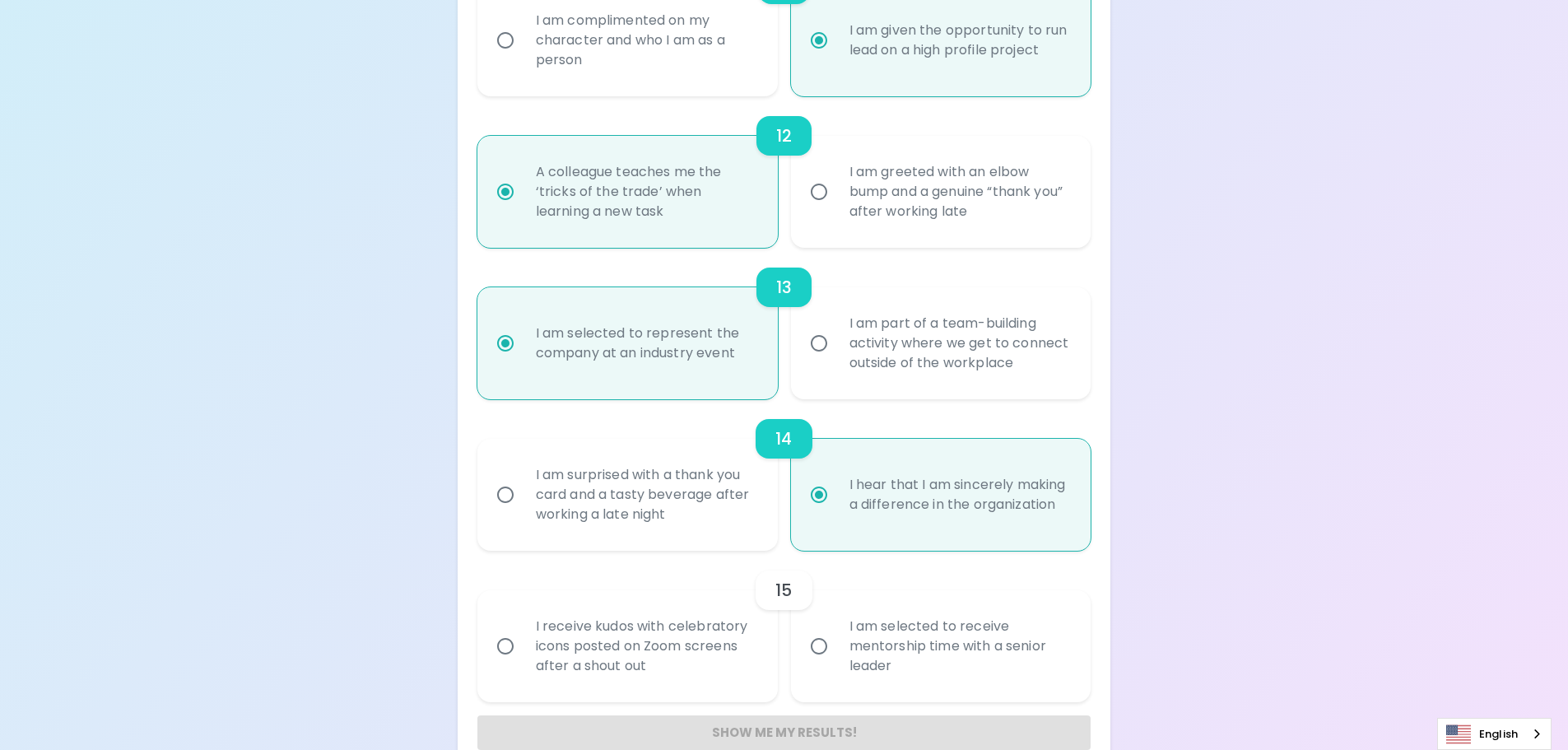
scroll to position [1997, 0]
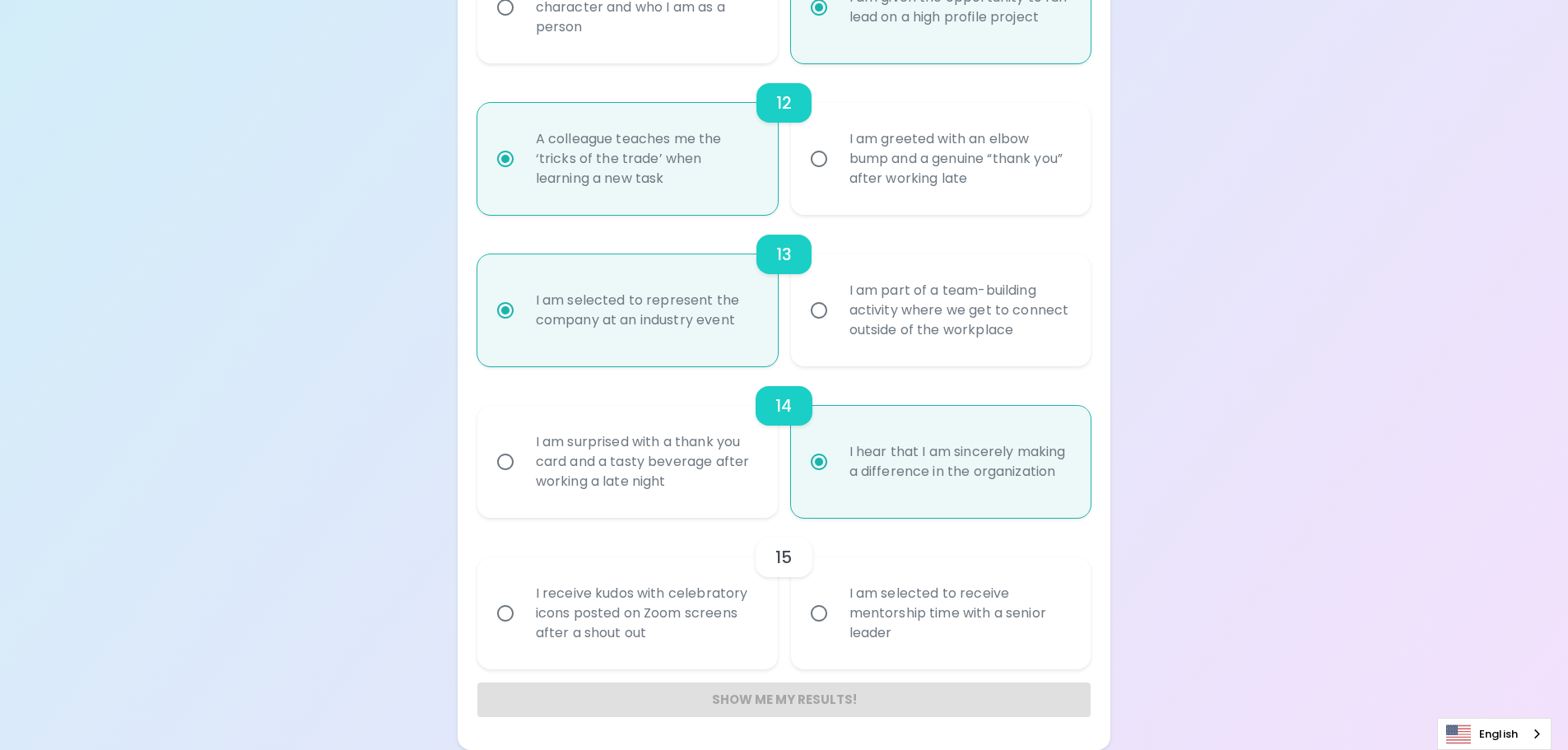
radio input "true"
click at [921, 595] on div "I am selected to receive mentorship time with a senior leader" at bounding box center [959, 613] width 246 height 99
click at [836, 596] on input "I am selected to receive mentorship time with a senior leader" at bounding box center [818, 613] width 35 height 35
radio input "false"
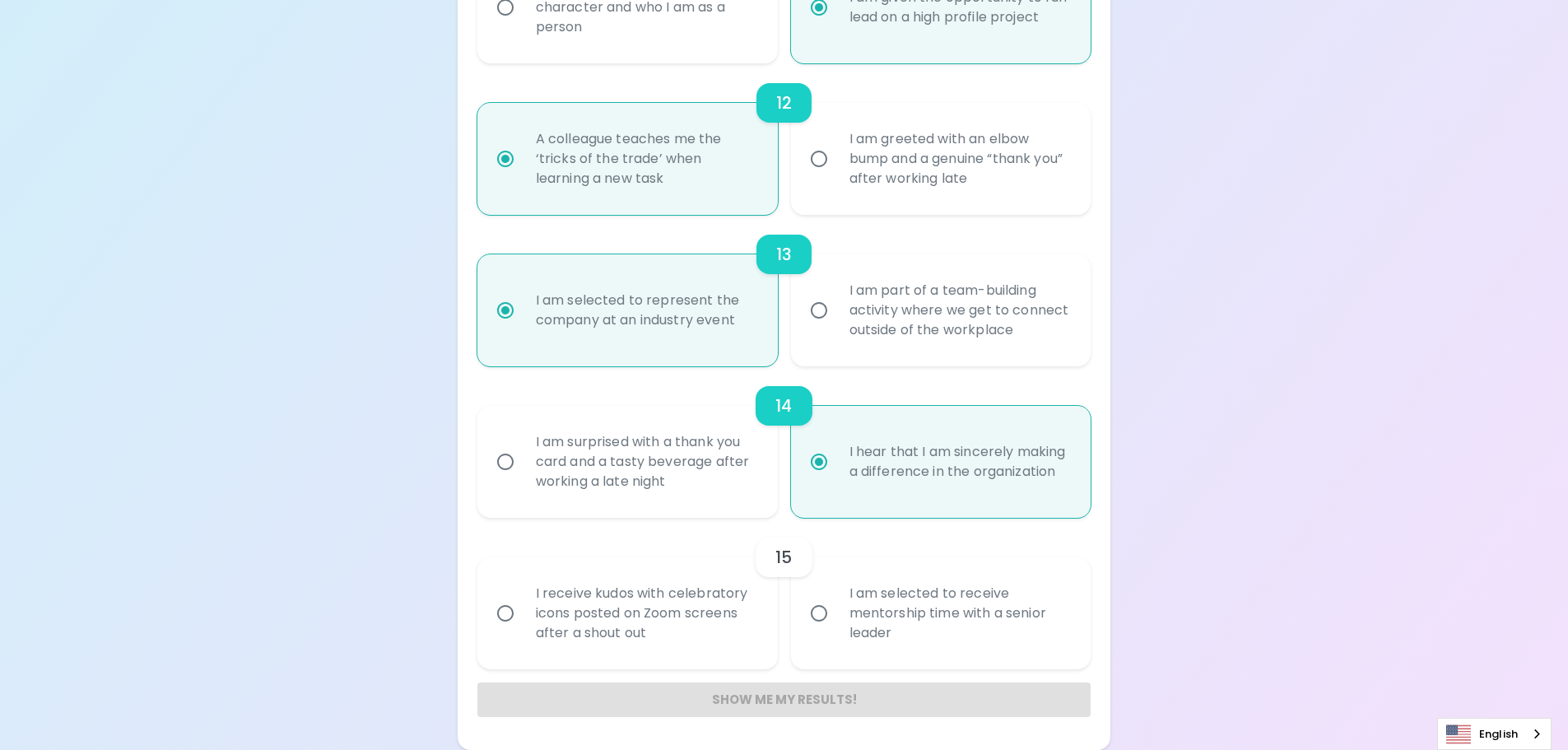
radio input "false"
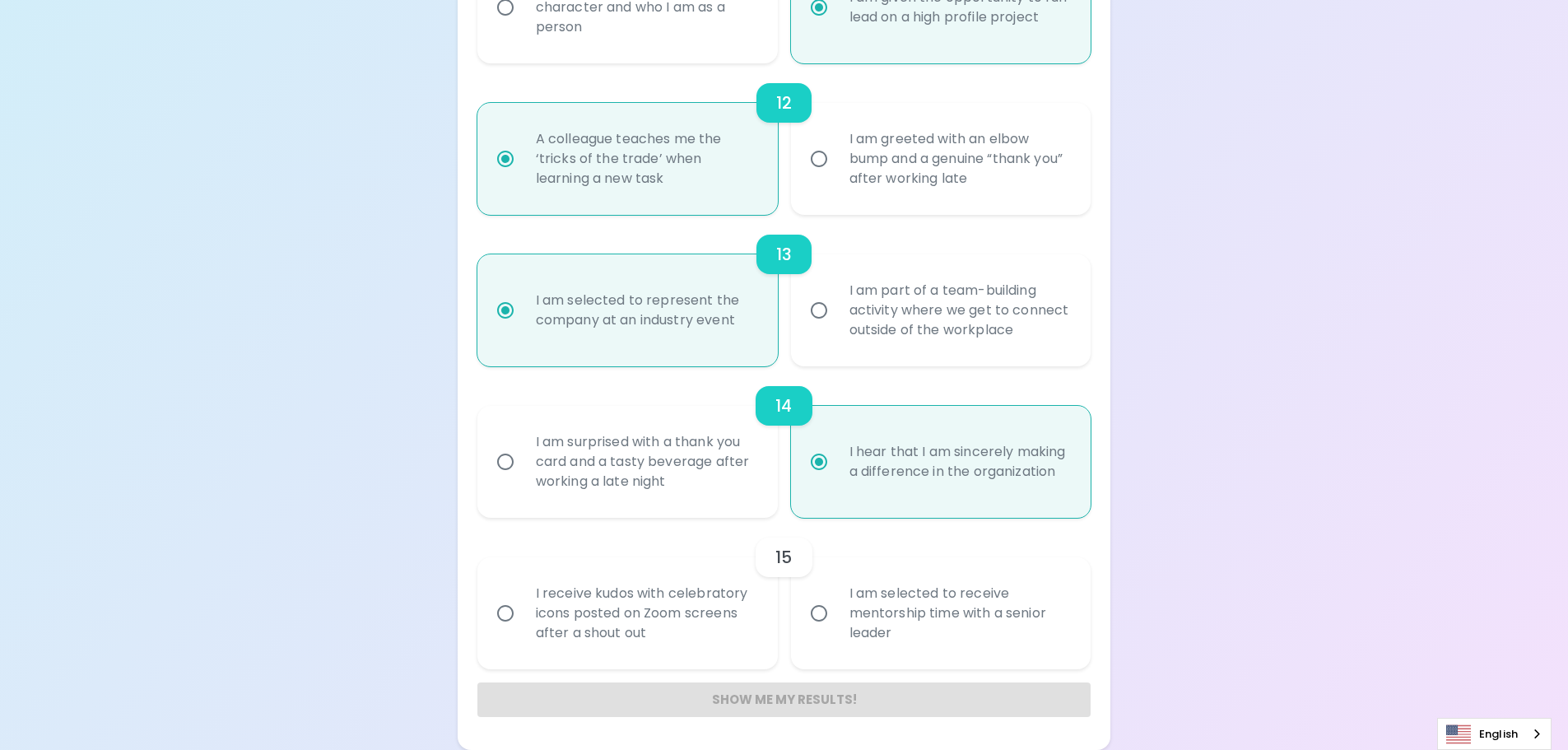
radio input "false"
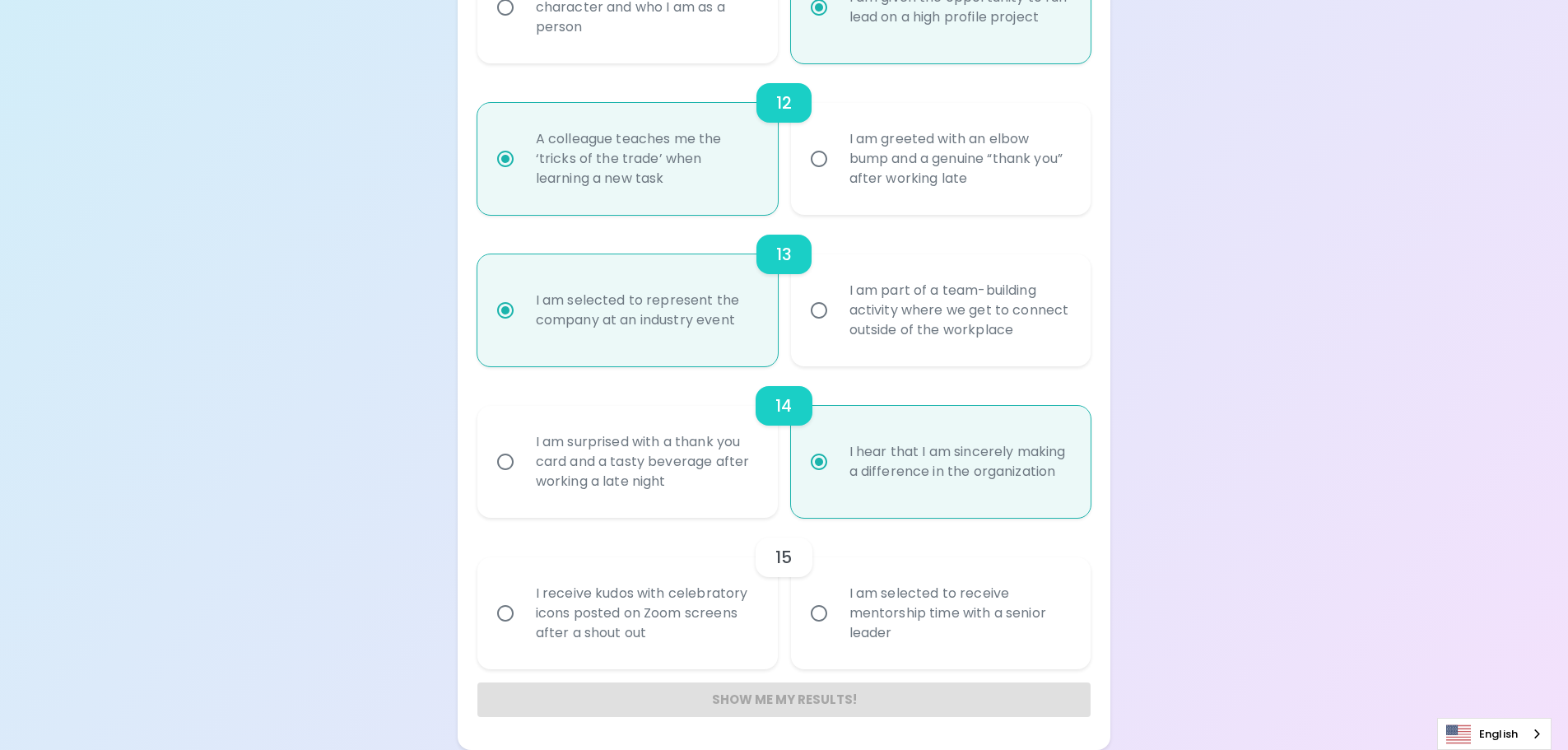
radio input "false"
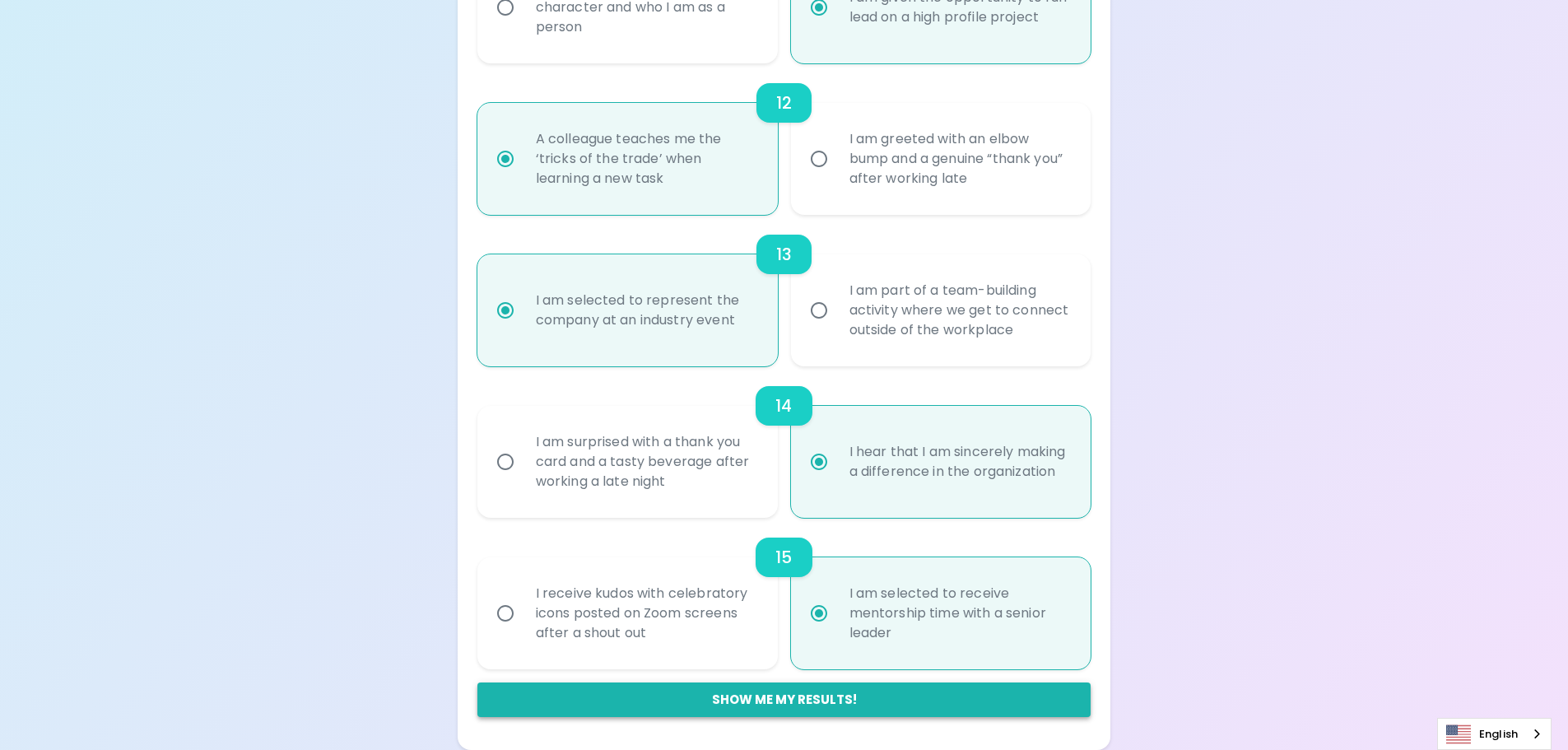
radio input "true"
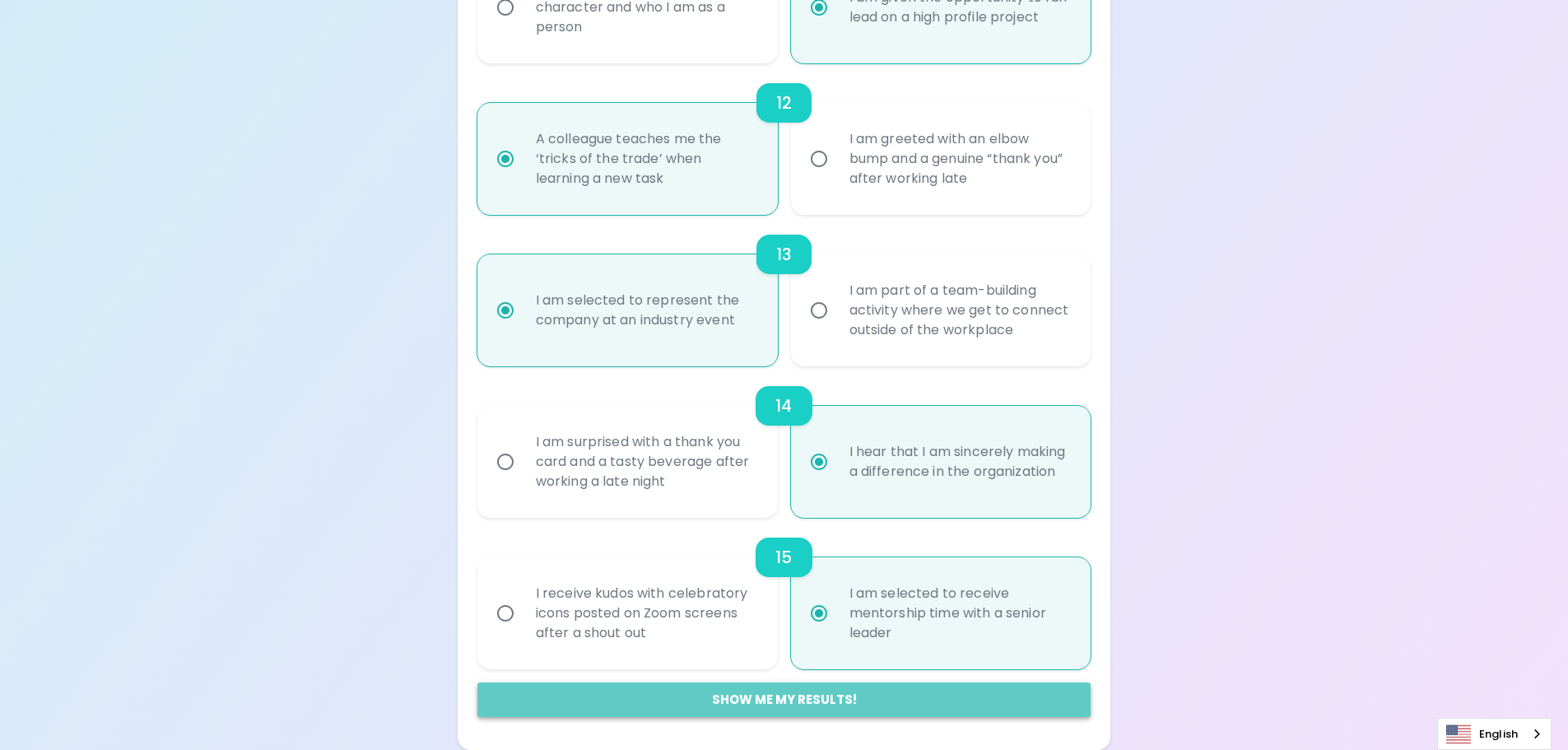
click at [758, 708] on button "Show me my results!" at bounding box center [784, 699] width 614 height 35
radio input "false"
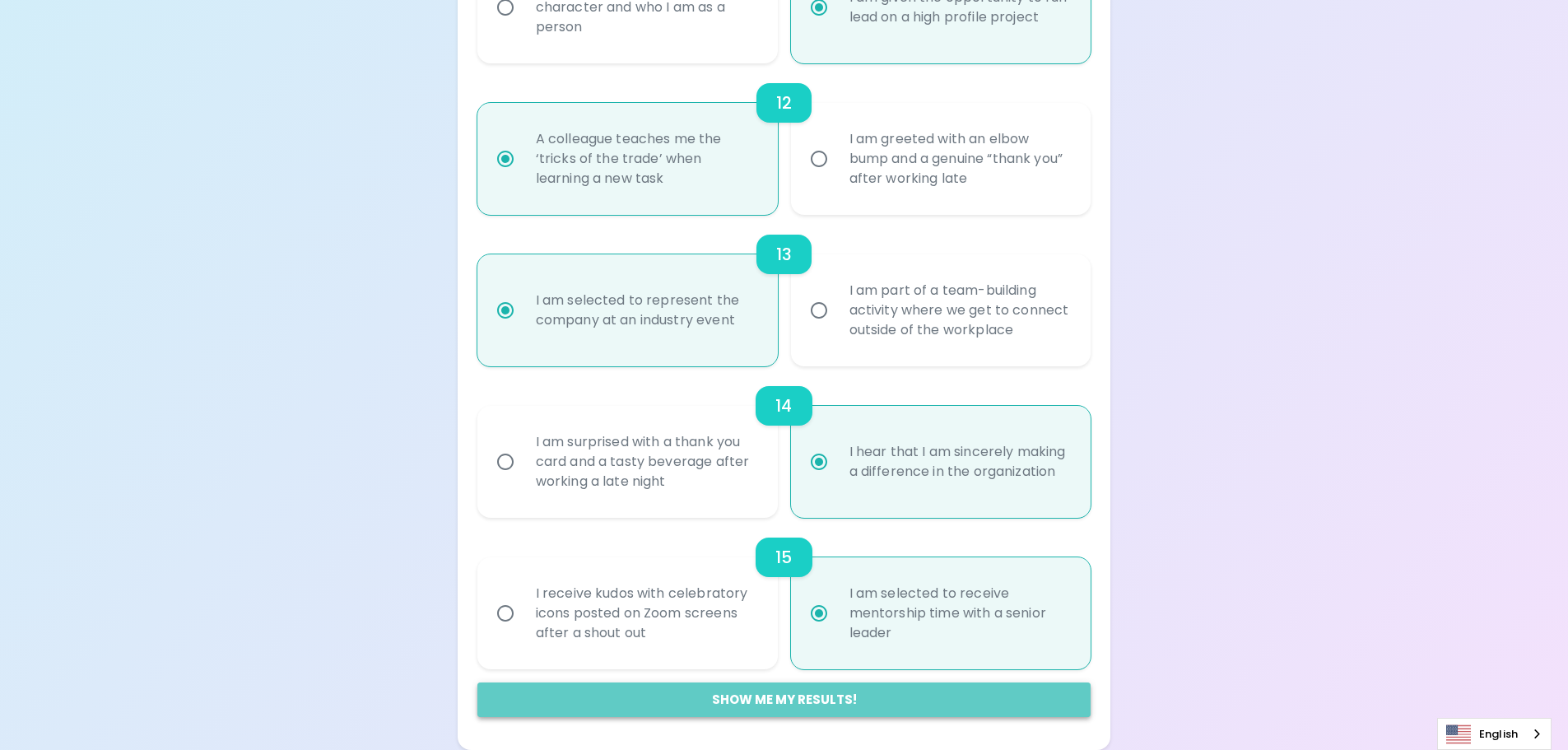
radio input "false"
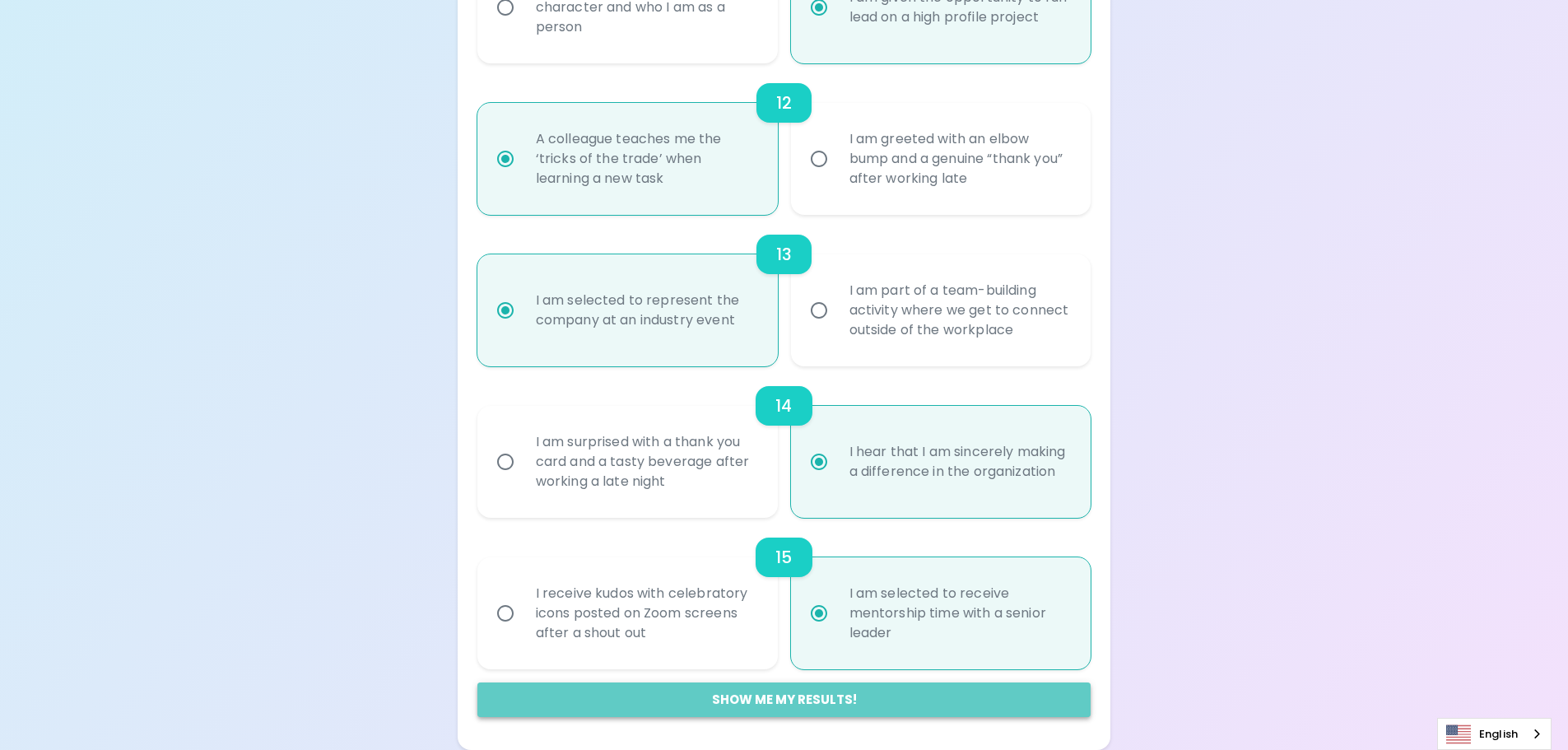
radio input "false"
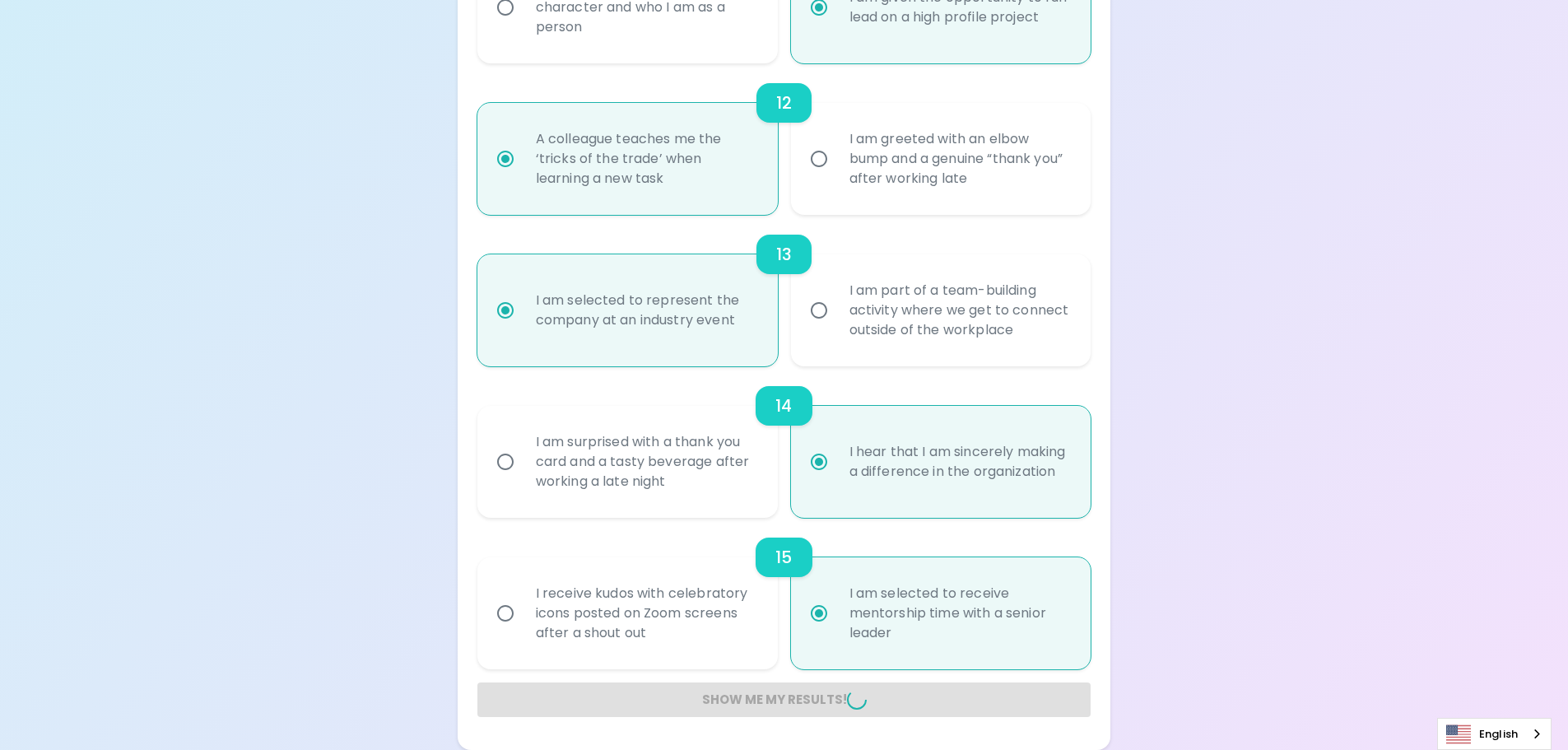
radio input "false"
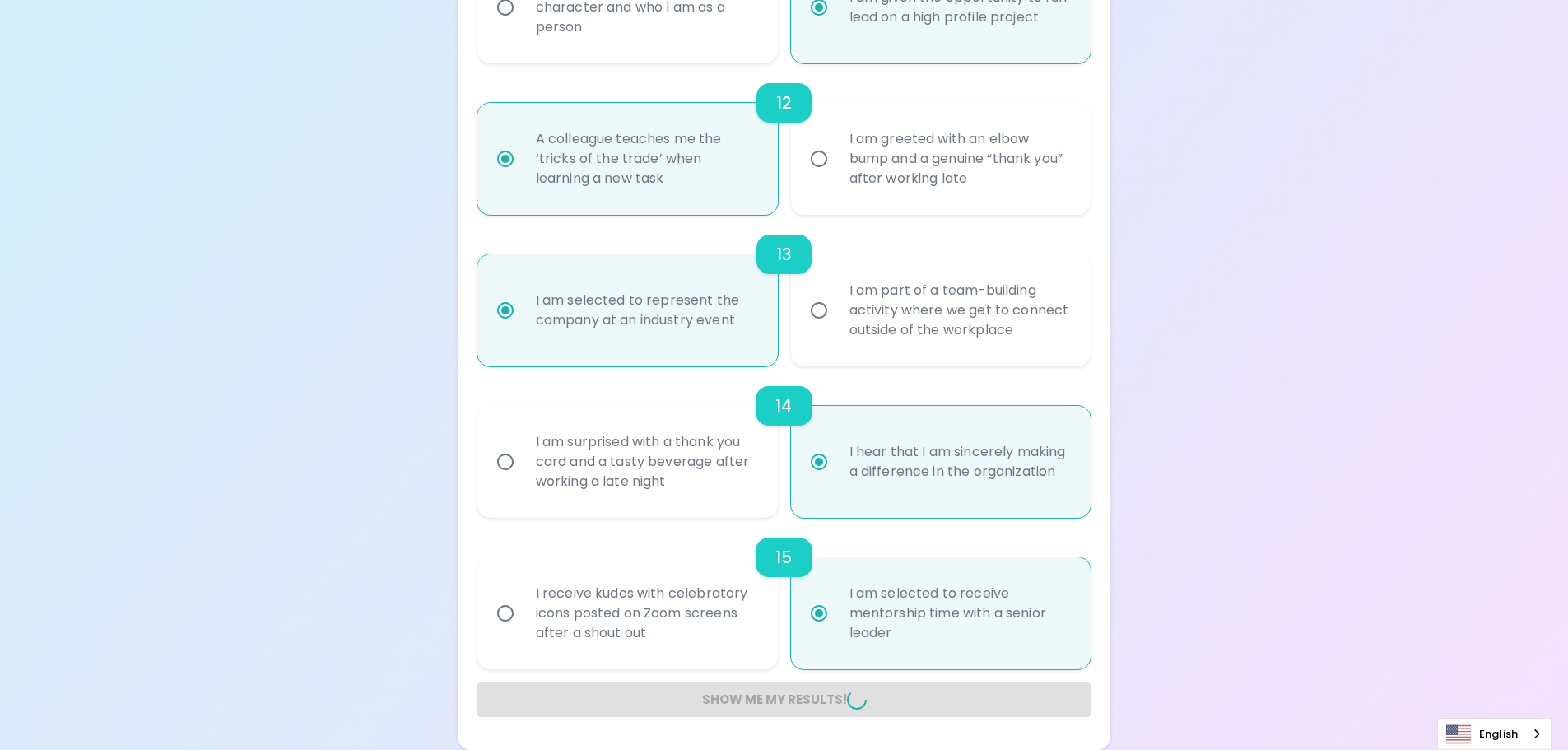
radio input "false"
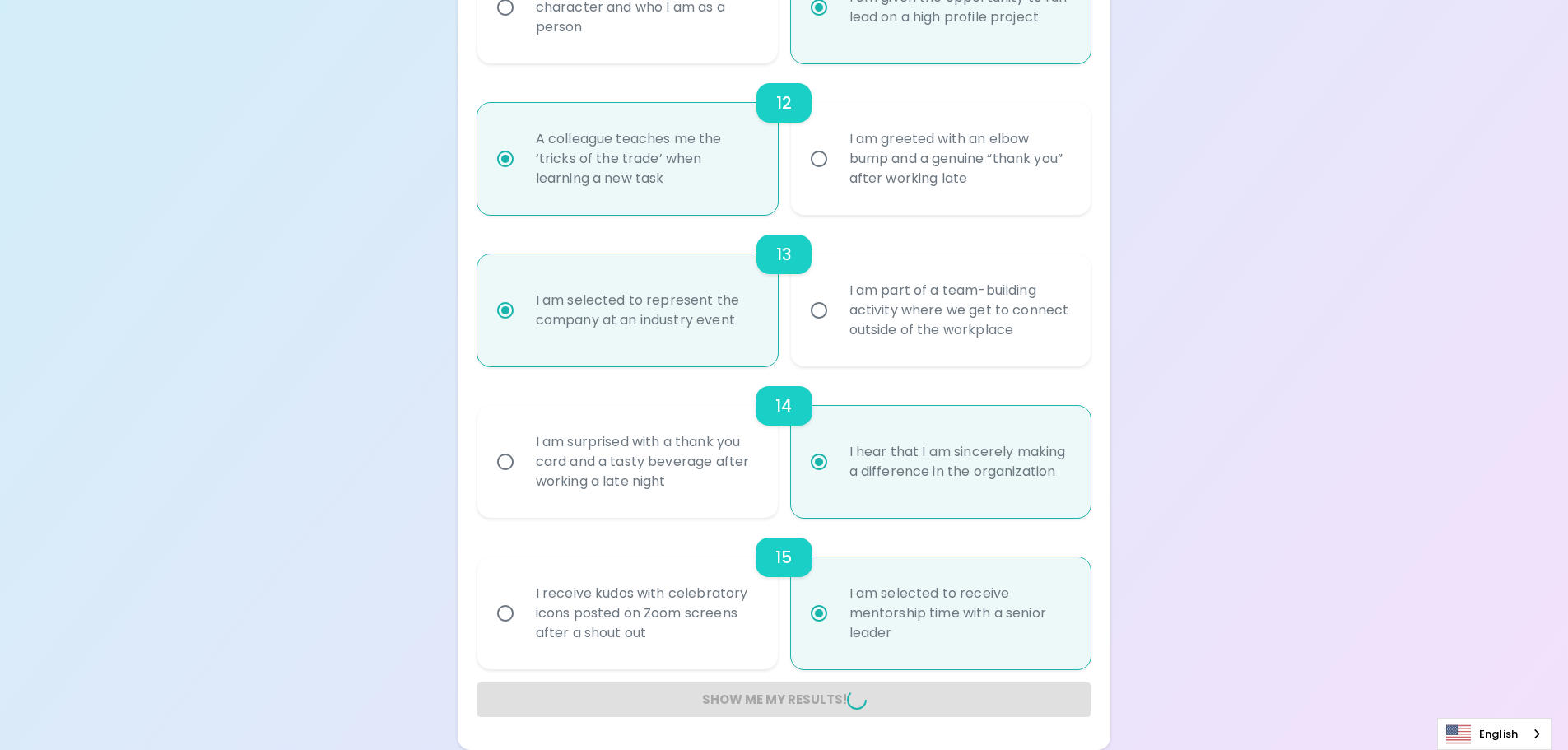
radio input "false"
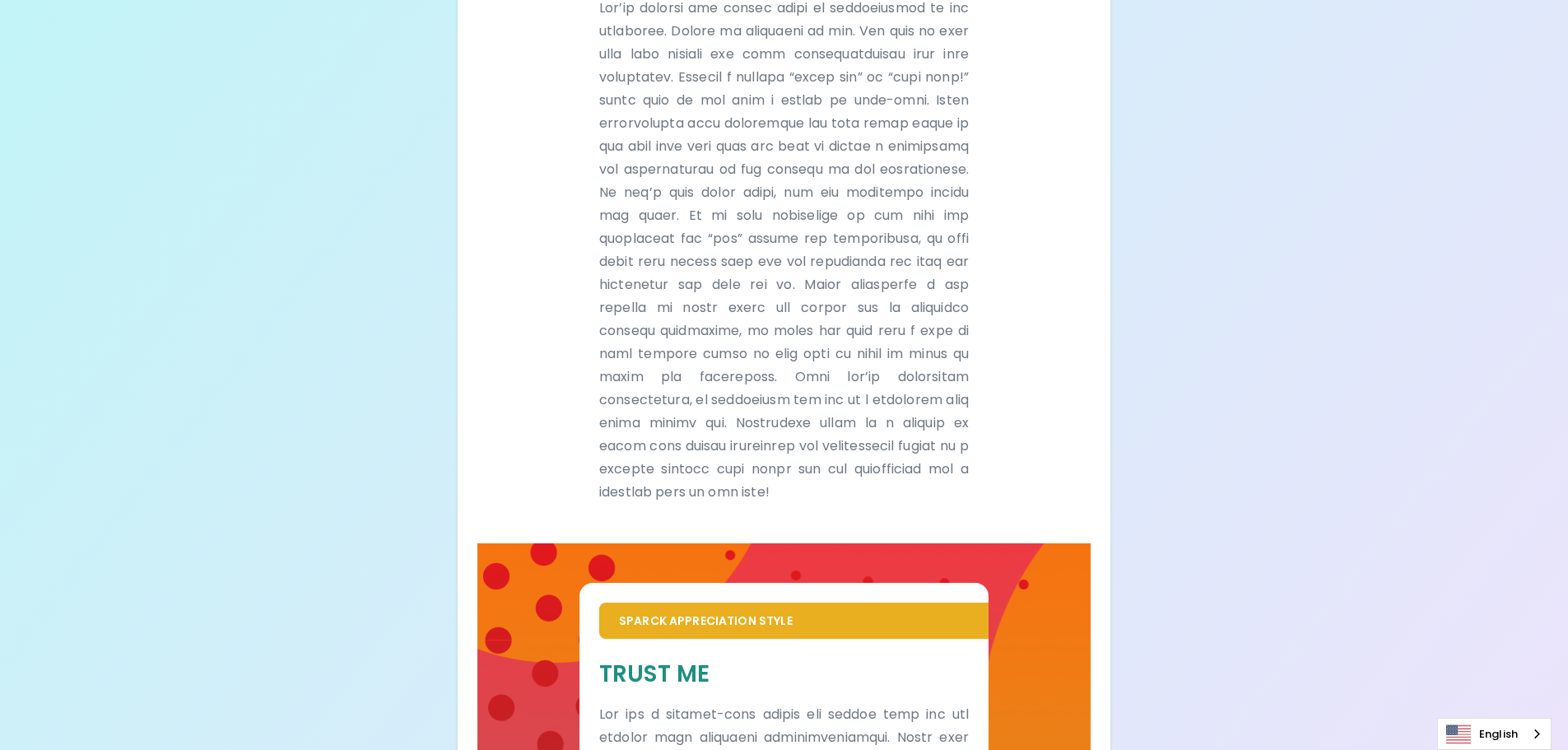
scroll to position [494, 0]
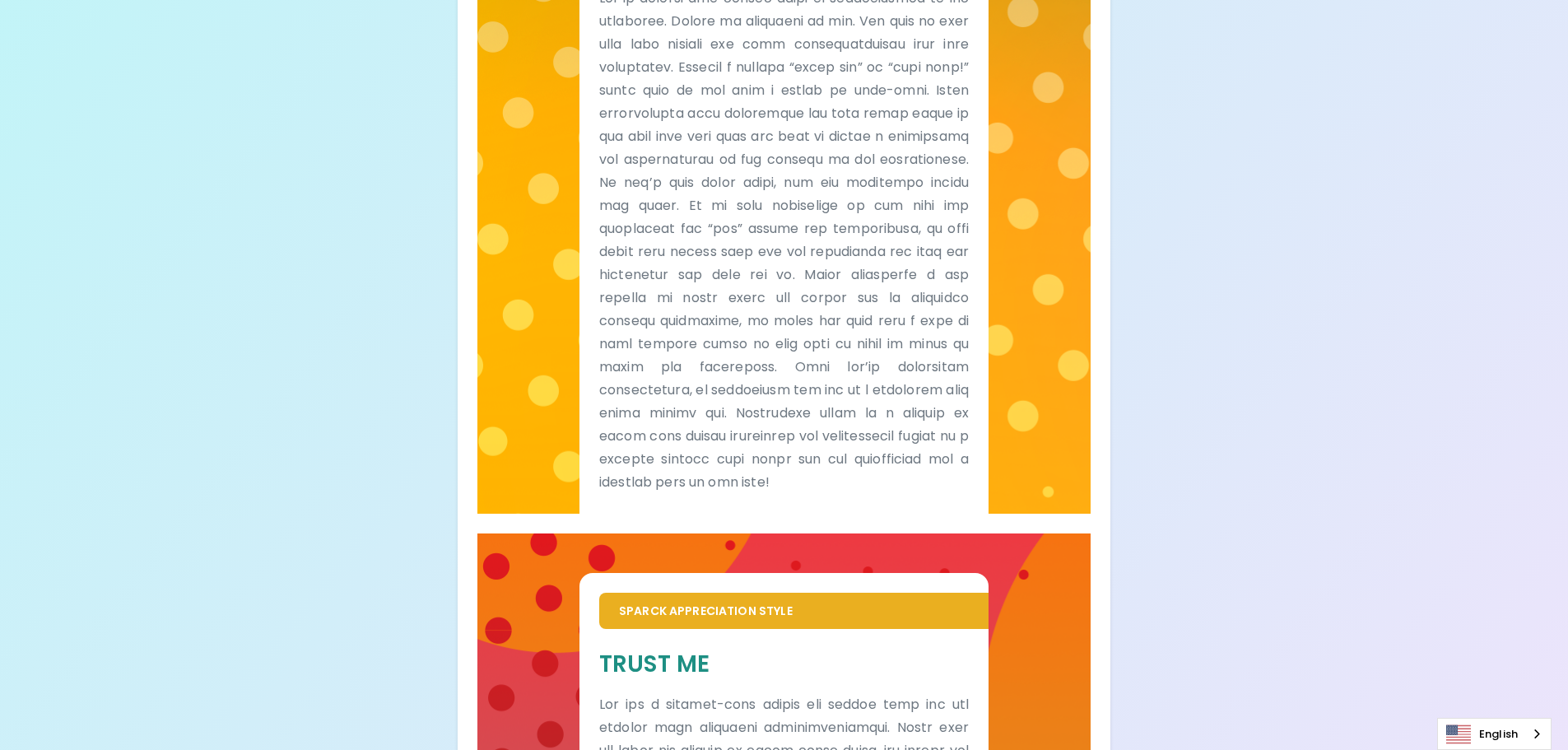
click at [1159, 507] on div "Your Sparck Appreciation Style Results Check your email for the full results! D…" at bounding box center [784, 377] width 1568 height 1743
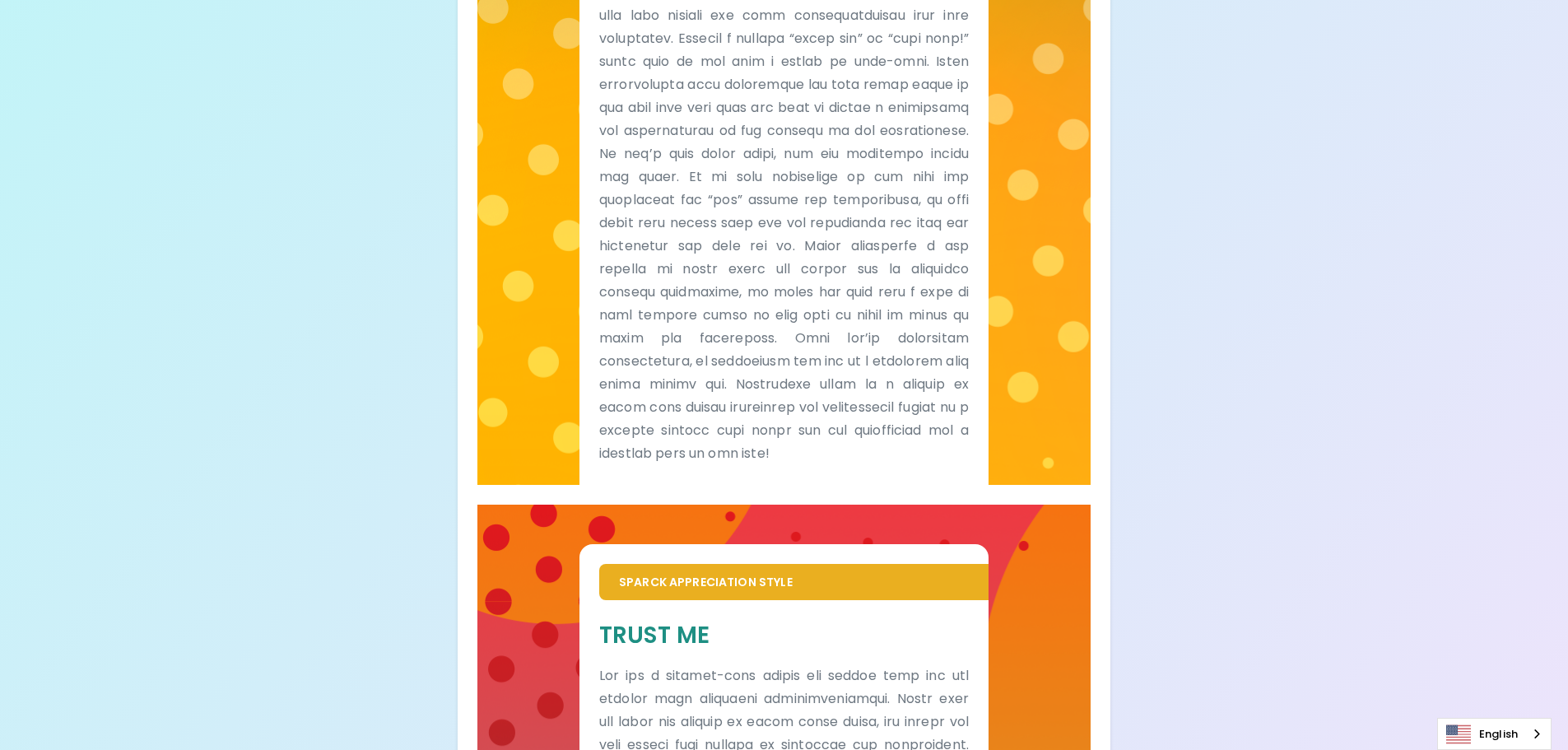
scroll to position [0, 0]
